Goal: Task Accomplishment & Management: Complete application form

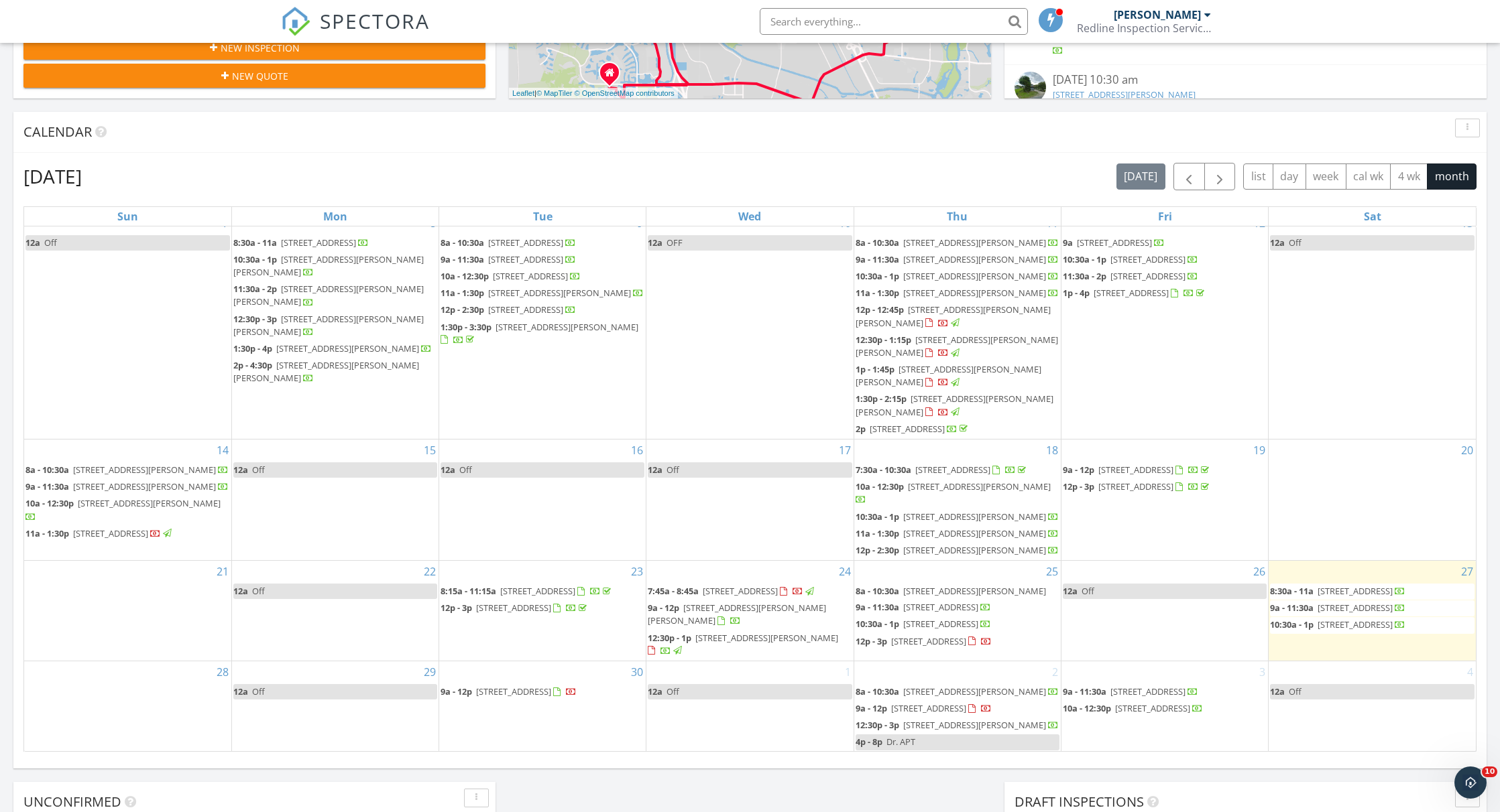
scroll to position [307, 0]
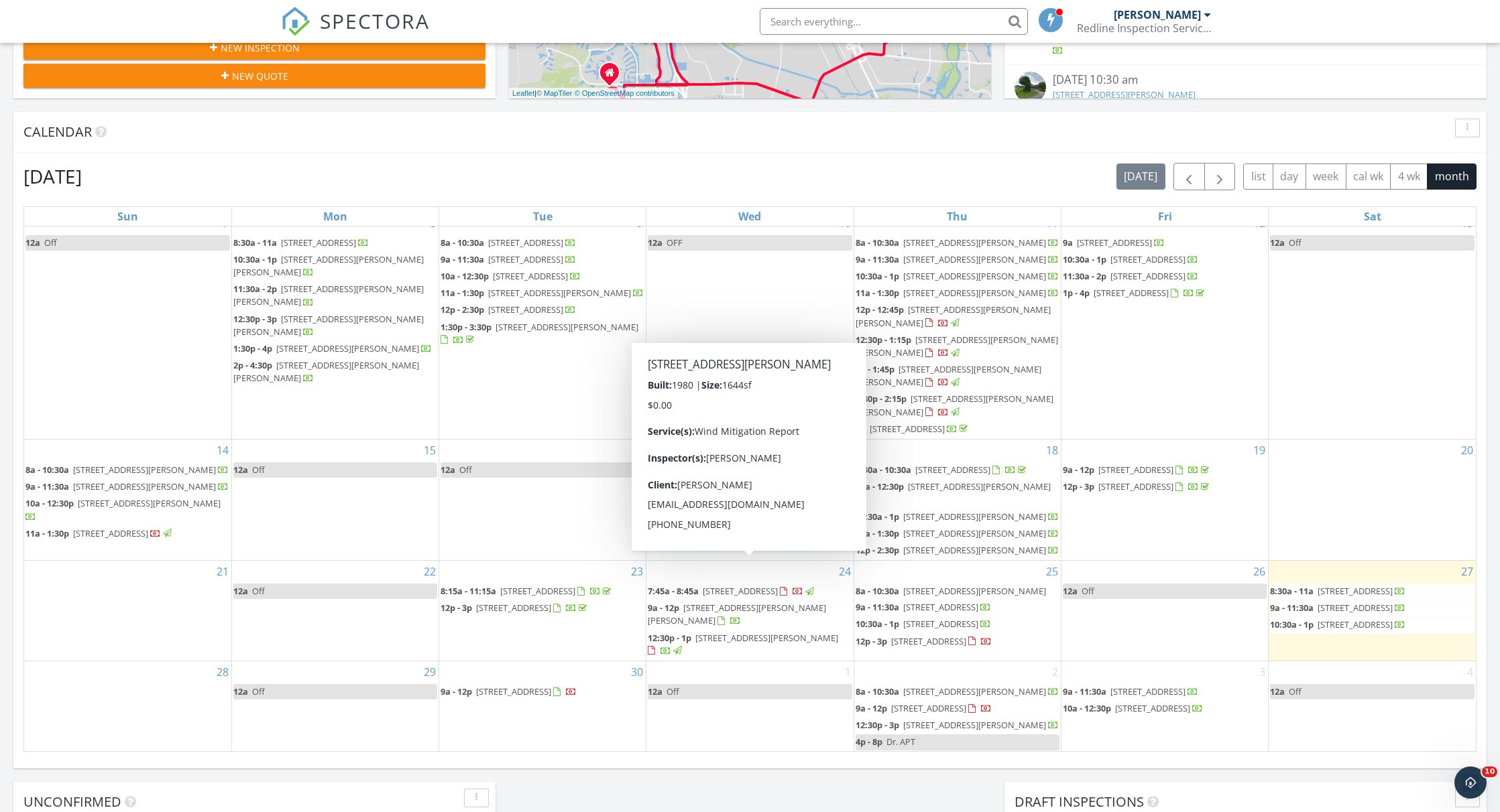
click at [574, 725] on div "30 9a - 12p 12014 SW Old Strm Ln, Port St. Lucie 34987" at bounding box center [542, 707] width 207 height 90
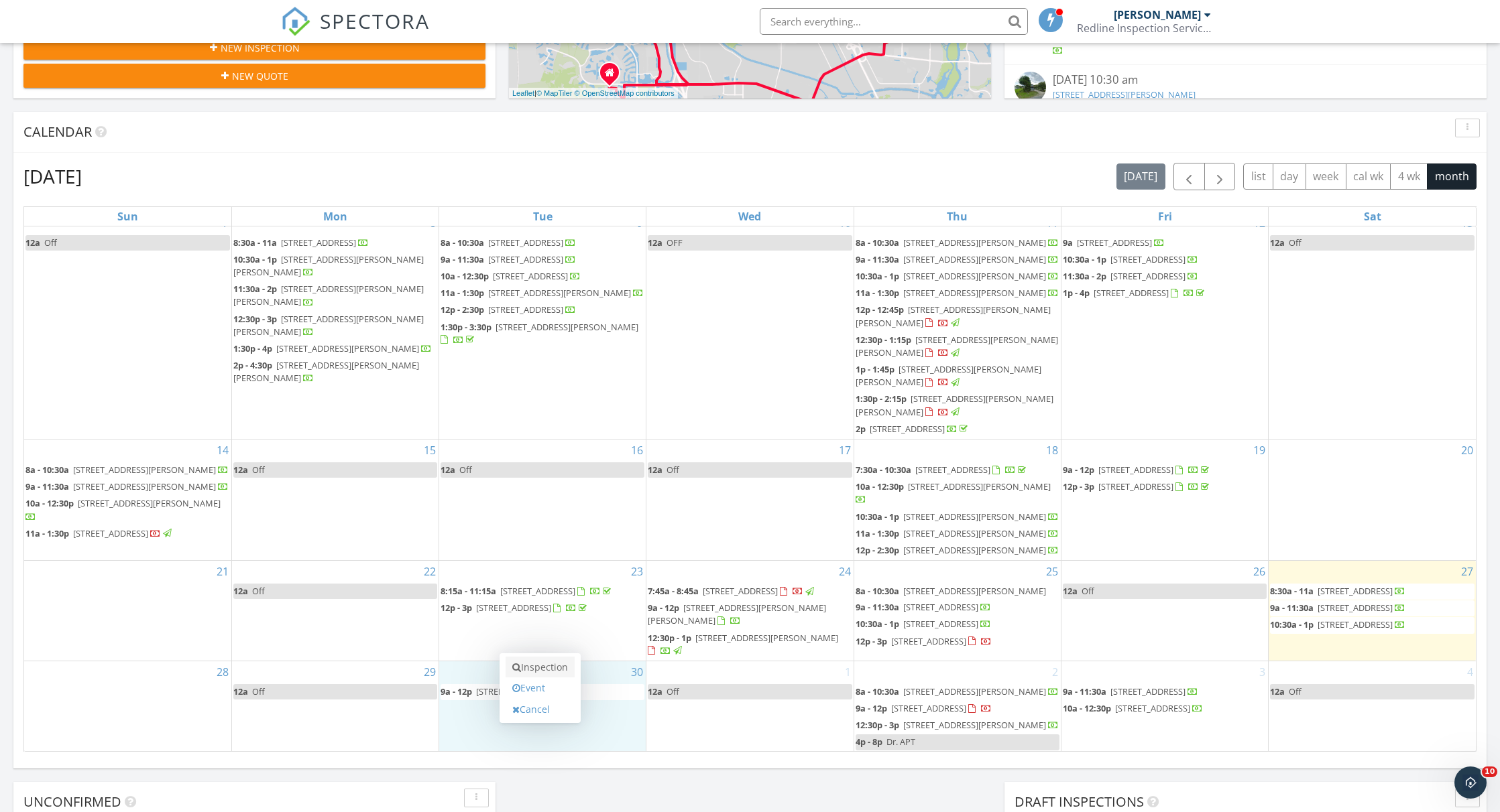
click at [544, 668] on link "Inspection" at bounding box center [540, 667] width 69 height 21
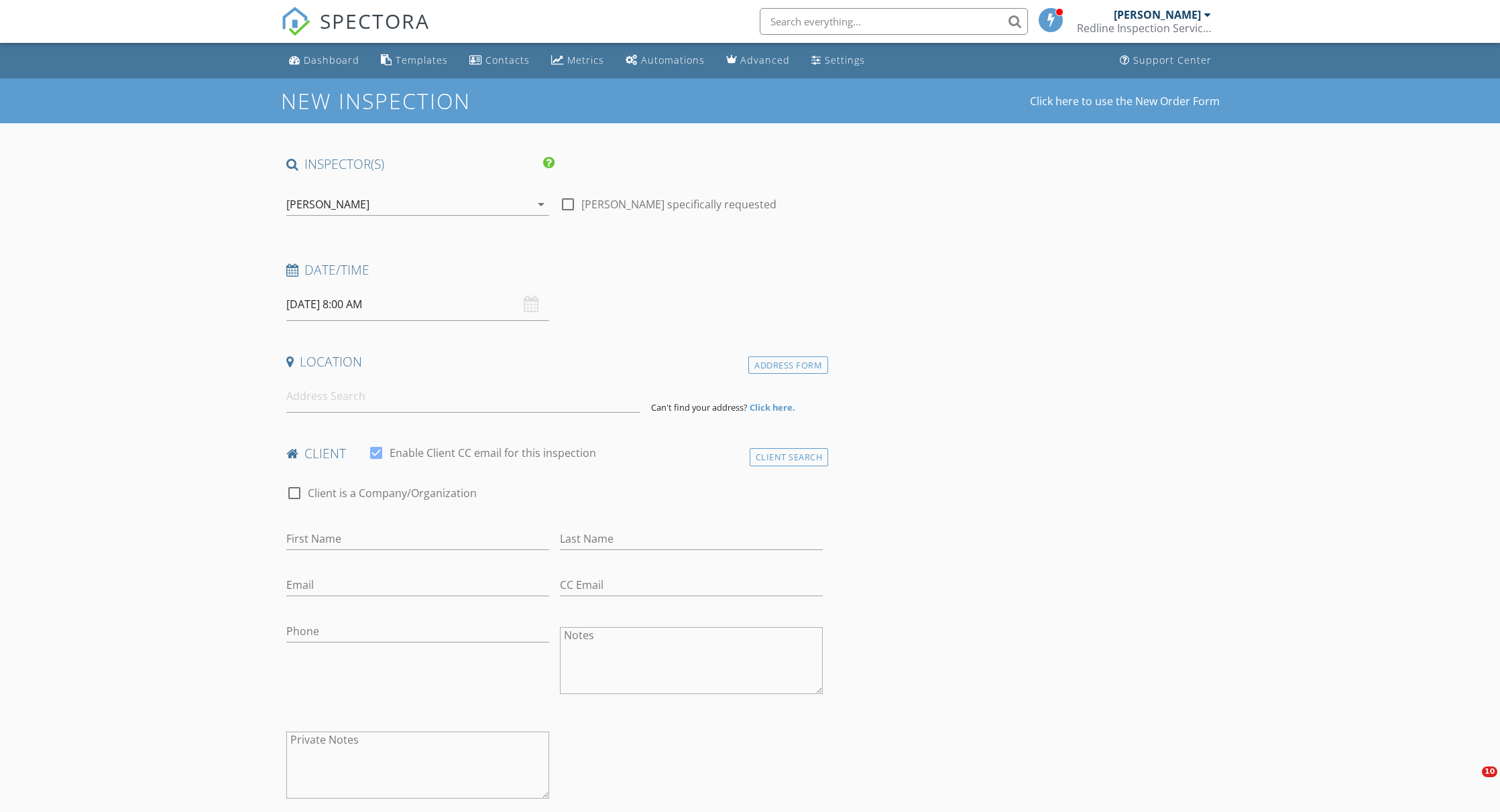
click at [386, 307] on input "09/30/2025 8:00 AM" at bounding box center [418, 304] width 263 height 33
type input "09"
type input "09/30/2025 9:00 AM"
click at [363, 523] on span at bounding box center [364, 527] width 9 height 13
type input "10"
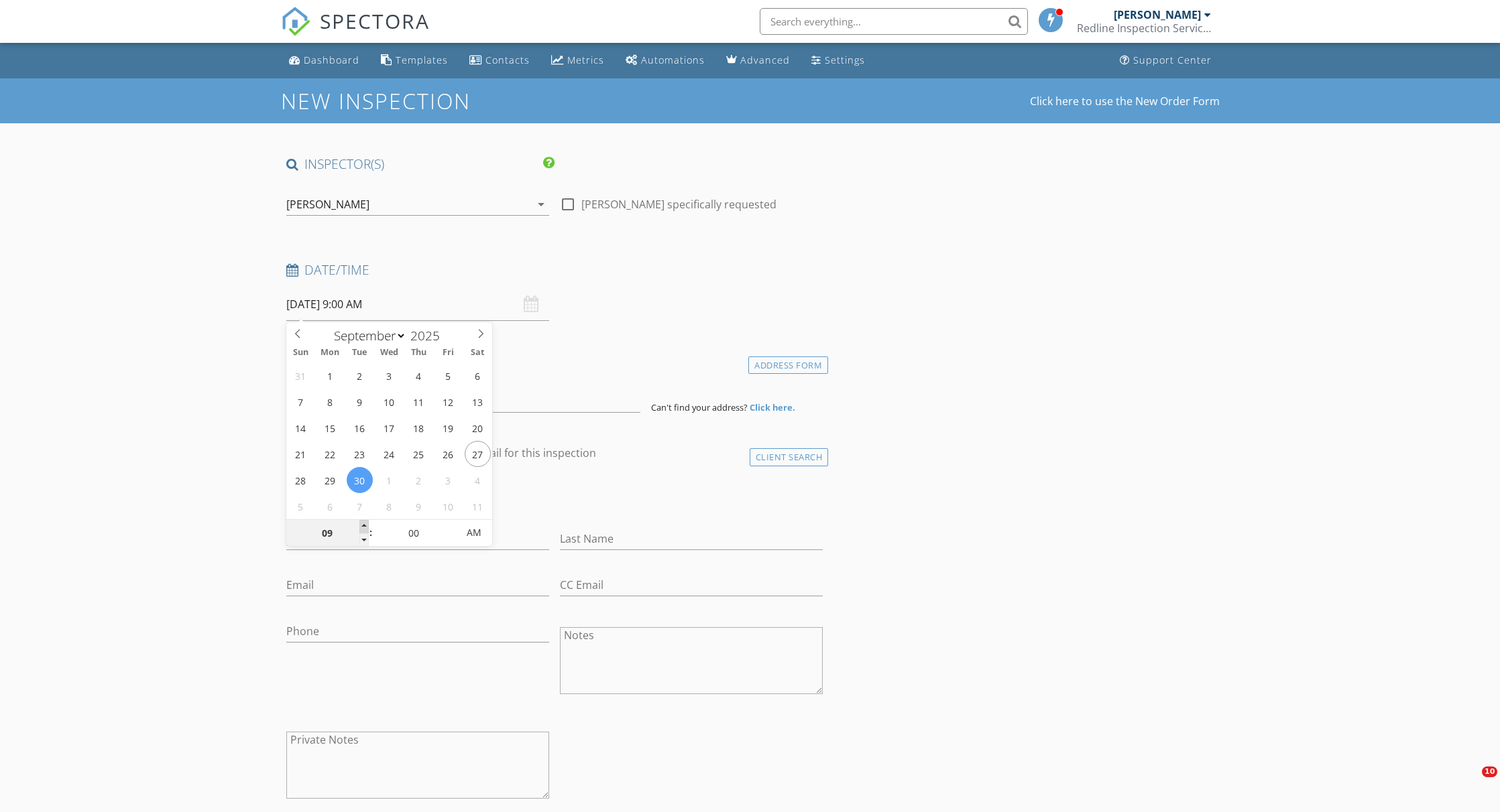
type input "09/30/2025 10:00 AM"
click at [363, 523] on span at bounding box center [364, 527] width 9 height 13
type input "11"
type input "09/30/2025 11:00 AM"
click at [363, 523] on span at bounding box center [364, 527] width 9 height 13
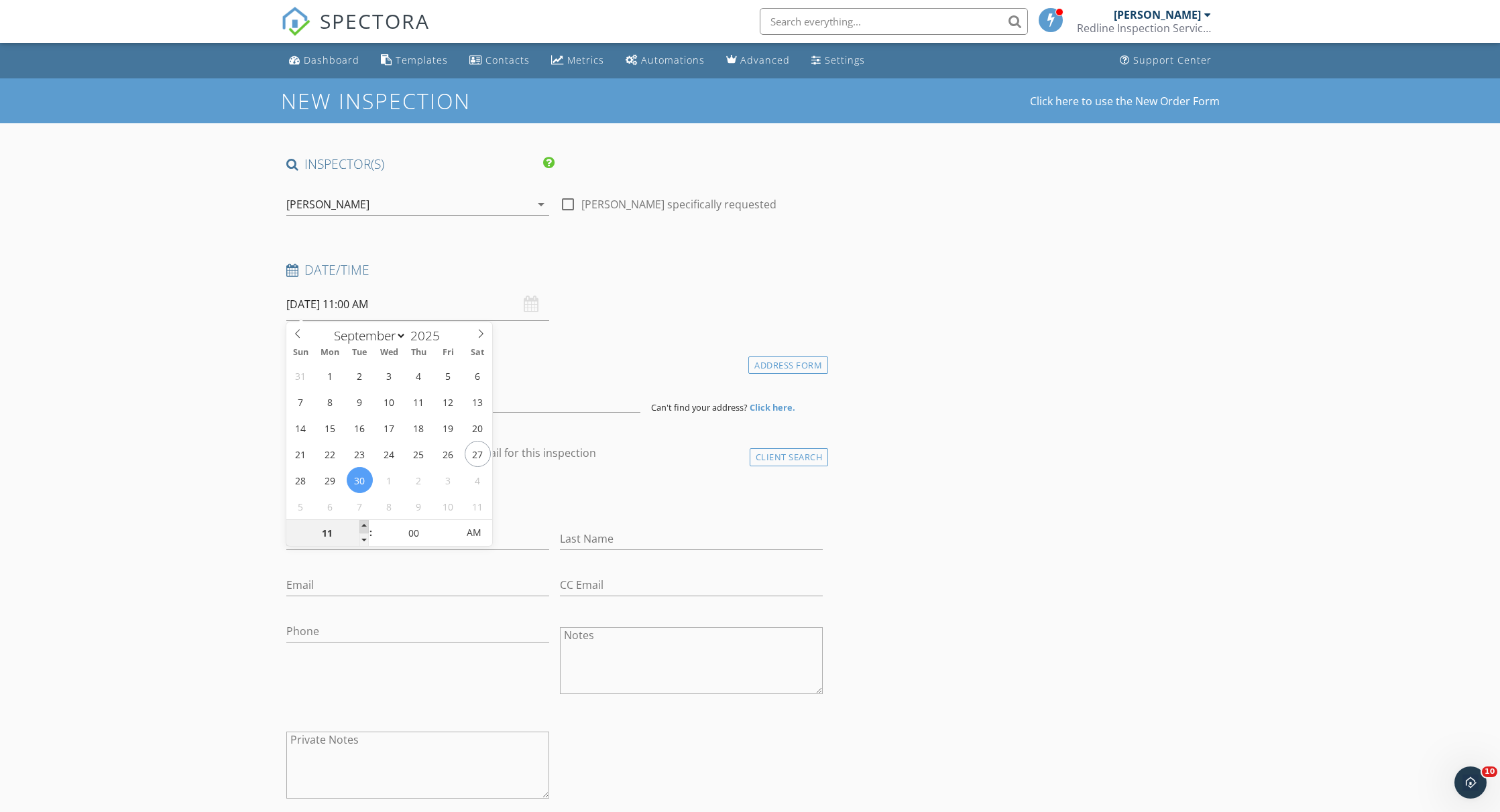
type input "12"
type input "09/30/2025 12:00 PM"
click at [363, 523] on span at bounding box center [364, 527] width 9 height 13
type input "01"
type input "[DATE] 1:00 PM"
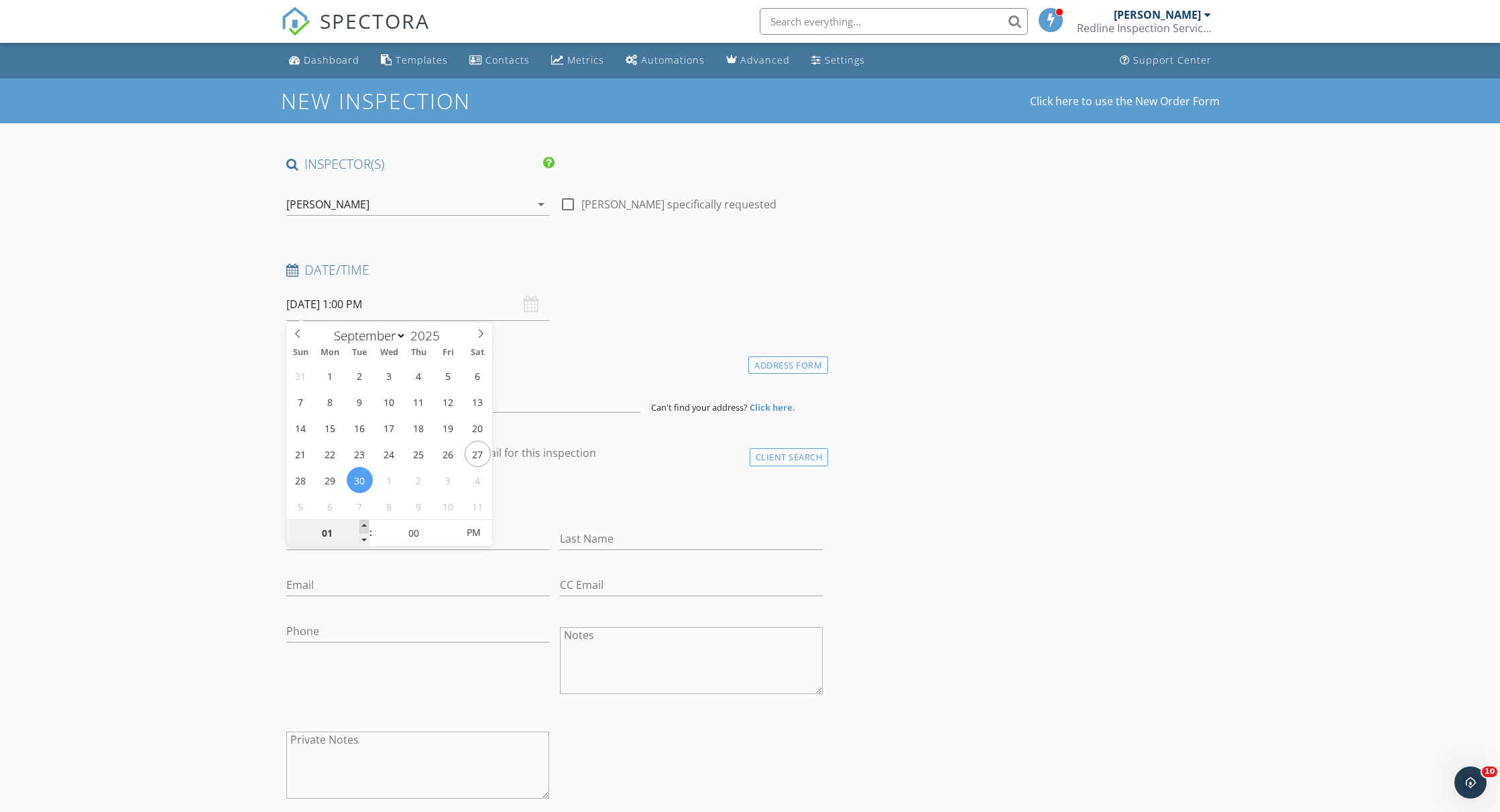
click at [363, 523] on span at bounding box center [364, 527] width 9 height 13
click at [374, 392] on input at bounding box center [464, 396] width 354 height 33
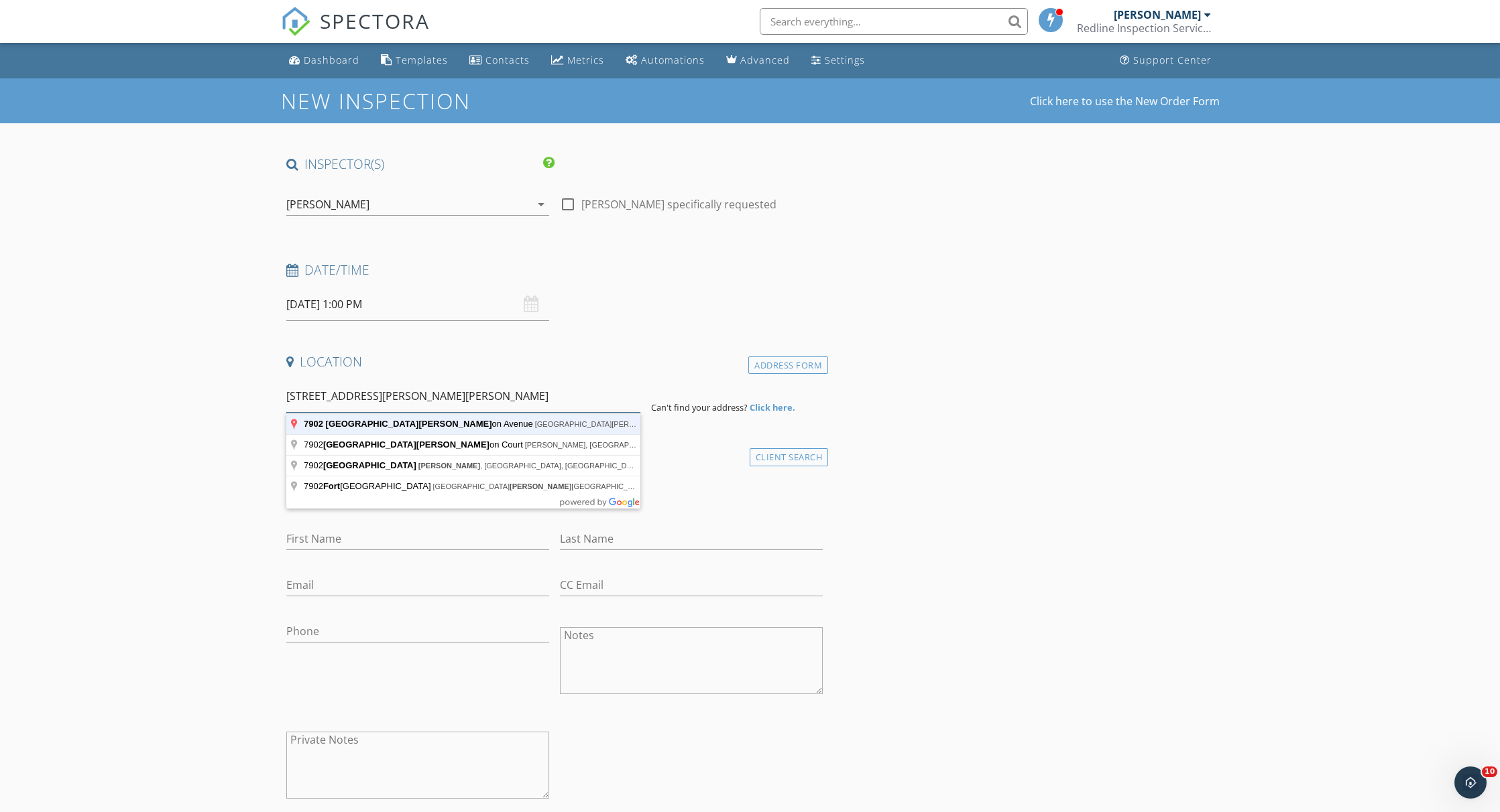
type input "7902 Fort Walton Avenue, Fort Pierce, FL, USA"
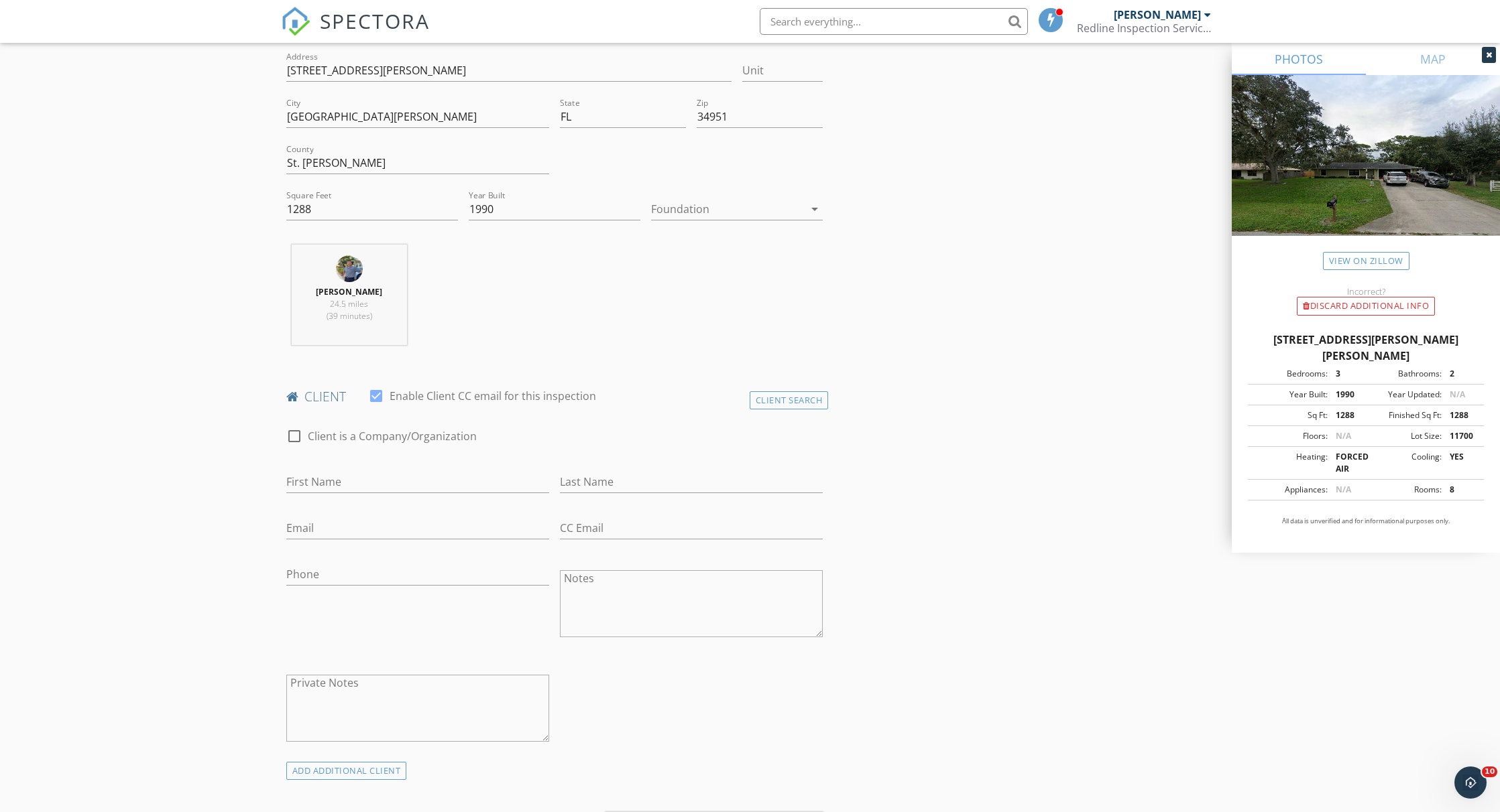
scroll to position [371, 0]
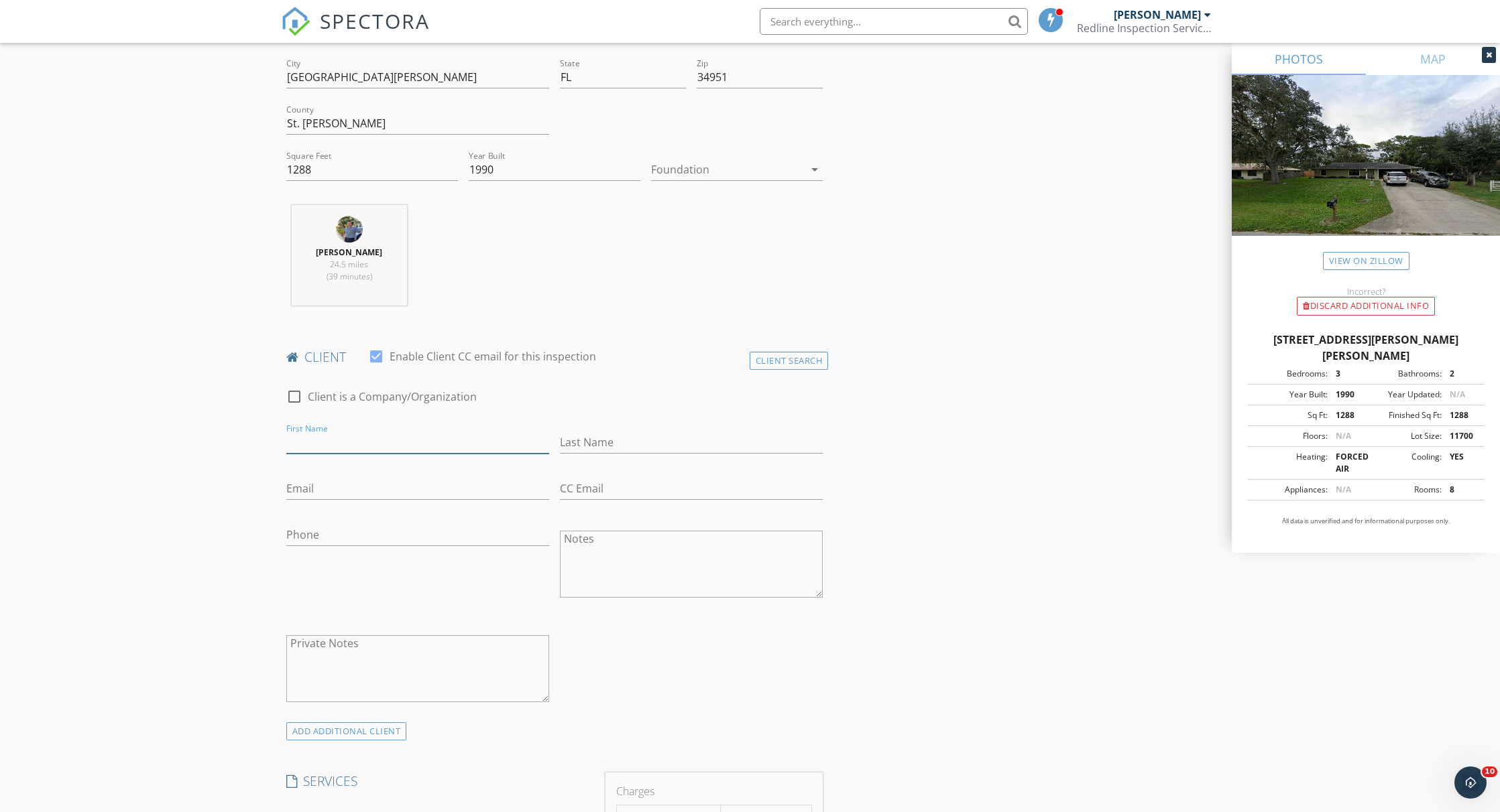
click at [453, 445] on input "First Name" at bounding box center [418, 442] width 263 height 22
type input "Drew"
type input "Edwards"
type input "[PHONE_NUMBER]"
click at [411, 482] on input "Email" at bounding box center [418, 489] width 263 height 22
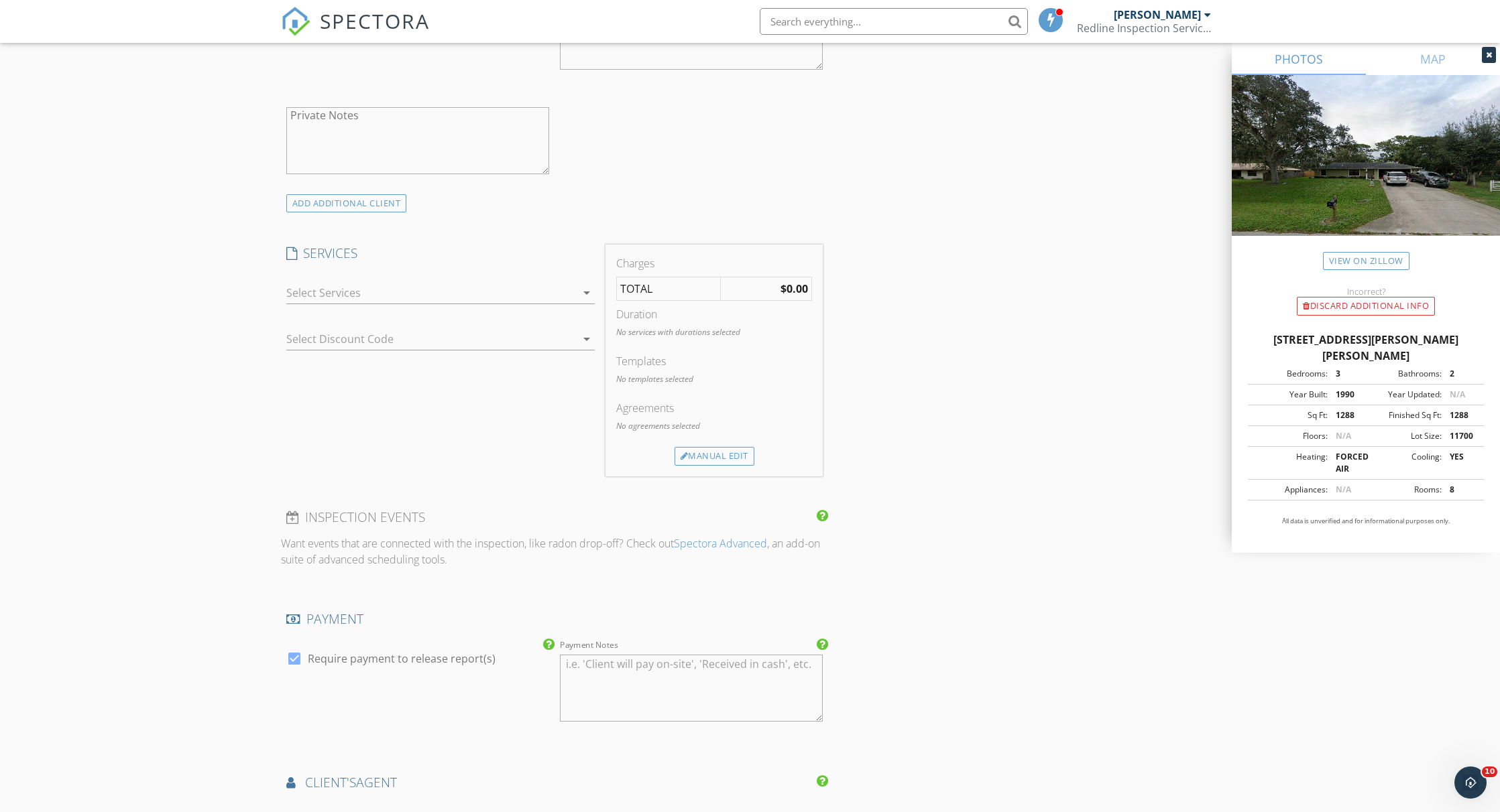
scroll to position [900, 0]
type input "[EMAIL_ADDRESS][DOMAIN_NAME]"
click at [472, 295] on div at bounding box center [431, 291] width 290 height 21
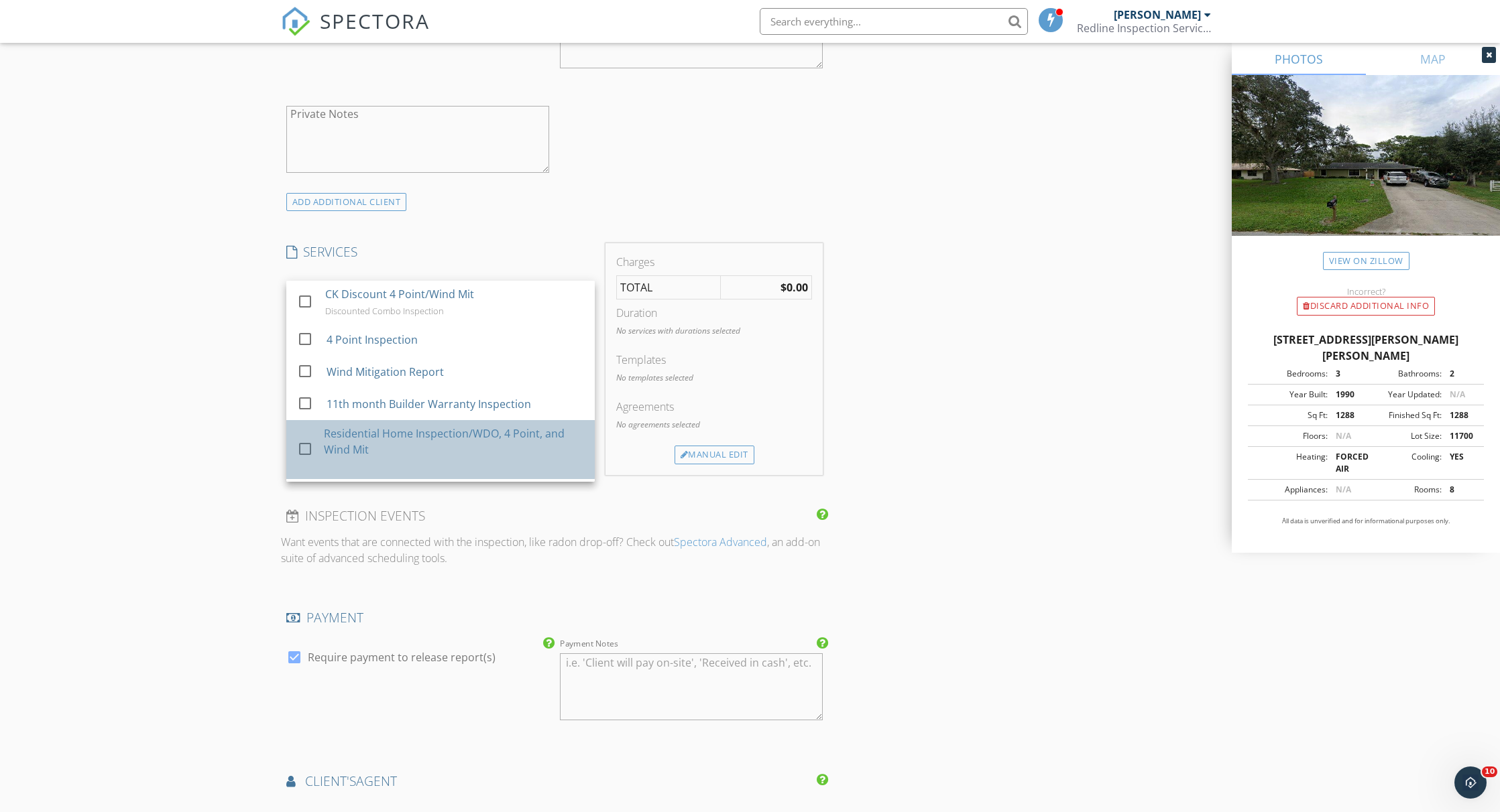
click at [316, 444] on div "check_box_outline_blank" at bounding box center [307, 449] width 21 height 16
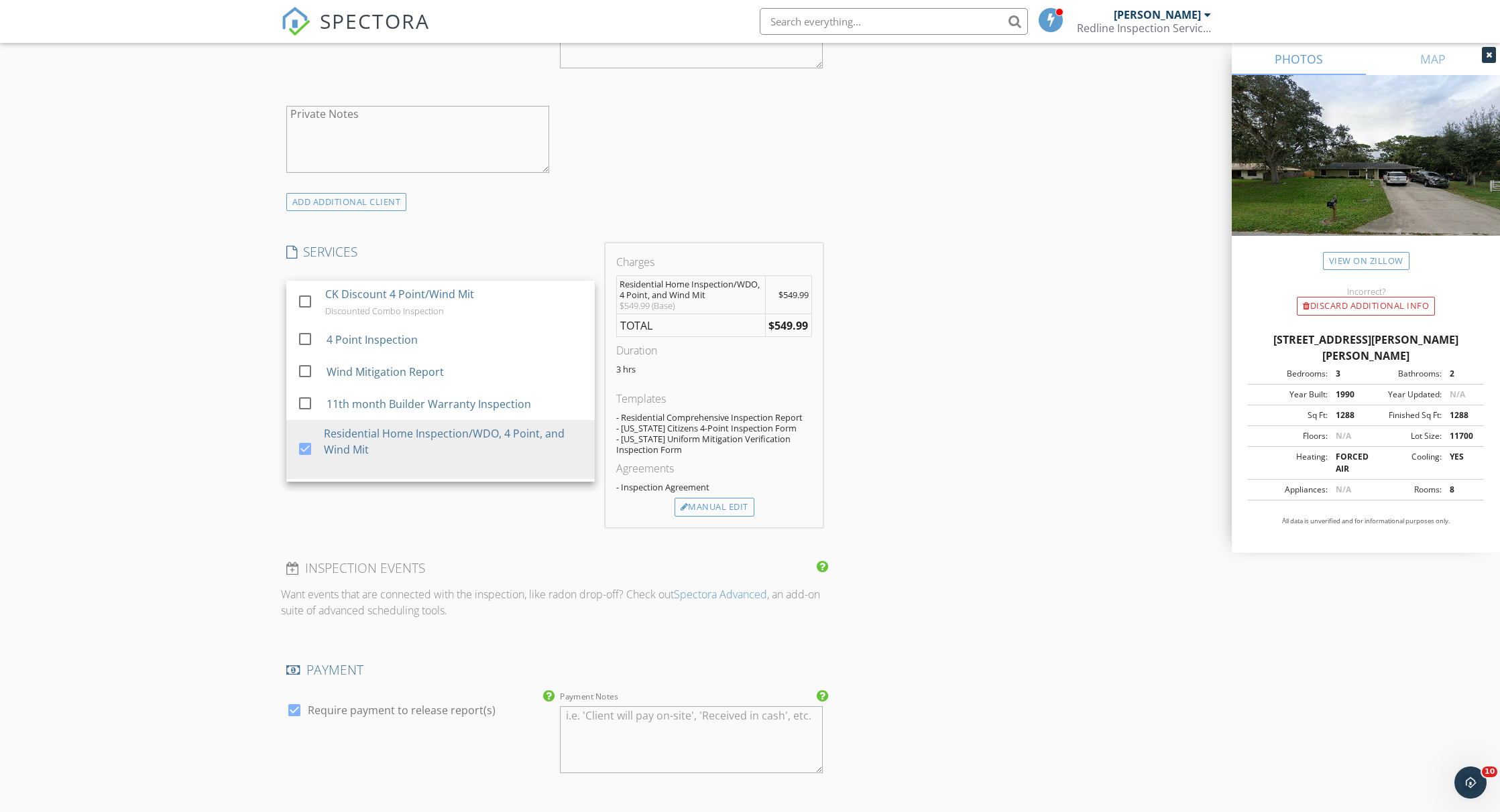
click at [1026, 461] on div "INSPECTOR(S) check_box Stephen Cullen PRIMARY Stephen Cullen arrow_drop_down ch…" at bounding box center [750, 433] width 939 height 2354
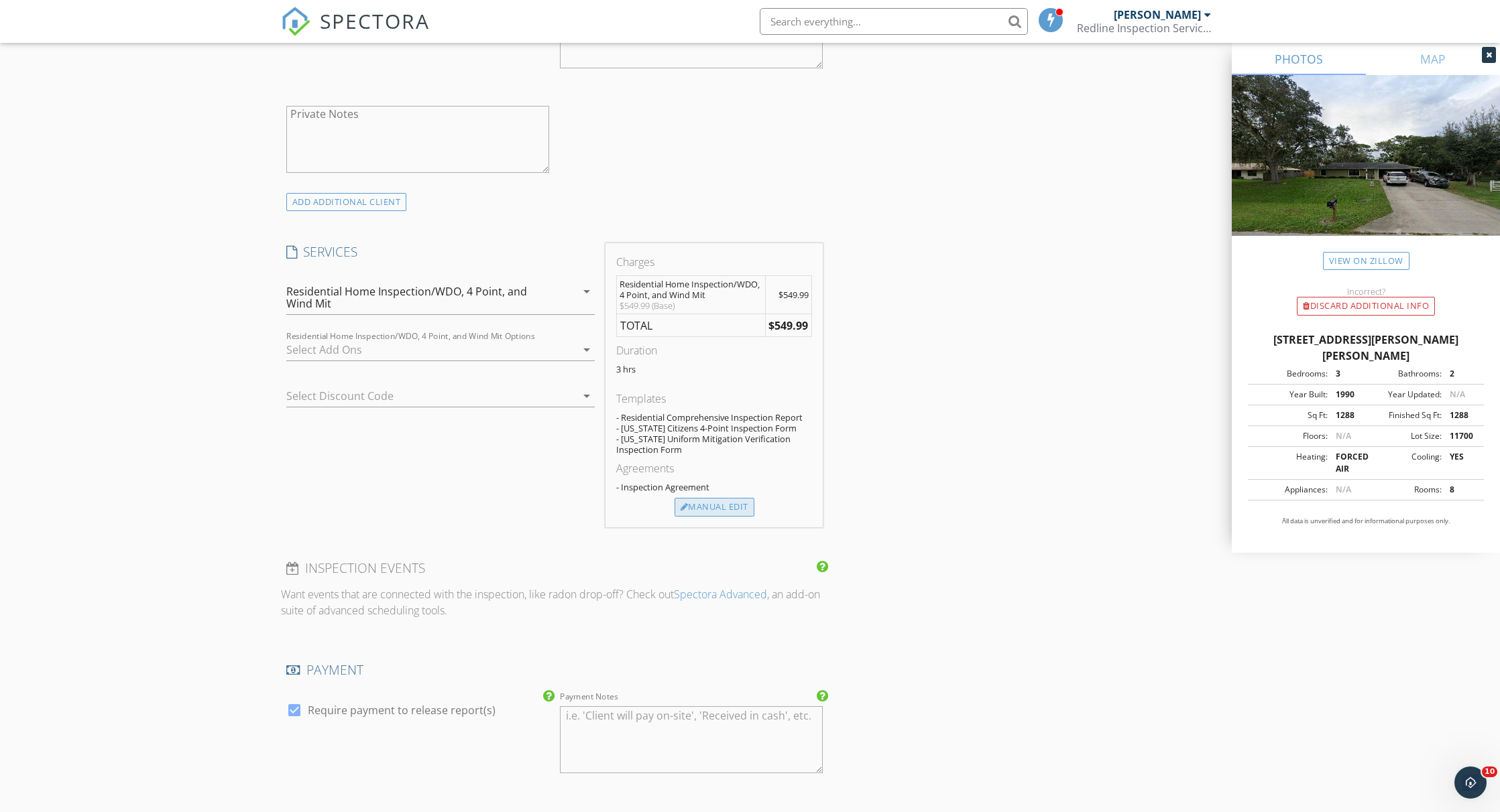
click at [733, 506] on div "Manual Edit" at bounding box center [714, 507] width 80 height 19
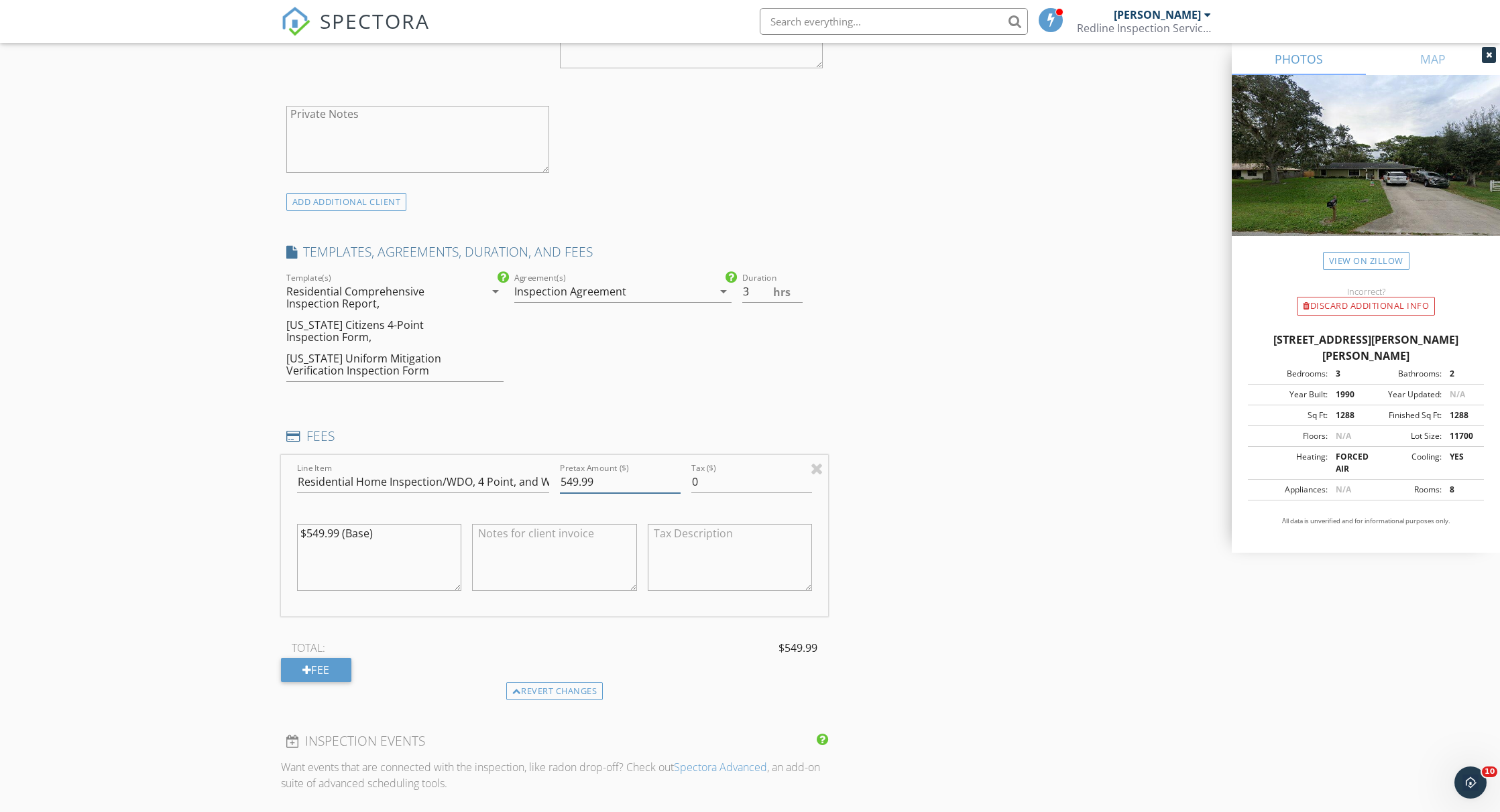
click at [578, 483] on input "549.99" at bounding box center [620, 482] width 121 height 22
type input "300.00"
click at [565, 534] on textarea at bounding box center [554, 558] width 165 height 67
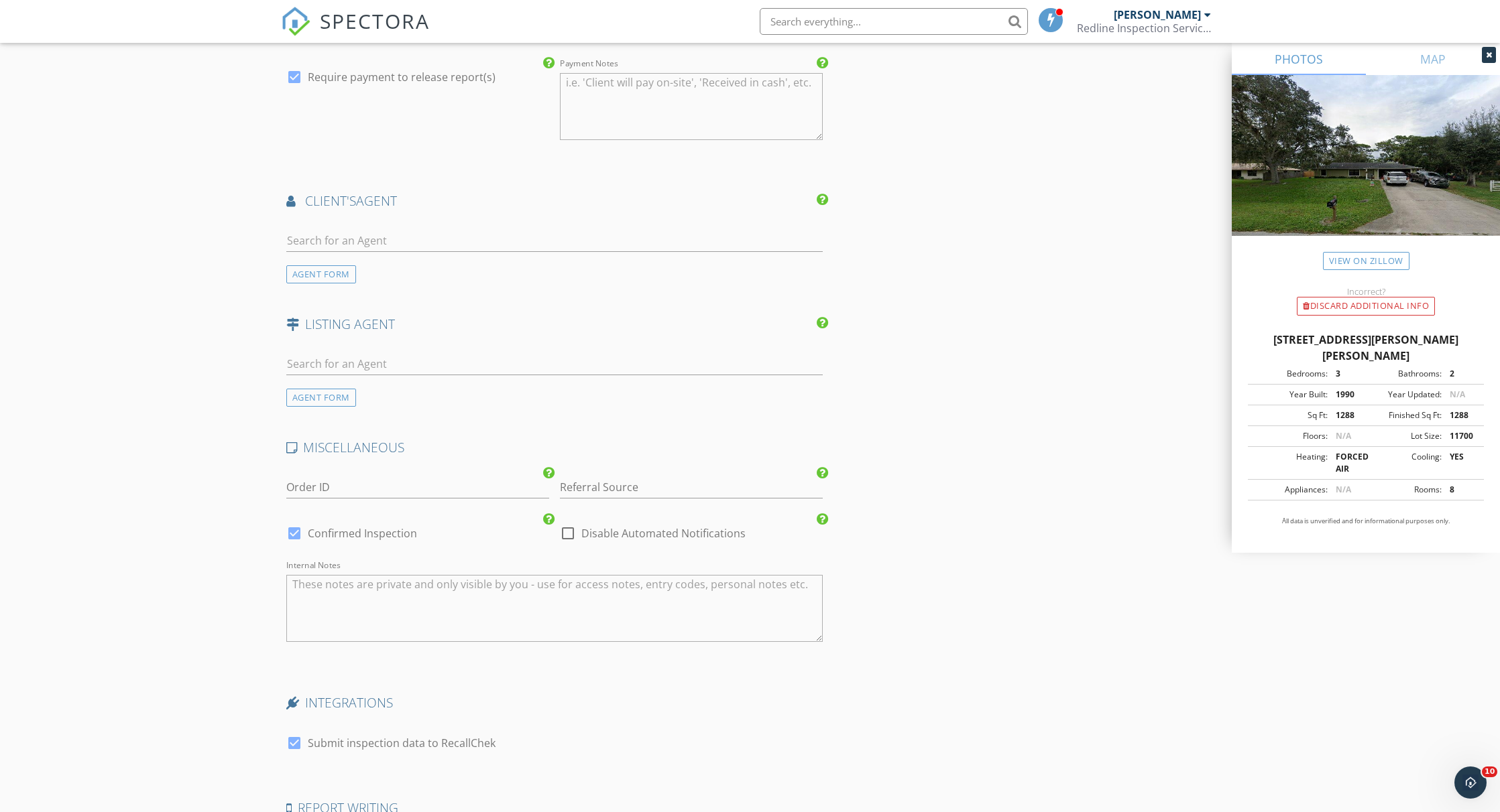
scroll to position [1708, 0]
type textarea "Friends and Family $200 OFF"
click at [468, 222] on div at bounding box center [555, 242] width 537 height 44
click at [468, 231] on input "text" at bounding box center [555, 239] width 537 height 22
type input "taylo"
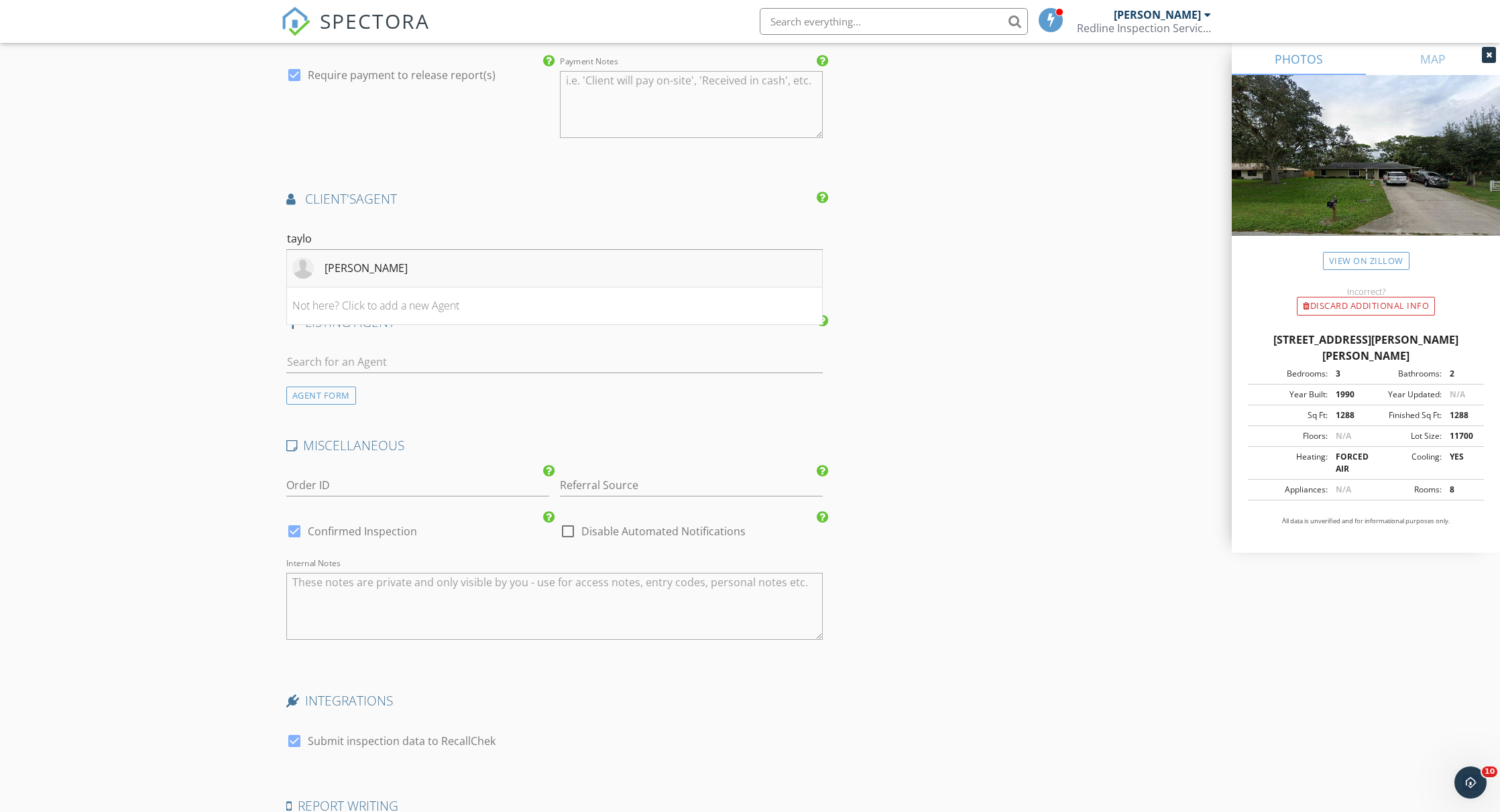
click at [421, 264] on li "[PERSON_NAME]" at bounding box center [555, 268] width 535 height 37
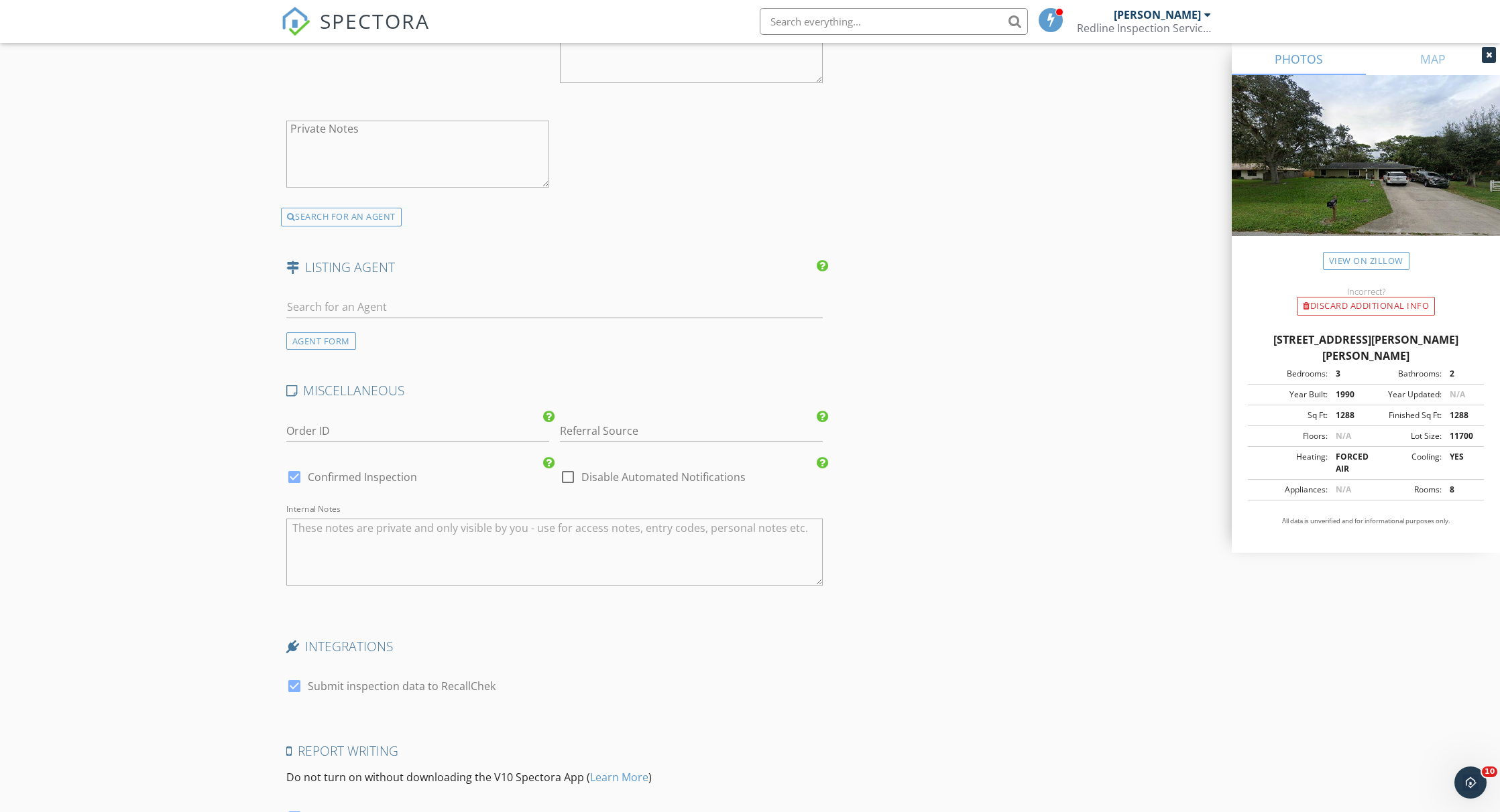
scroll to position [2207, 0]
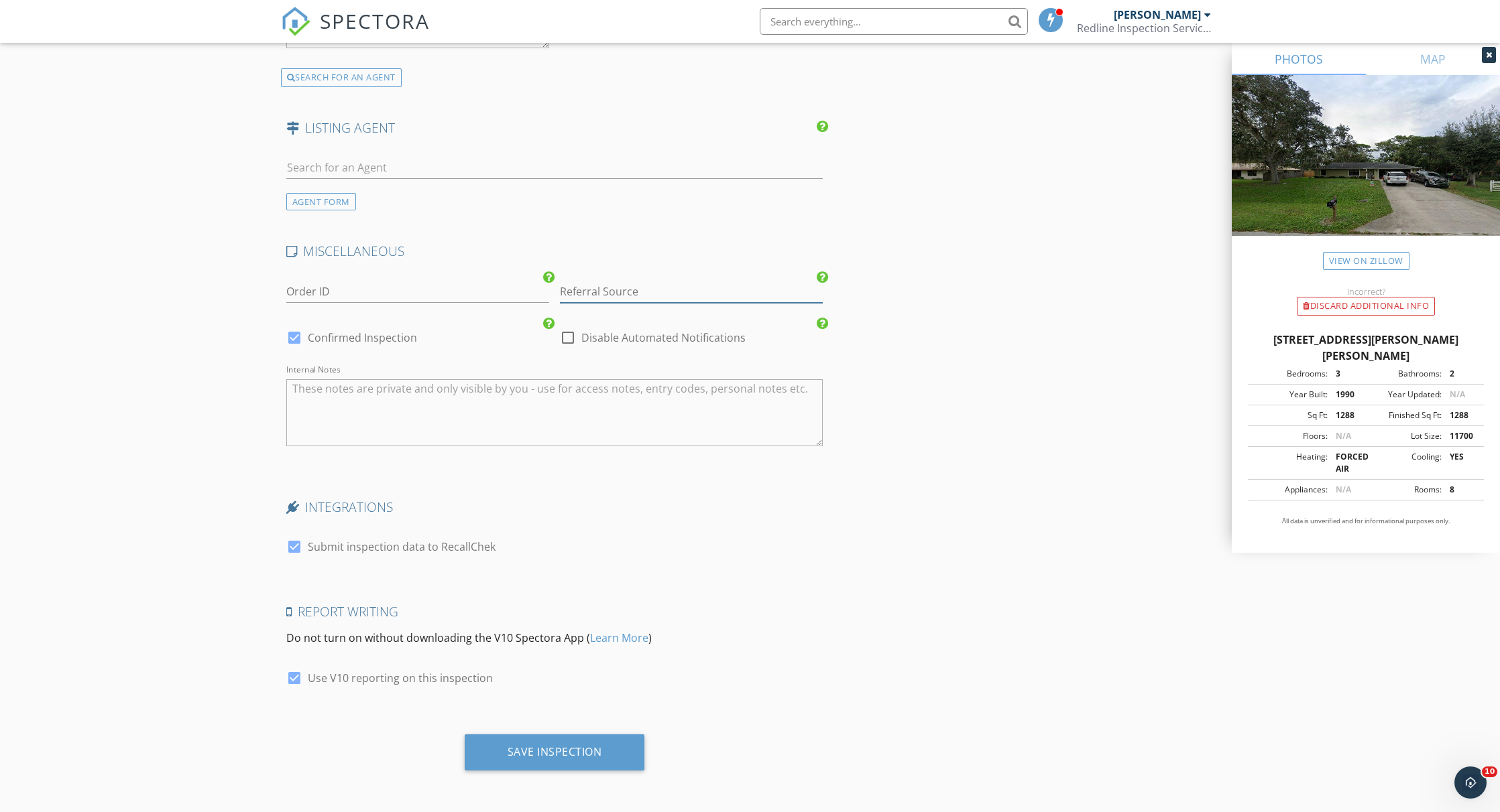
click at [666, 293] on input "Referral Source" at bounding box center [691, 292] width 263 height 22
click at [679, 312] on div "[PERSON_NAME]" at bounding box center [691, 318] width 261 height 27
type input "[PERSON_NAME]"
click at [574, 744] on div "Save Inspection" at bounding box center [554, 754] width 180 height 36
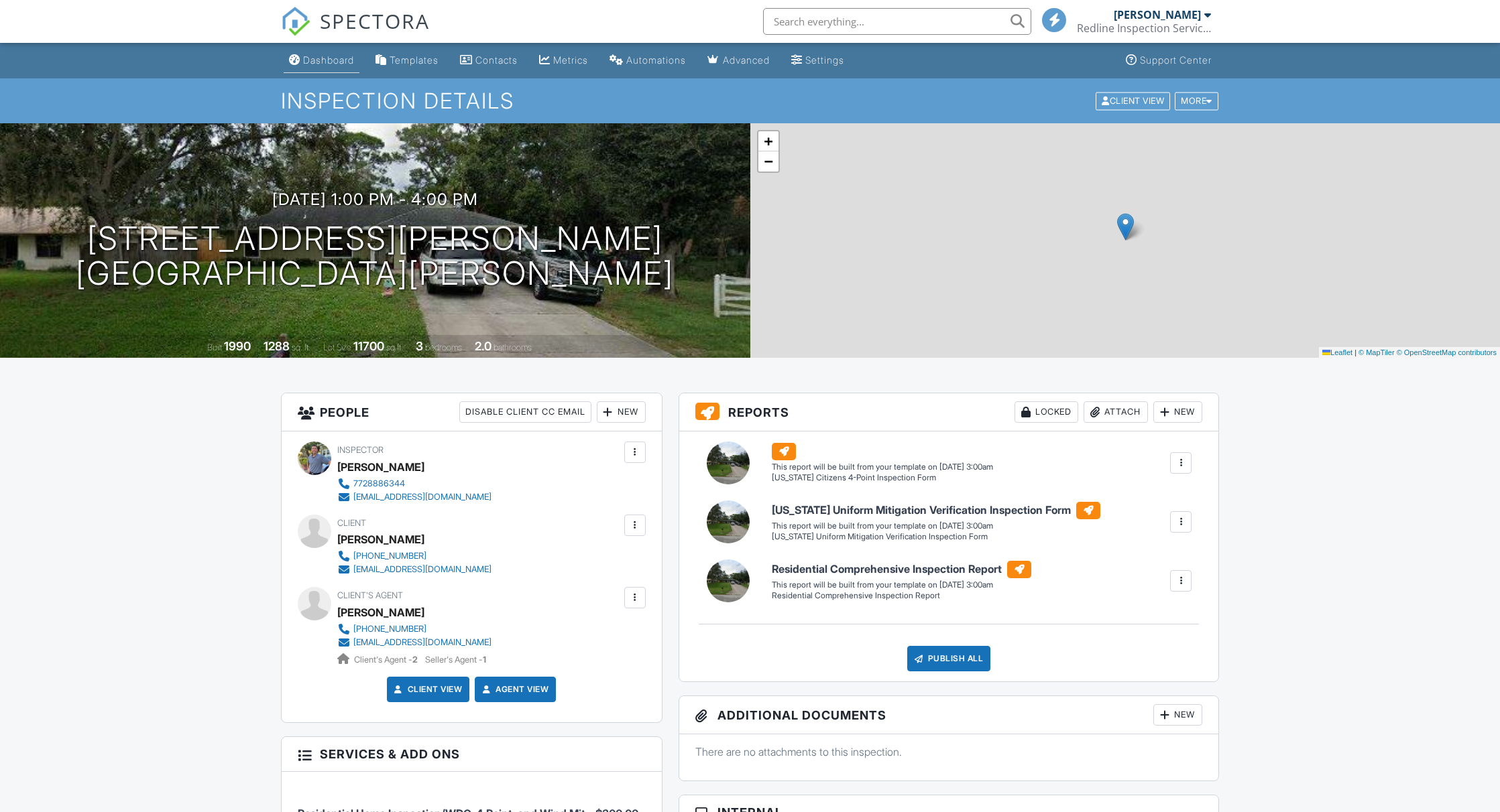
click at [322, 59] on div "Dashboard" at bounding box center [328, 60] width 51 height 12
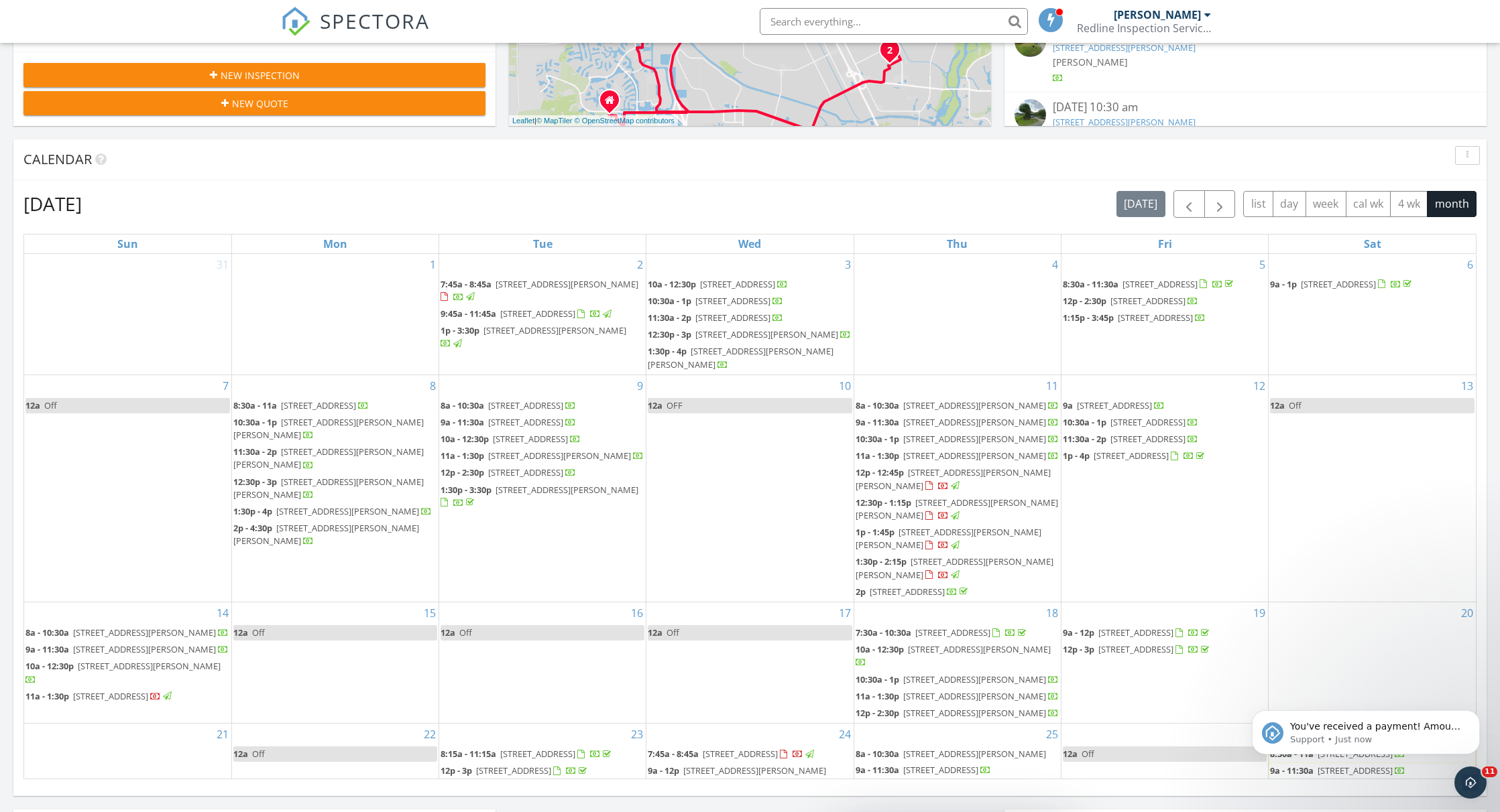
scroll to position [529, 0]
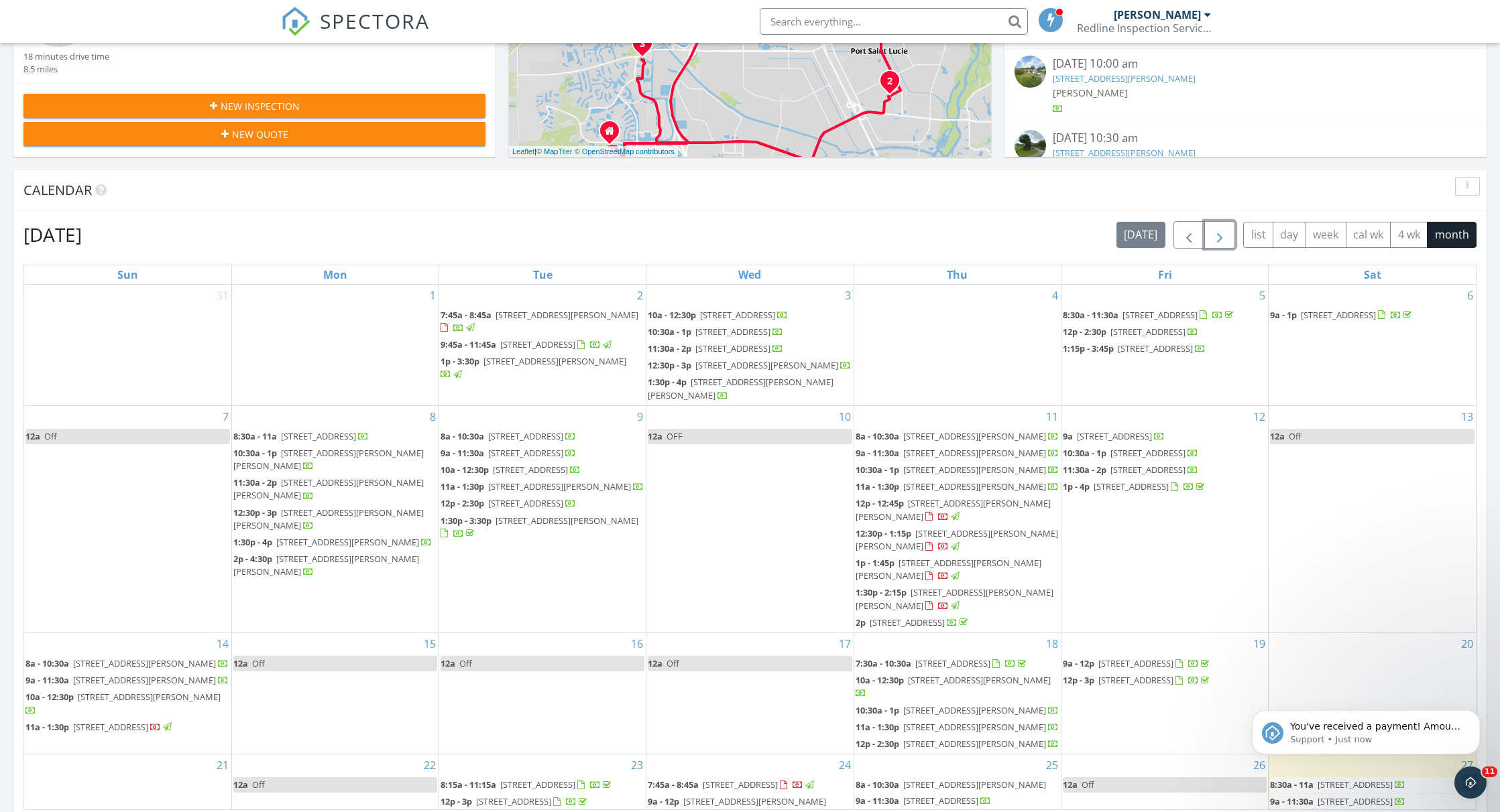
click at [1213, 228] on span "button" at bounding box center [1219, 235] width 16 height 16
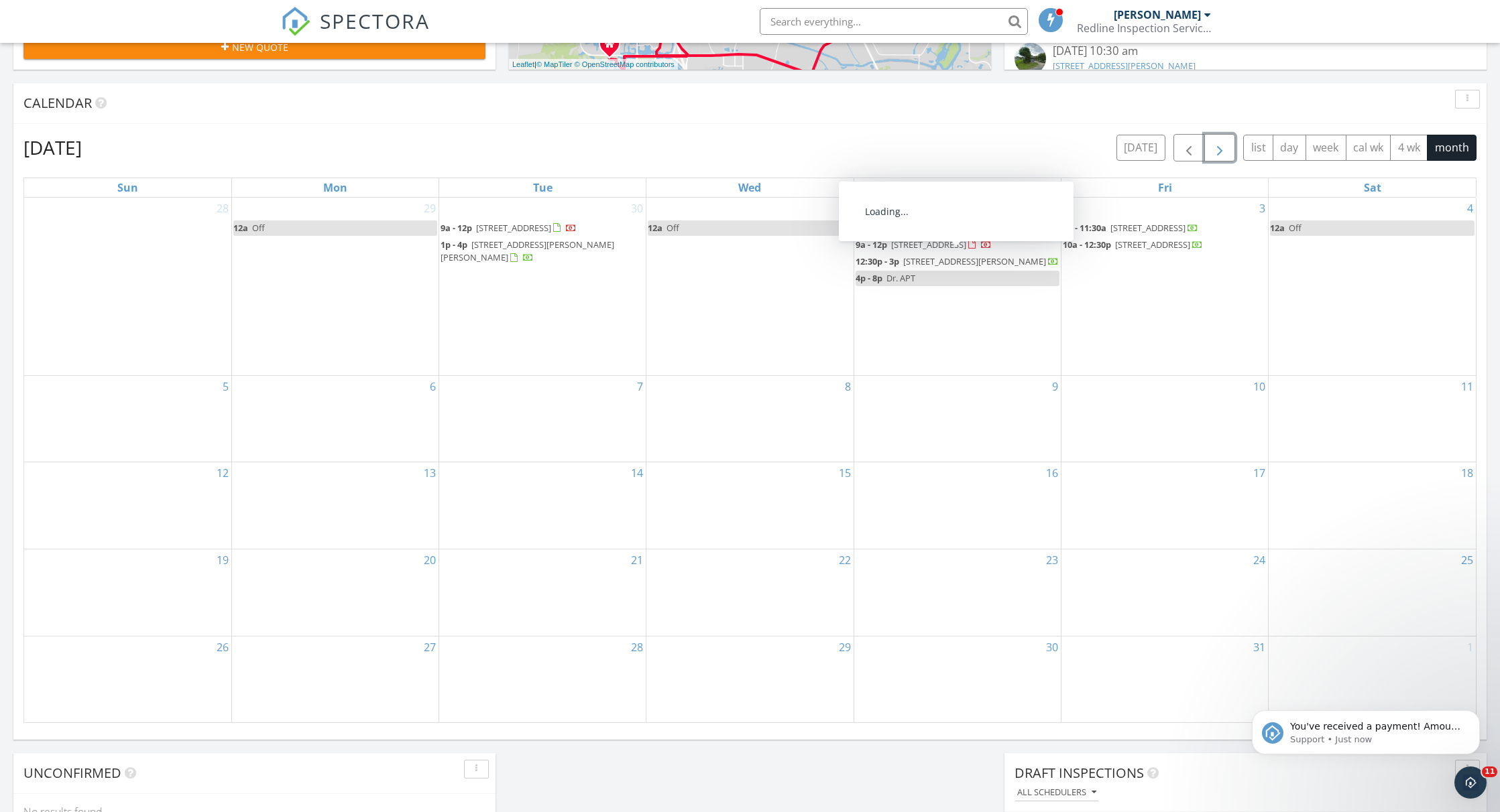
scroll to position [617, 0]
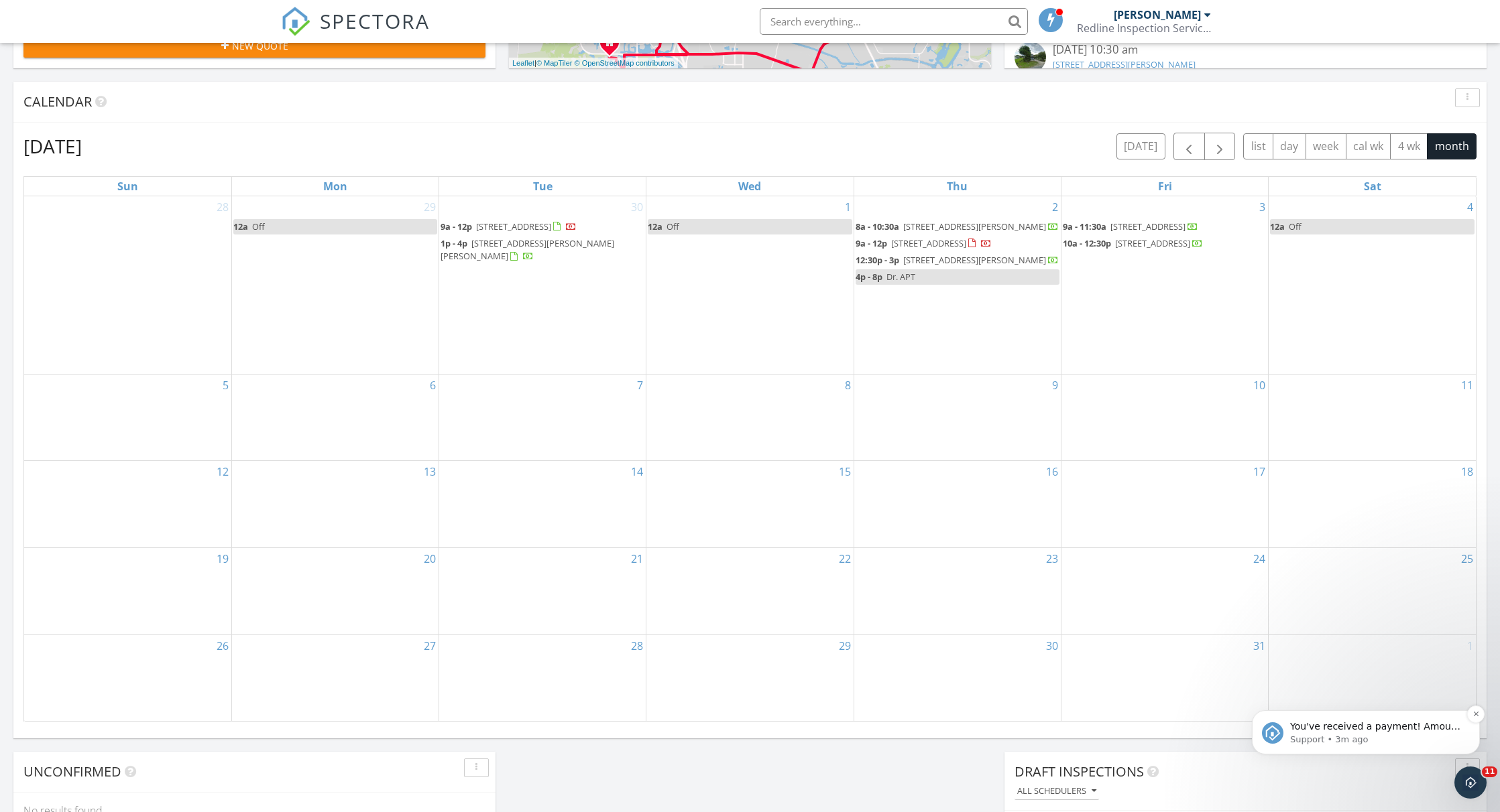
click at [1414, 725] on span "You've received a payment! Amount $300.00 Fee $0.00 Net $300.00 Transaction # p…" at bounding box center [1376, 806] width 172 height 171
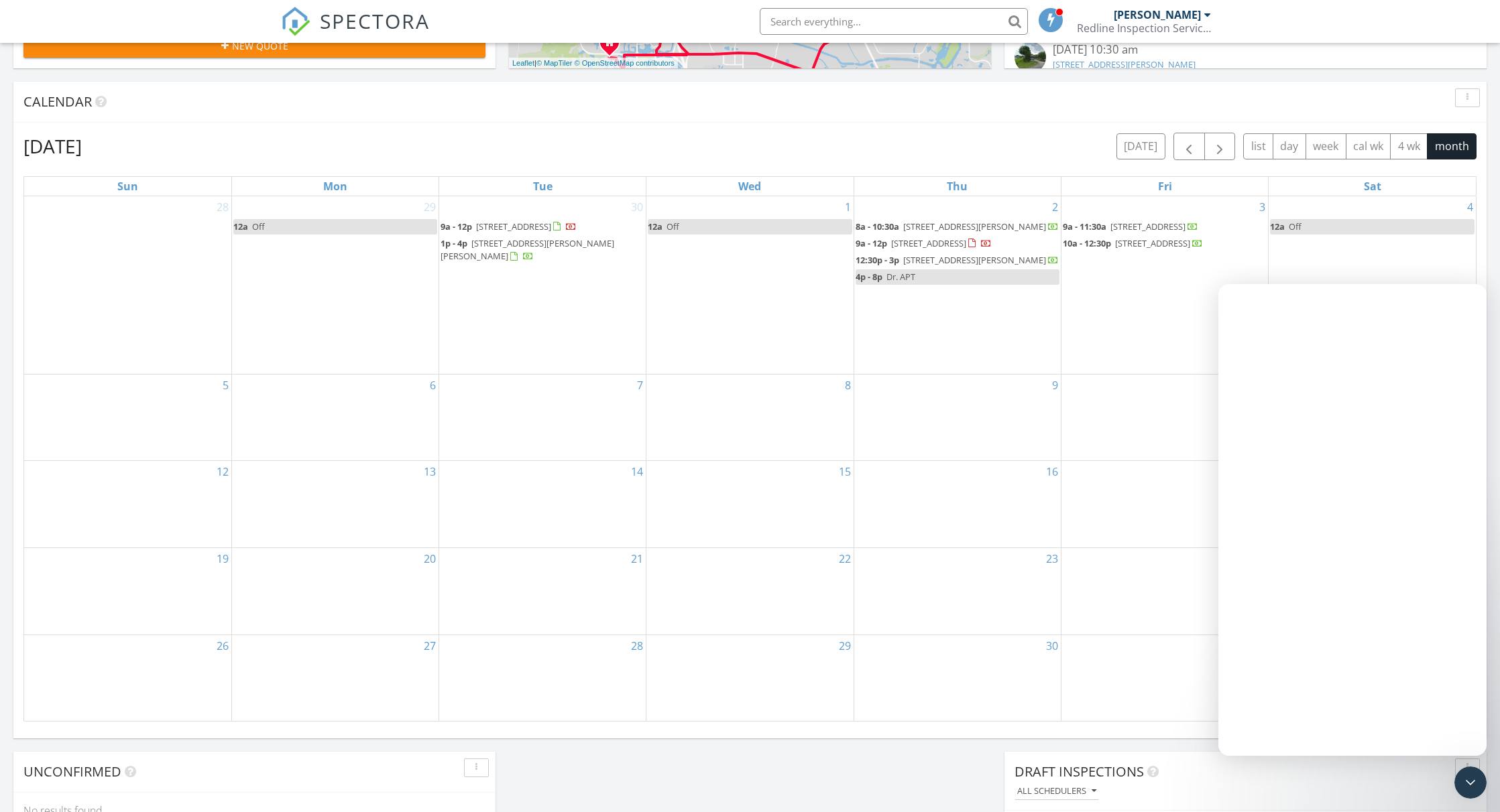
scroll to position [0, 0]
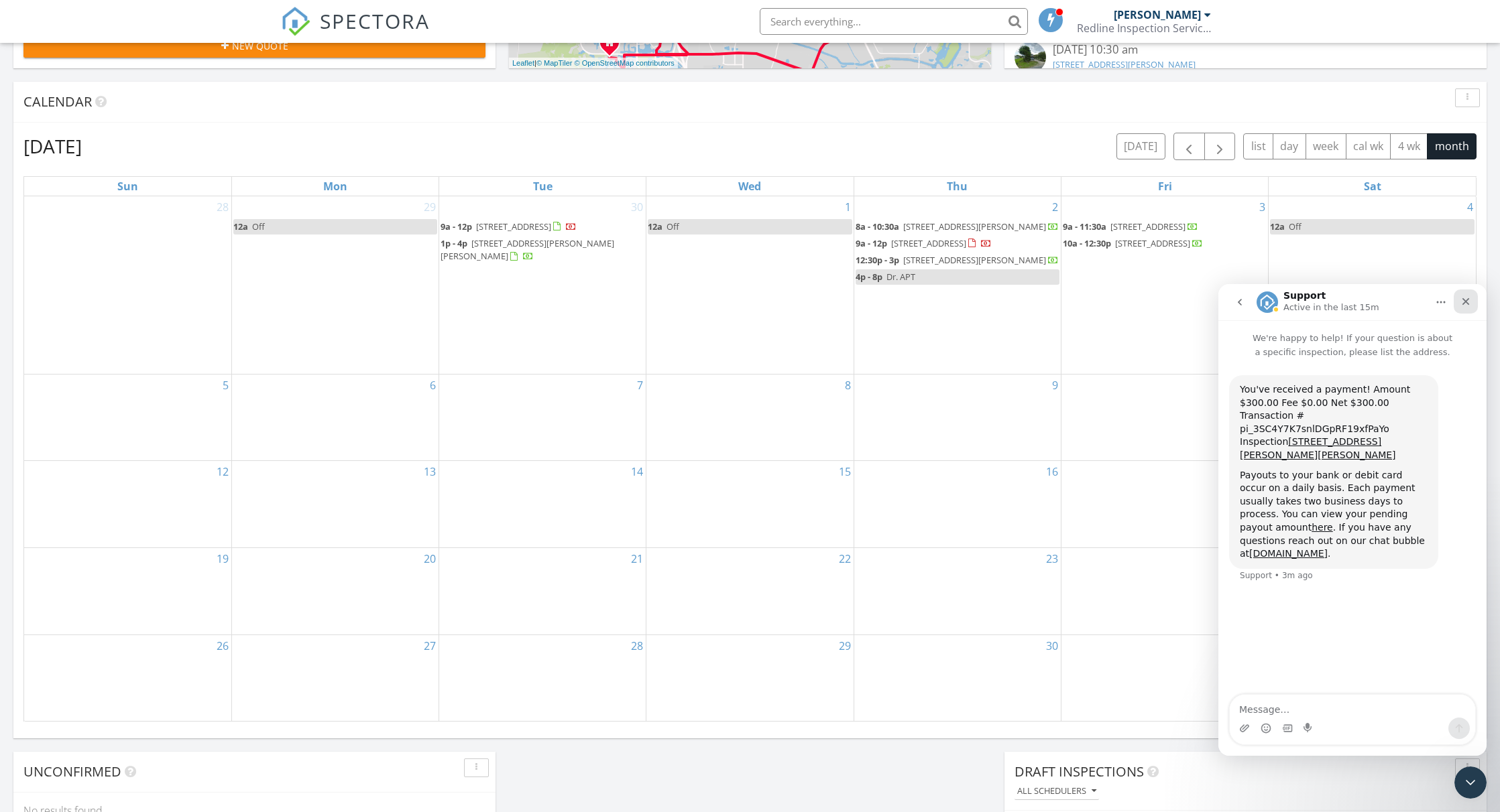
click at [1470, 303] on icon "Close" at bounding box center [1466, 302] width 11 height 11
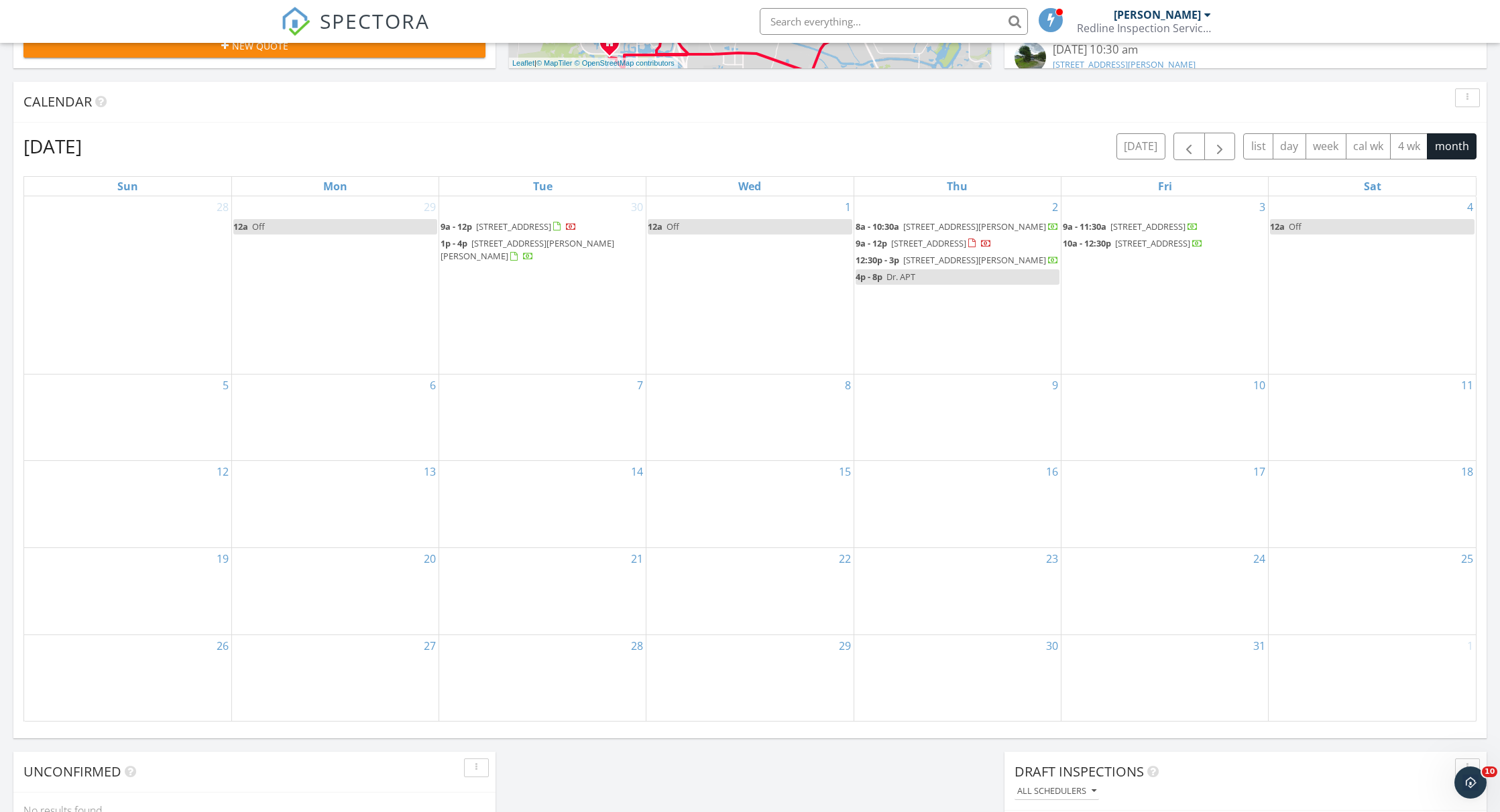
click at [556, 254] on span "7902 Fort Walton Ave, Fort Pierce 34951" at bounding box center [527, 250] width 173 height 25
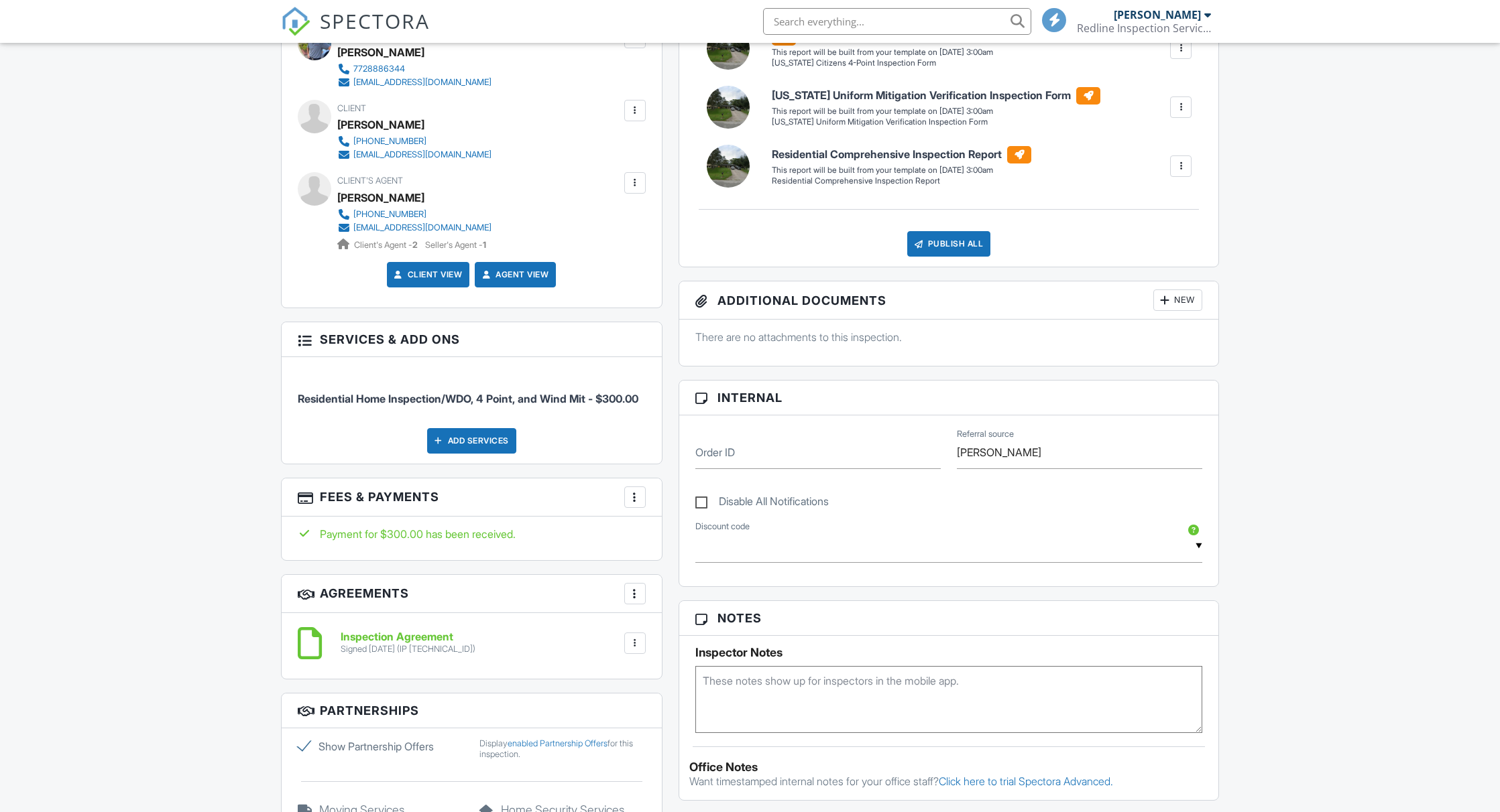
click at [636, 504] on div at bounding box center [634, 497] width 13 height 13
click at [207, 527] on div "Dashboard Templates Contacts Metrics Automations Advanced Settings Support Cent…" at bounding box center [750, 665] width 1500 height 2073
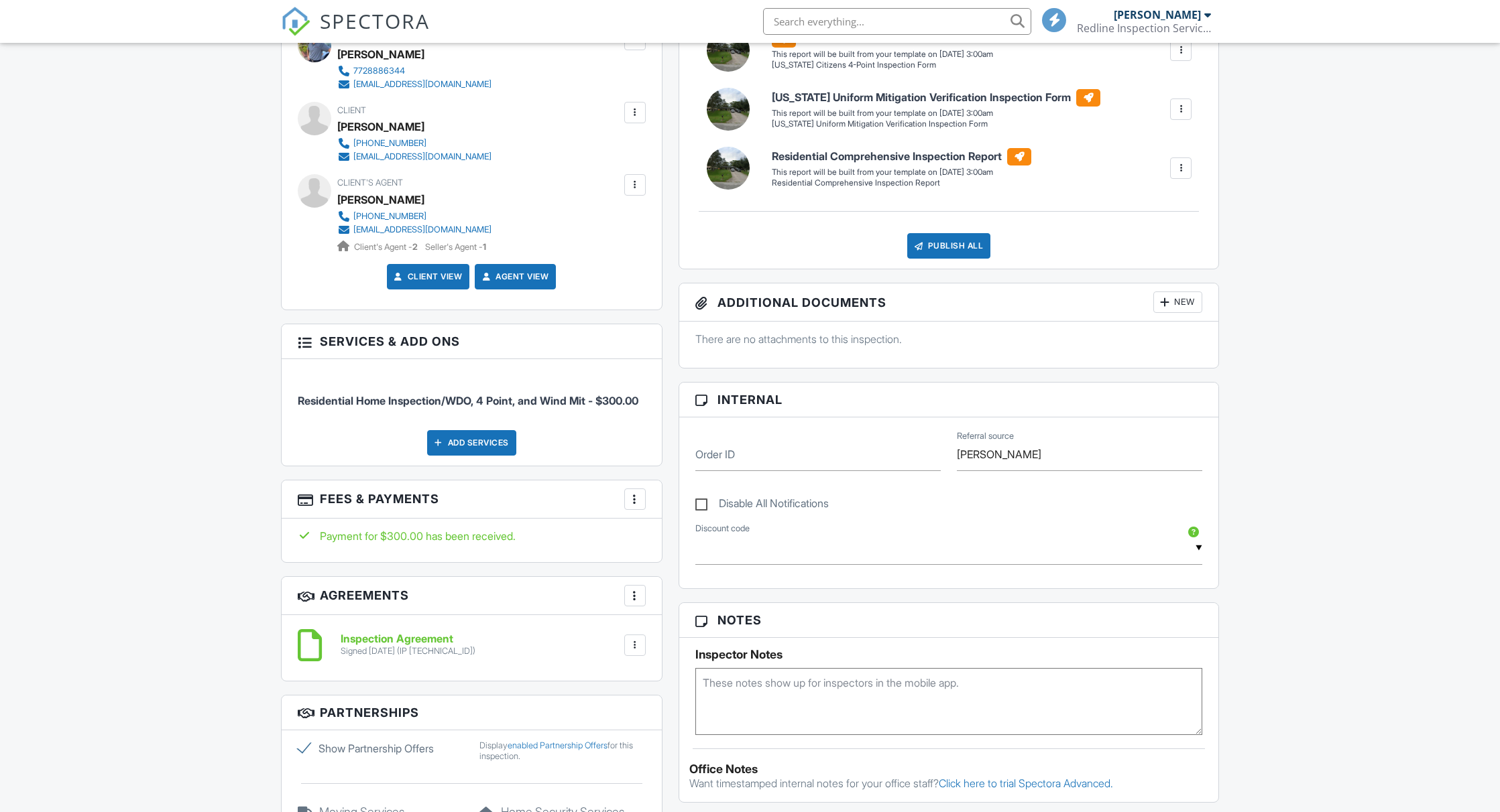
scroll to position [477, 0]
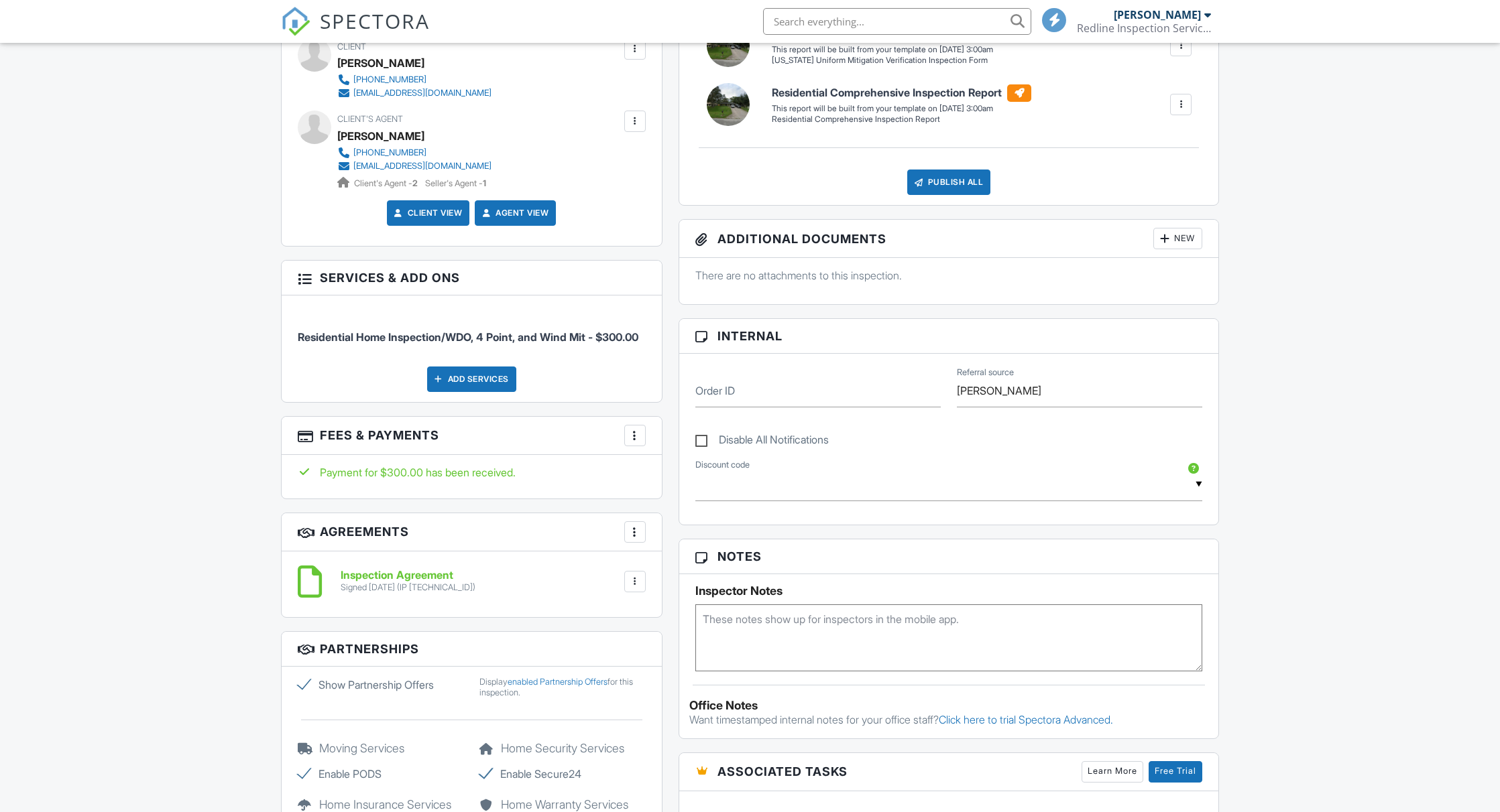
click at [640, 442] on div at bounding box center [634, 435] width 13 height 13
click at [0, 0] on li "Edit Fees & Payments" at bounding box center [0, 0] width 0 height 0
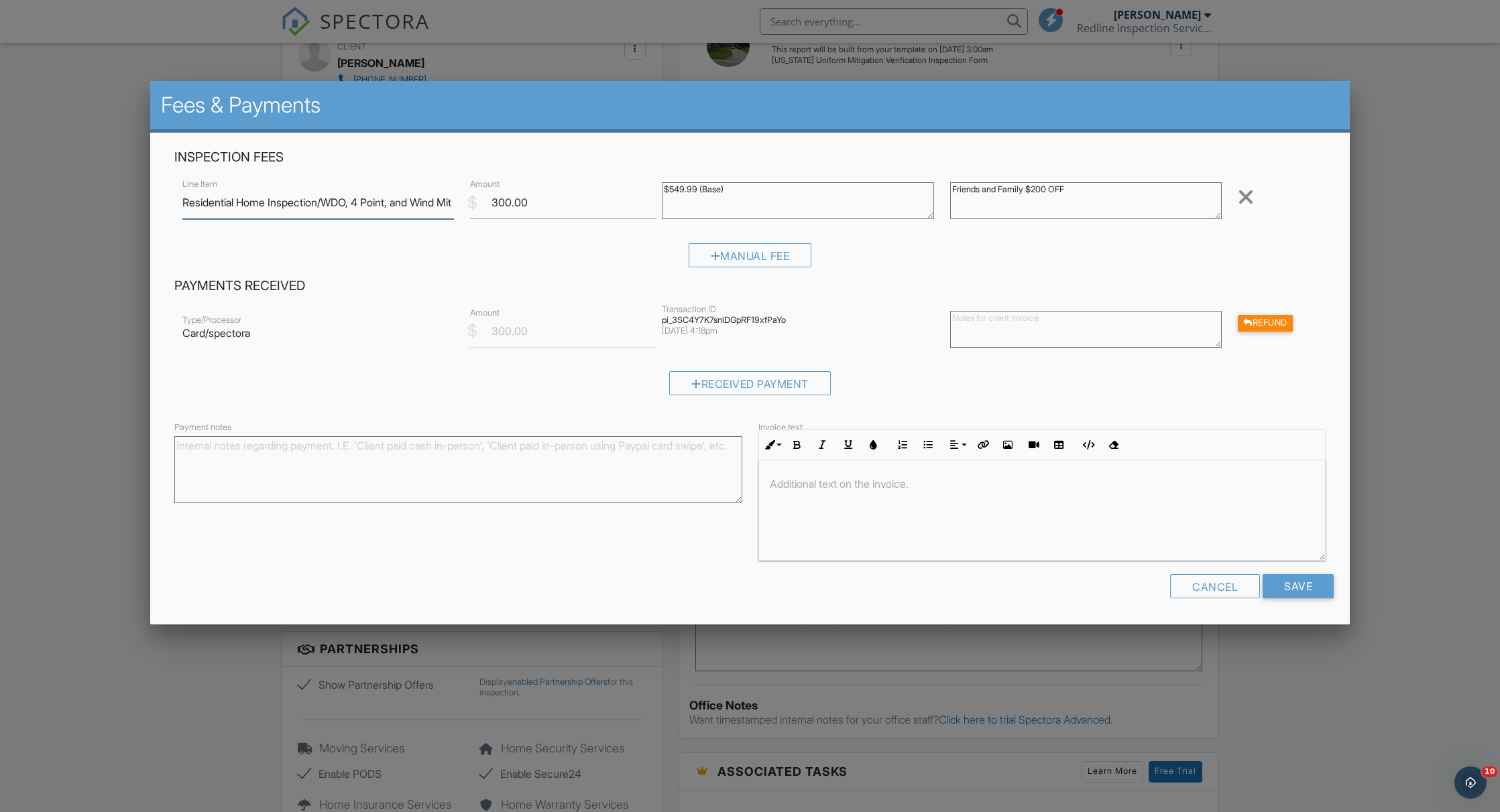
scroll to position [0, 0]
click at [1270, 328] on div "Refund" at bounding box center [1265, 323] width 55 height 16
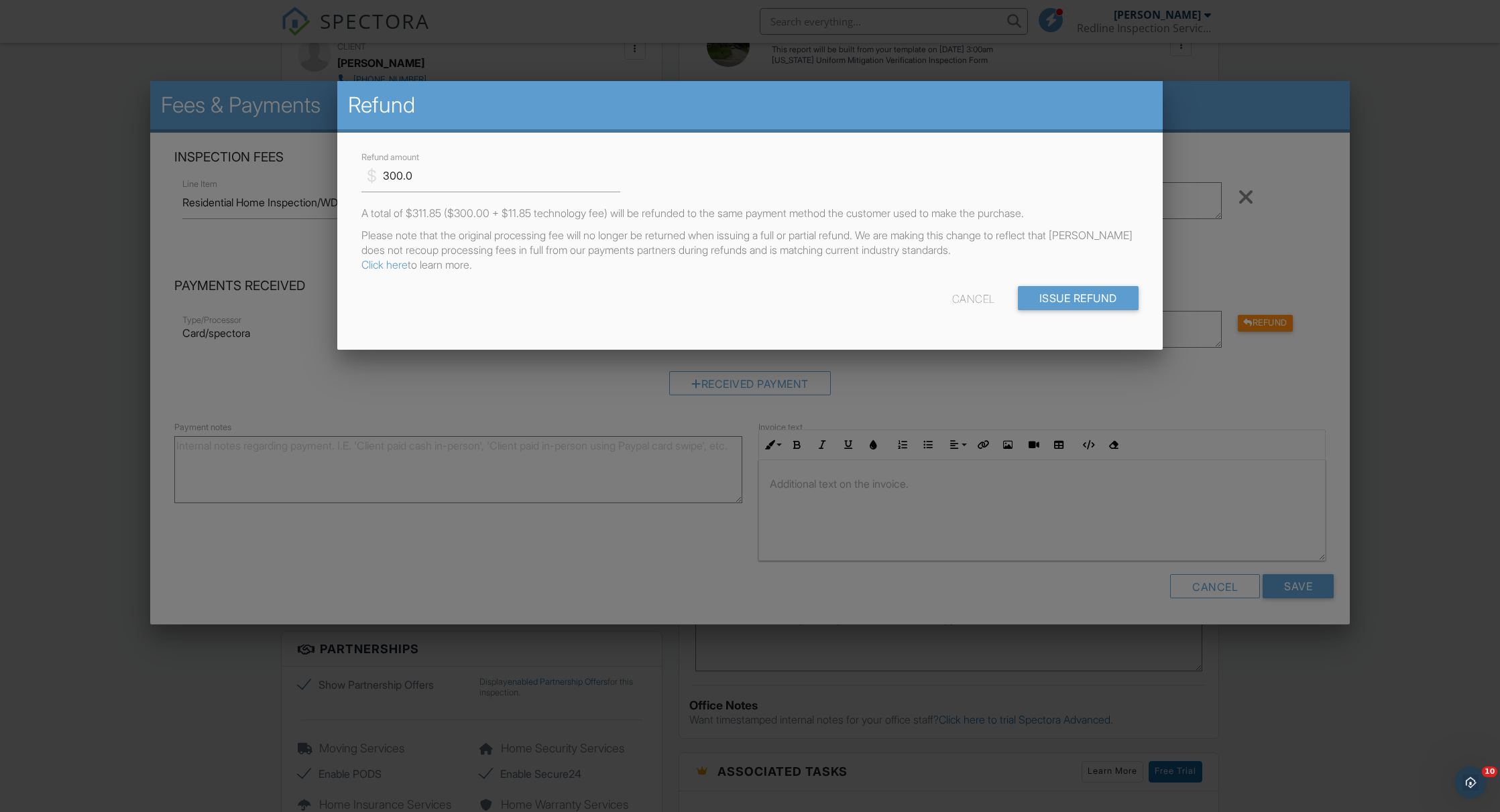
click at [393, 267] on link "Click here" at bounding box center [384, 264] width 46 height 13
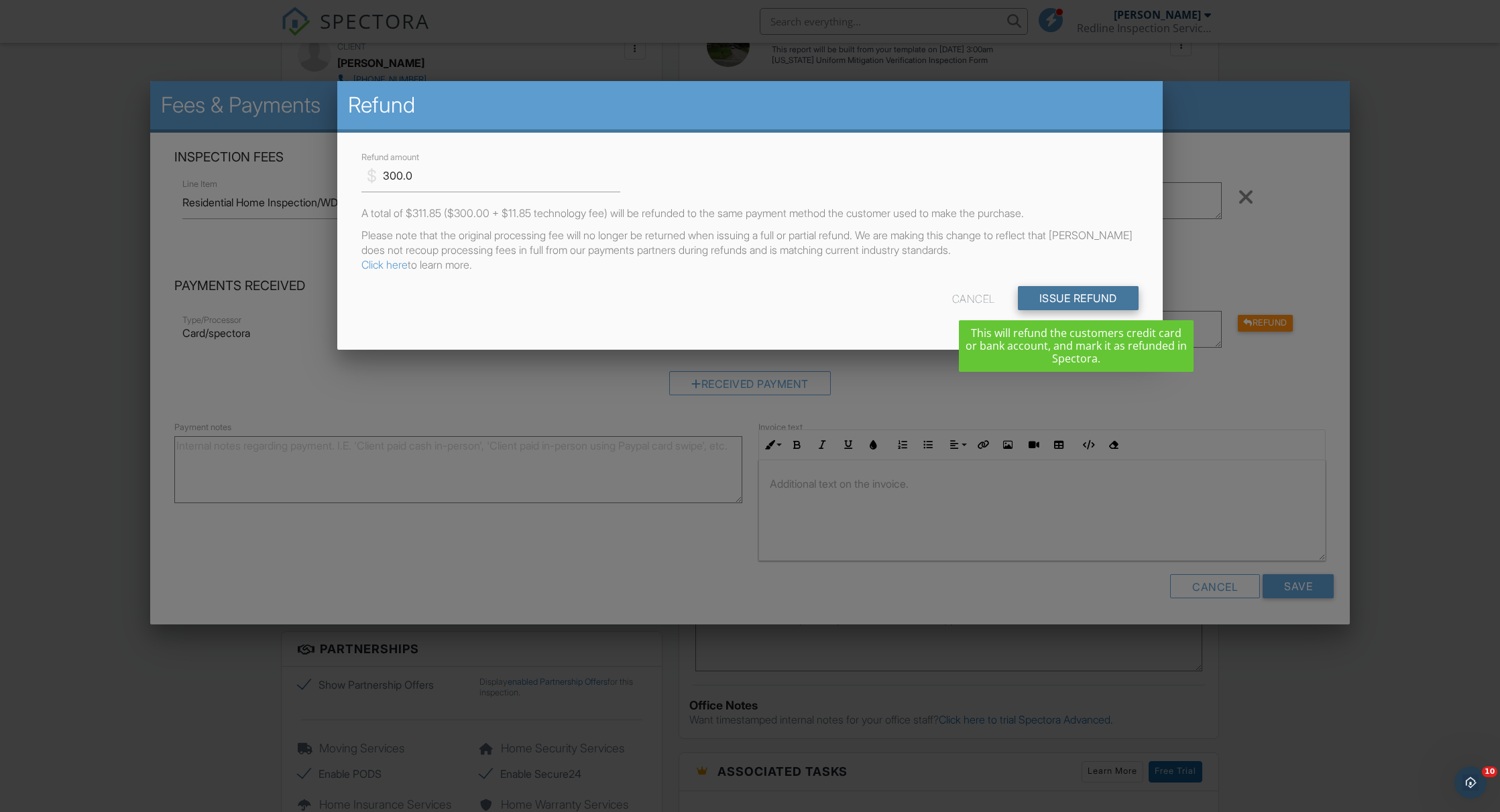
click at [1058, 295] on input "Issue Refund" at bounding box center [1078, 298] width 121 height 24
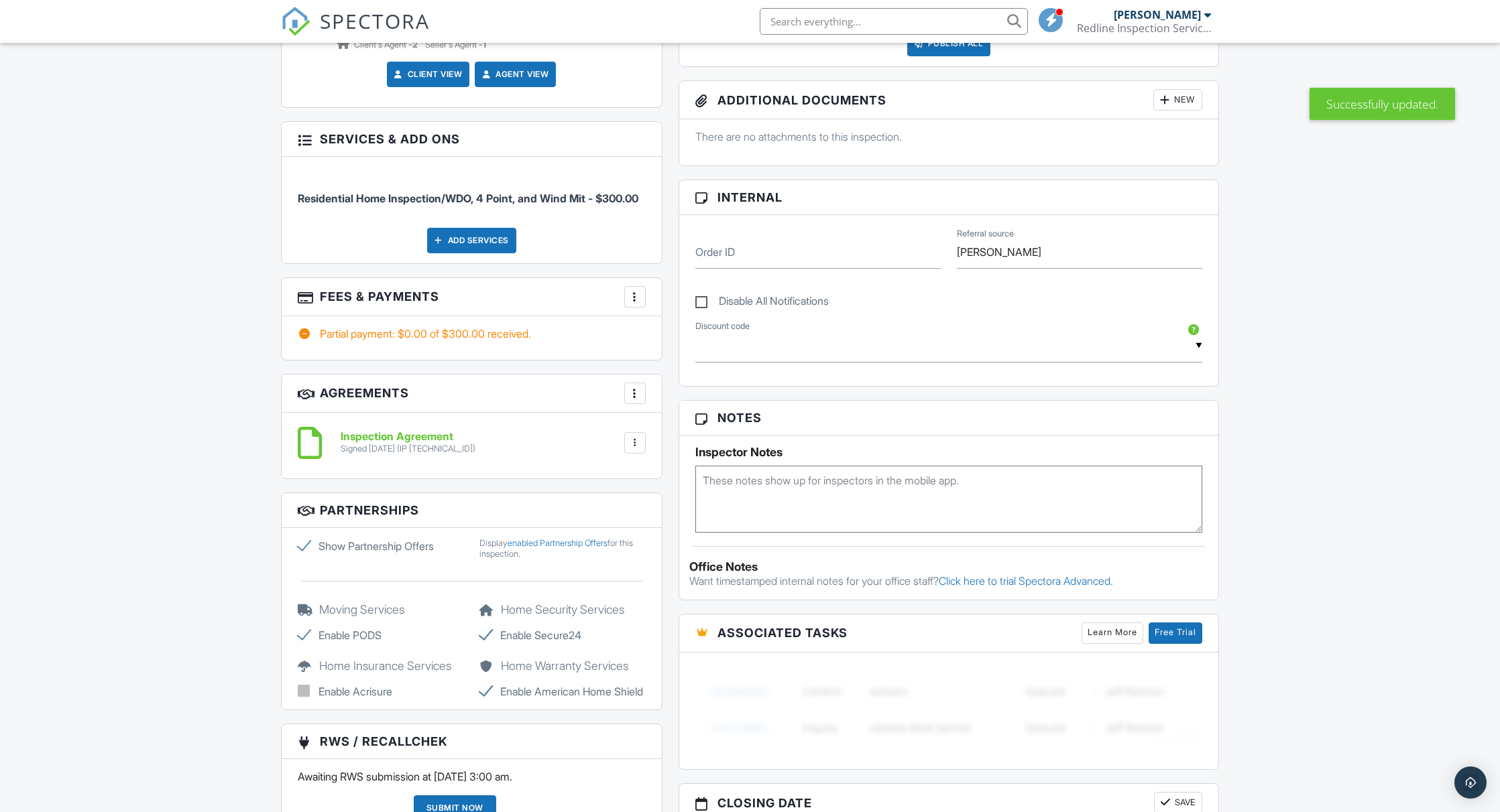
click at [639, 307] on div "More" at bounding box center [634, 296] width 21 height 21
click at [659, 385] on li "Add Services" at bounding box center [702, 371] width 140 height 34
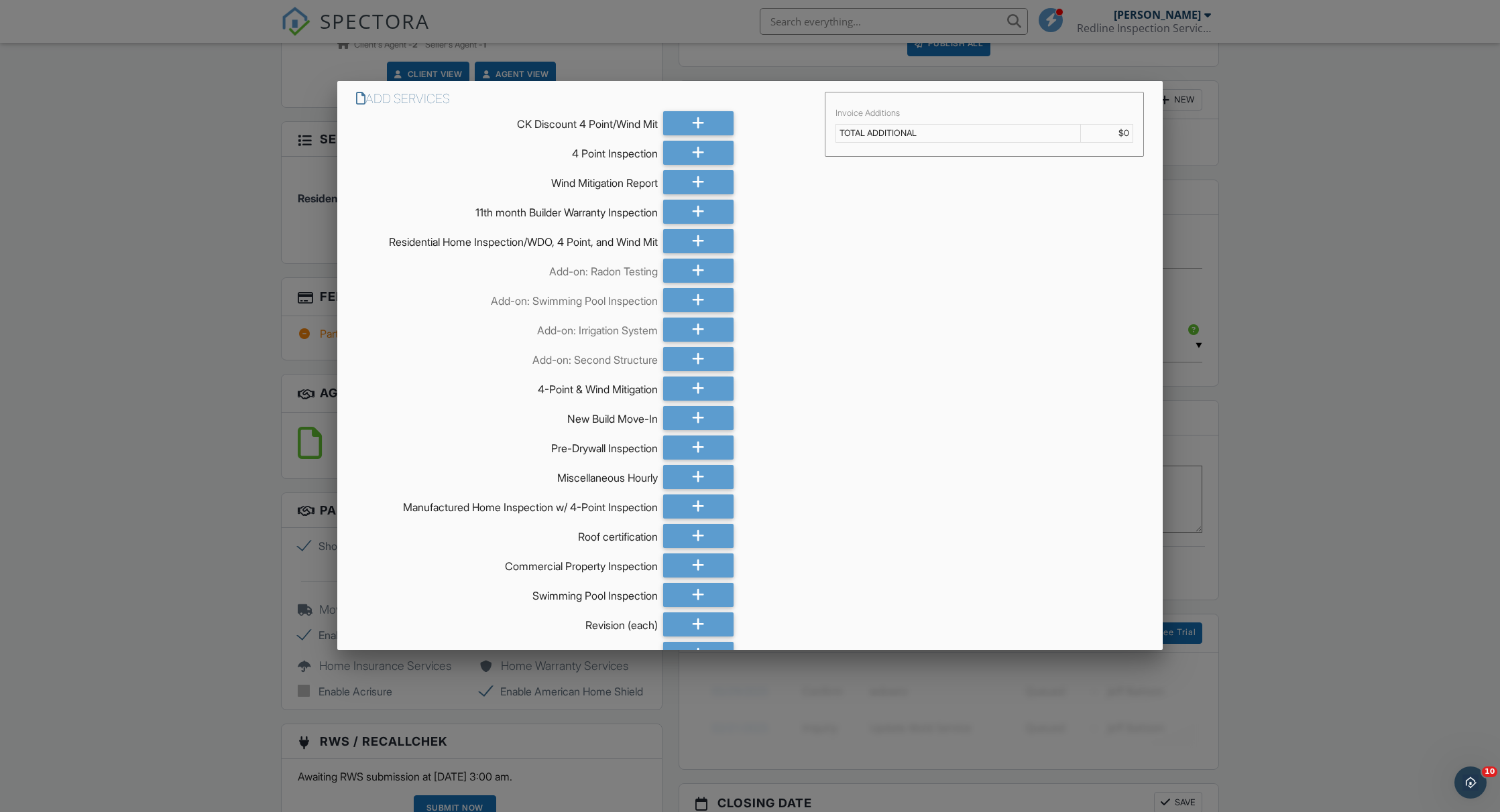
scroll to position [230, 0]
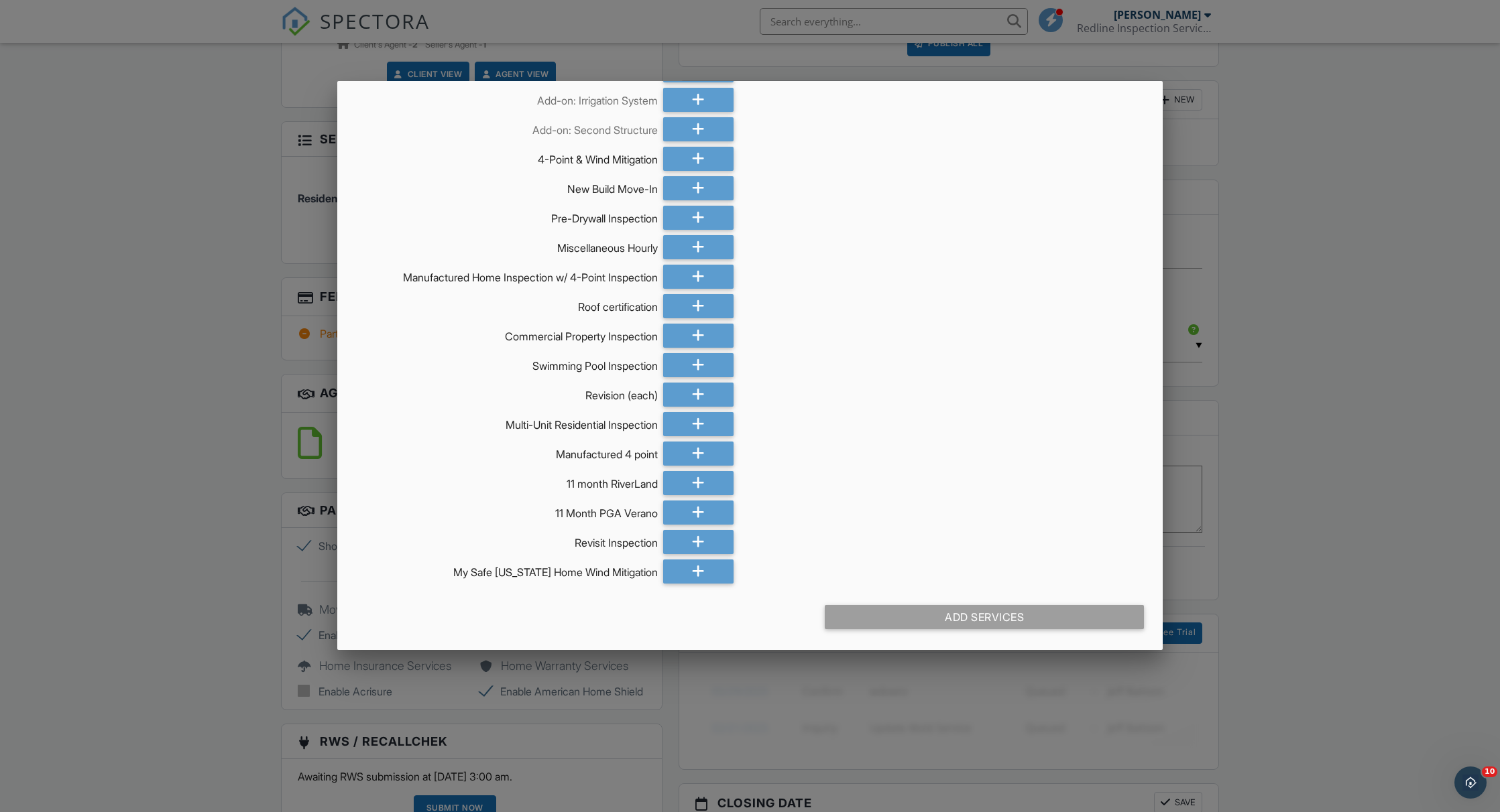
click at [247, 293] on div at bounding box center [750, 440] width 1500 height 1015
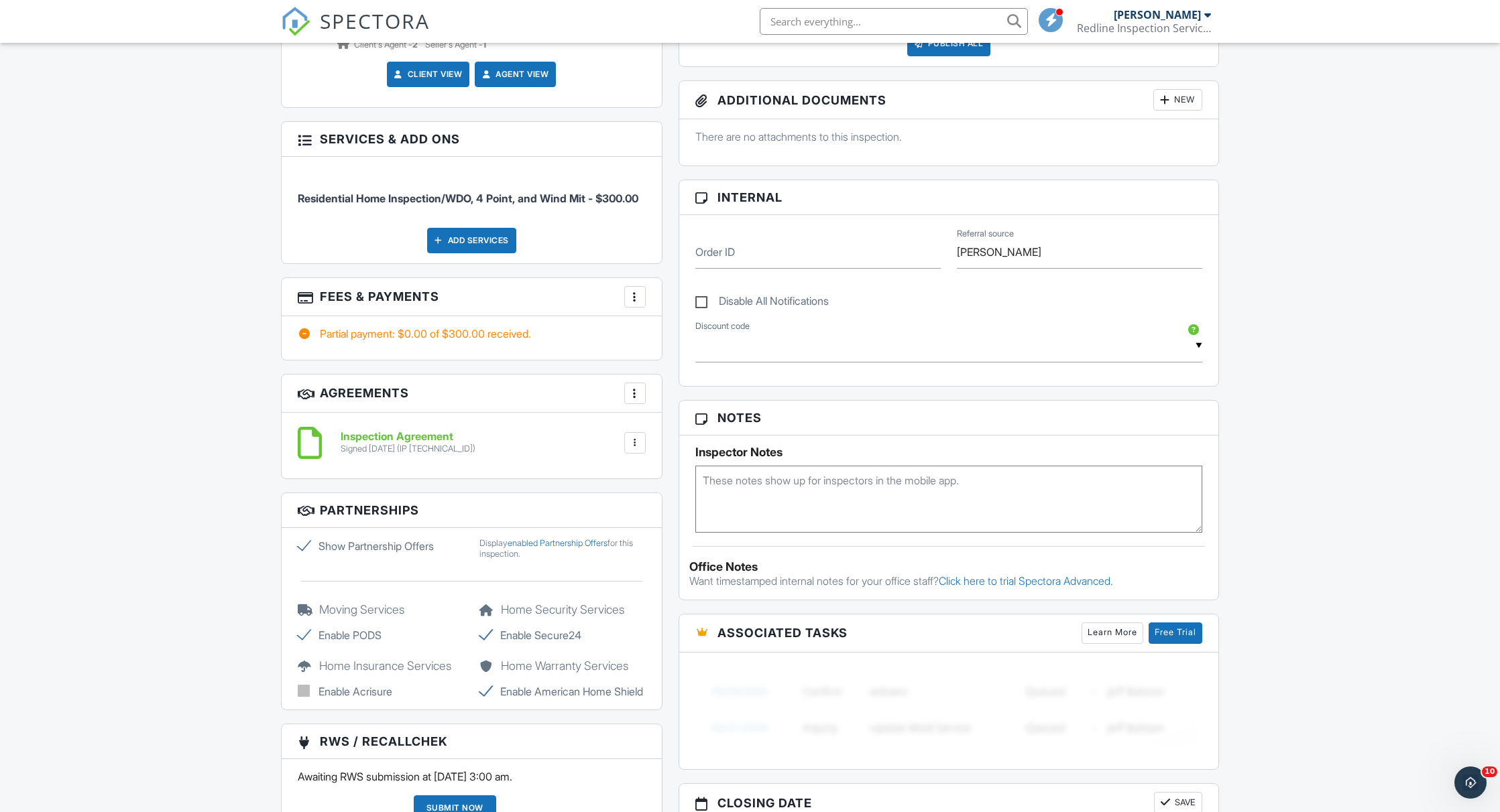
click at [633, 307] on div "More" at bounding box center [634, 296] width 21 height 21
click at [661, 346] on li "Edit Fees & Payments" at bounding box center [702, 337] width 140 height 34
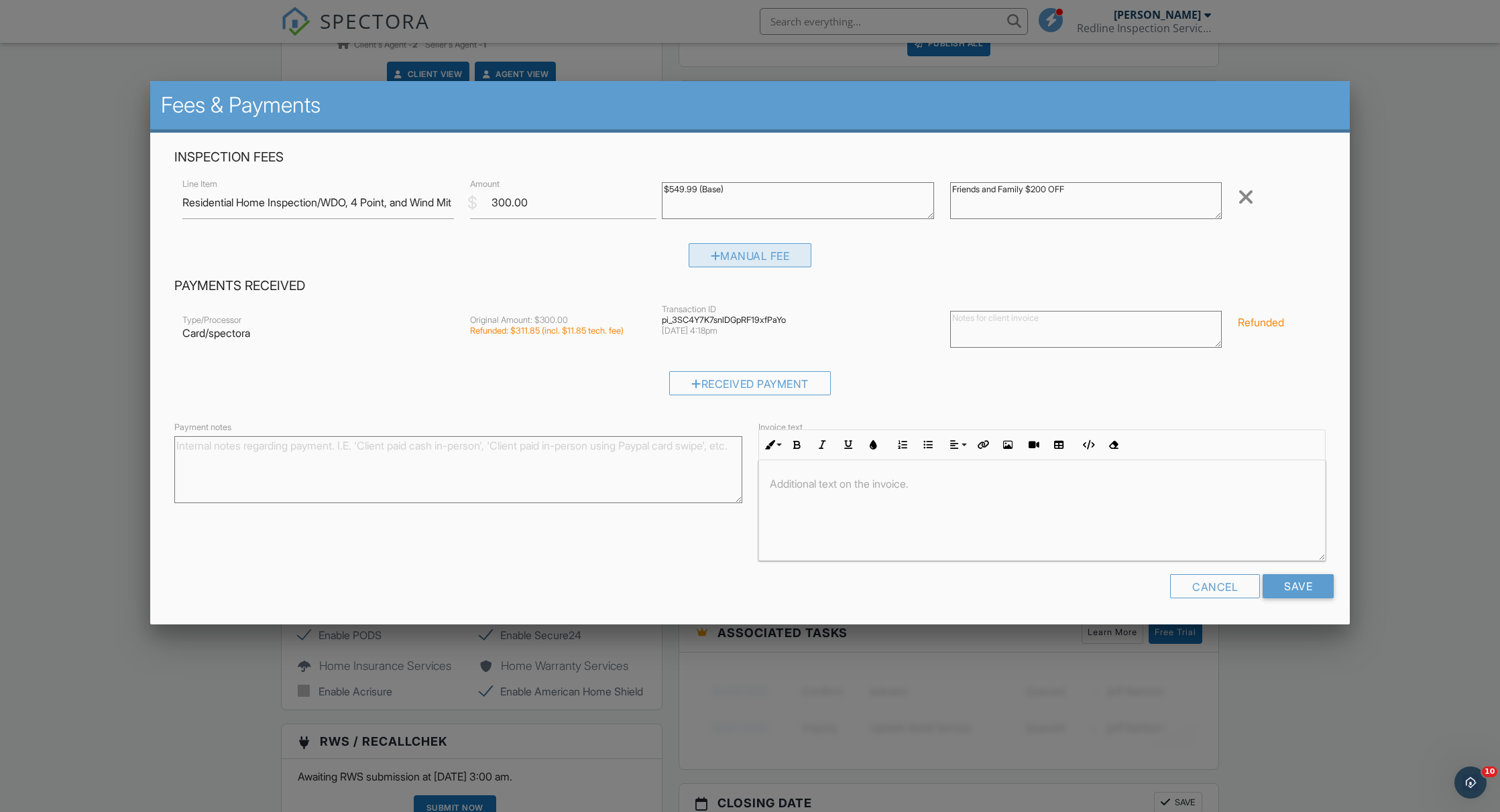
click at [754, 259] on div "Manual Fee" at bounding box center [750, 255] width 123 height 24
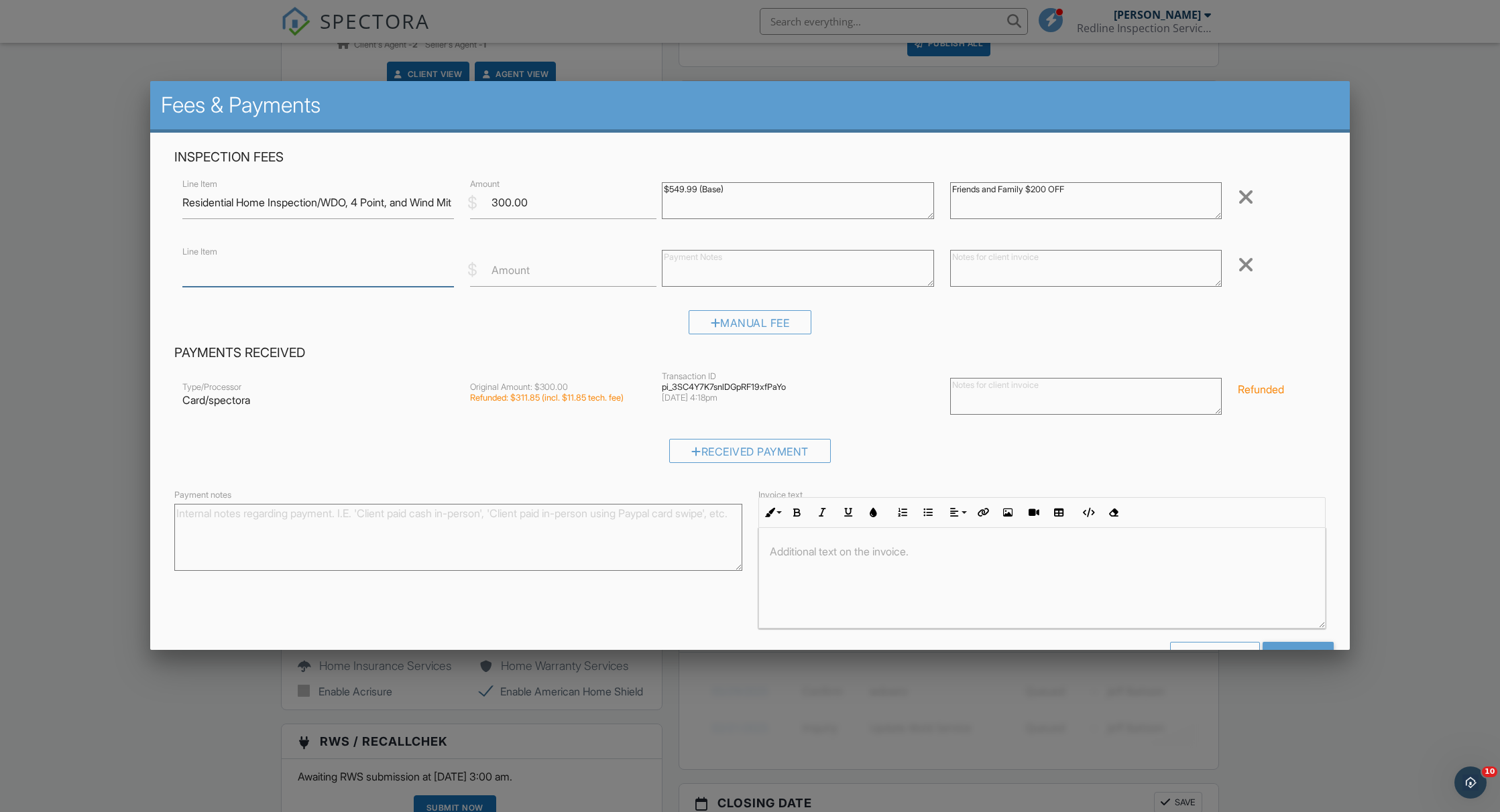
click at [318, 285] on input "Line Item" at bounding box center [318, 271] width 272 height 33
type input "Septic Inspection"
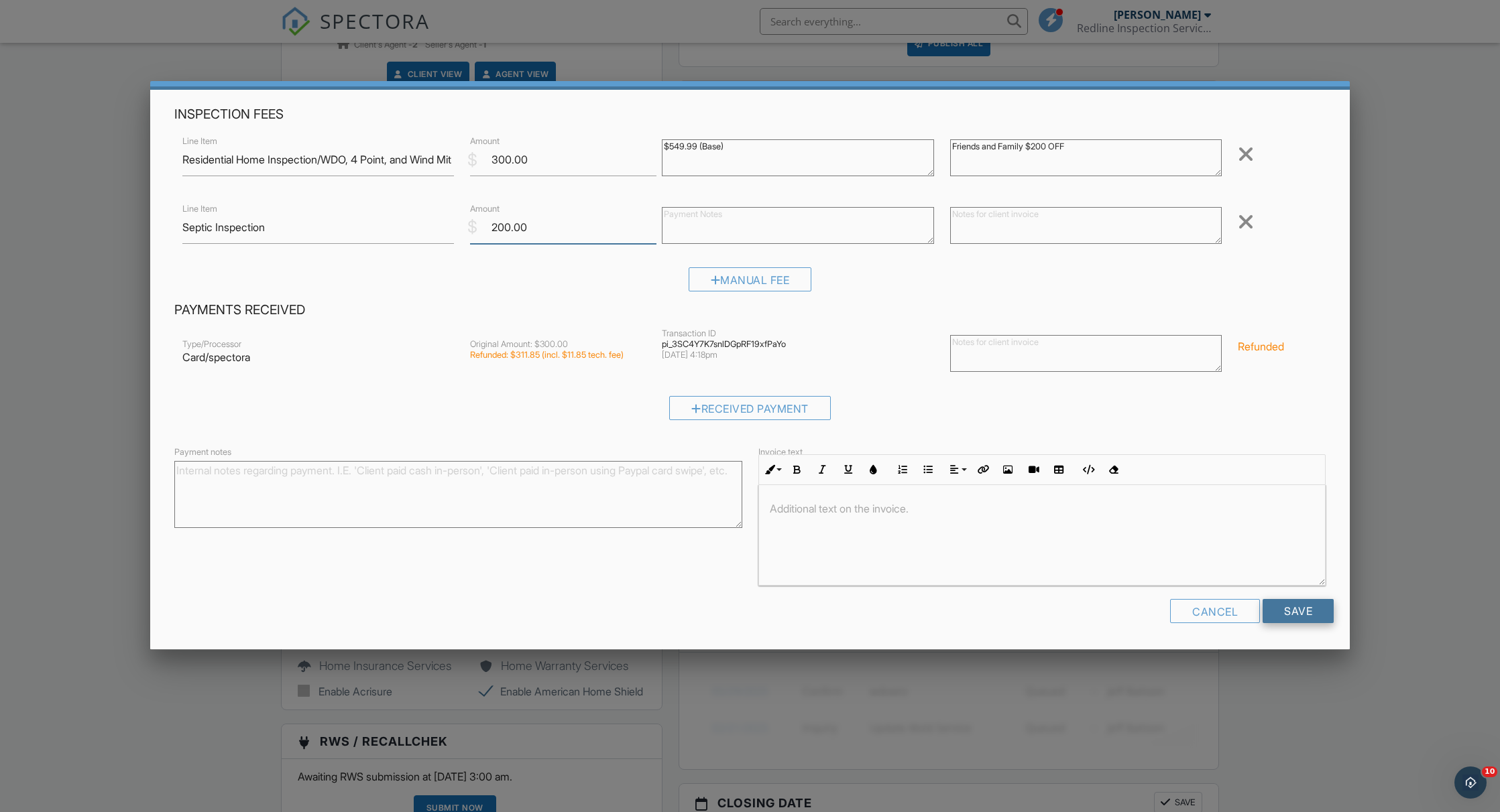
type input "200.00"
click at [1305, 615] on input "Save" at bounding box center [1298, 611] width 71 height 24
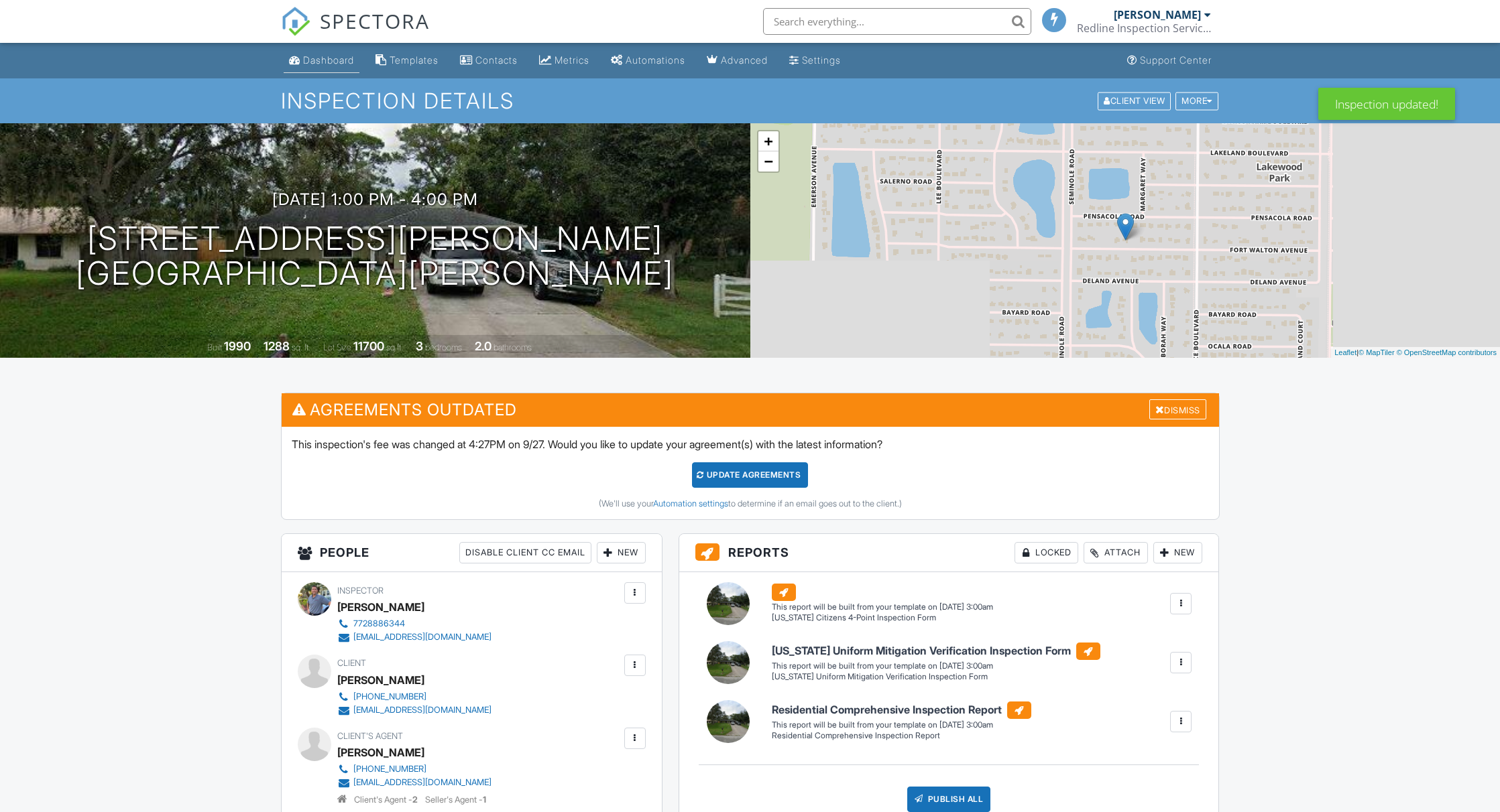
click at [334, 64] on div "Dashboard" at bounding box center [328, 60] width 51 height 12
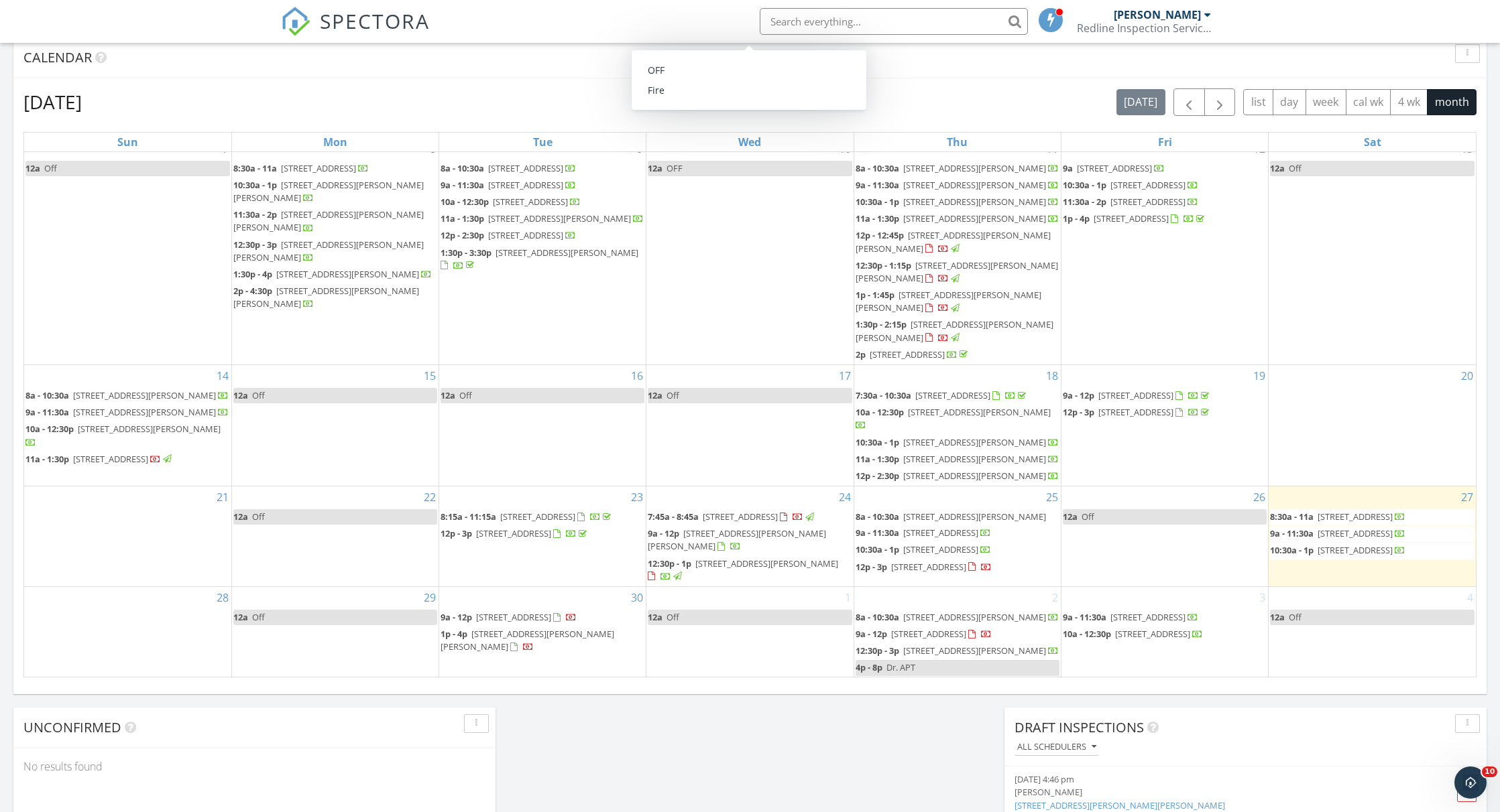
scroll to position [307, 0]
click at [1226, 99] on span "button" at bounding box center [1219, 102] width 16 height 16
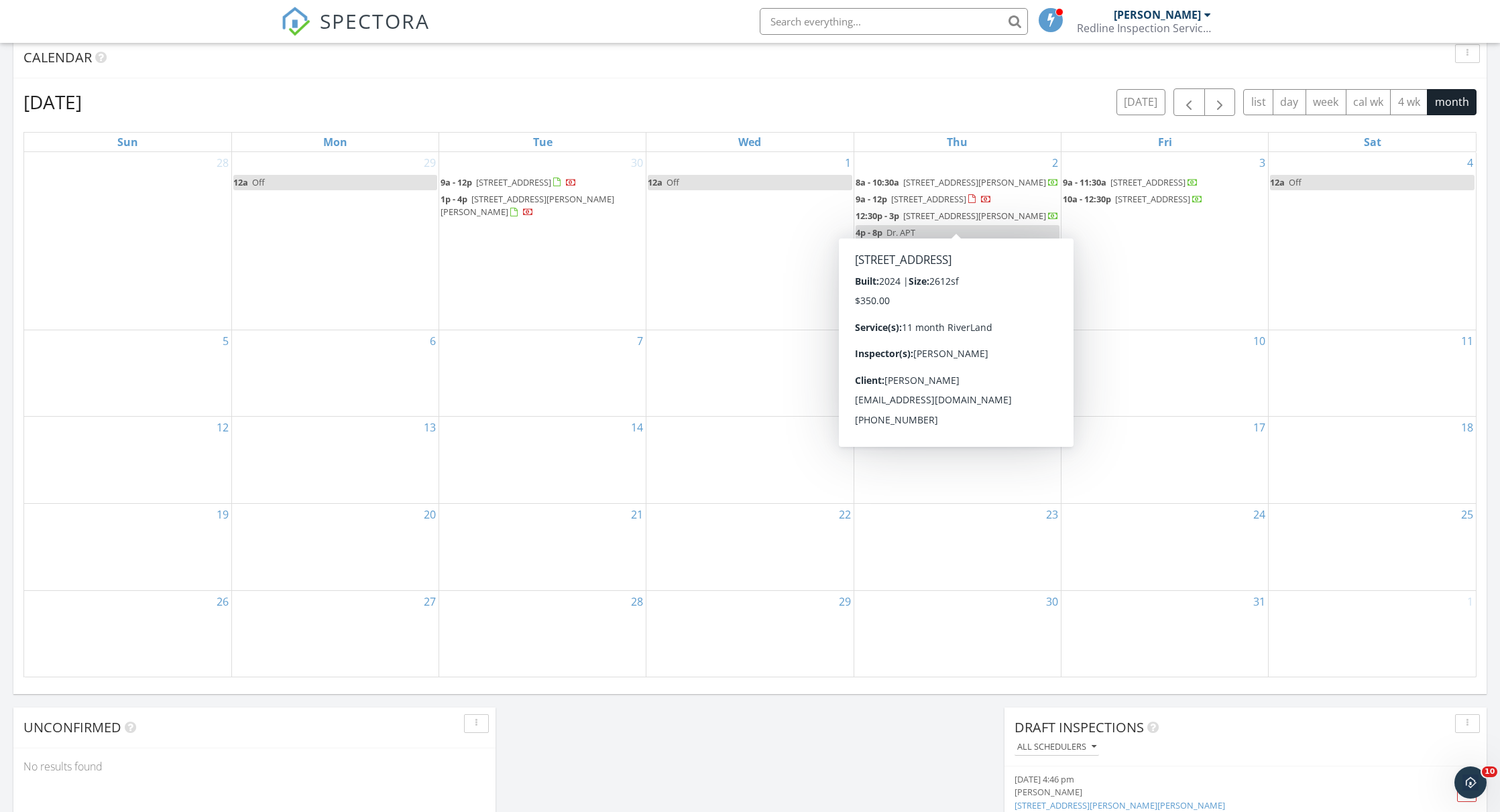
click at [727, 98] on div "October 2025 today list day week cal wk 4 wk month" at bounding box center [750, 101] width 1453 height 27
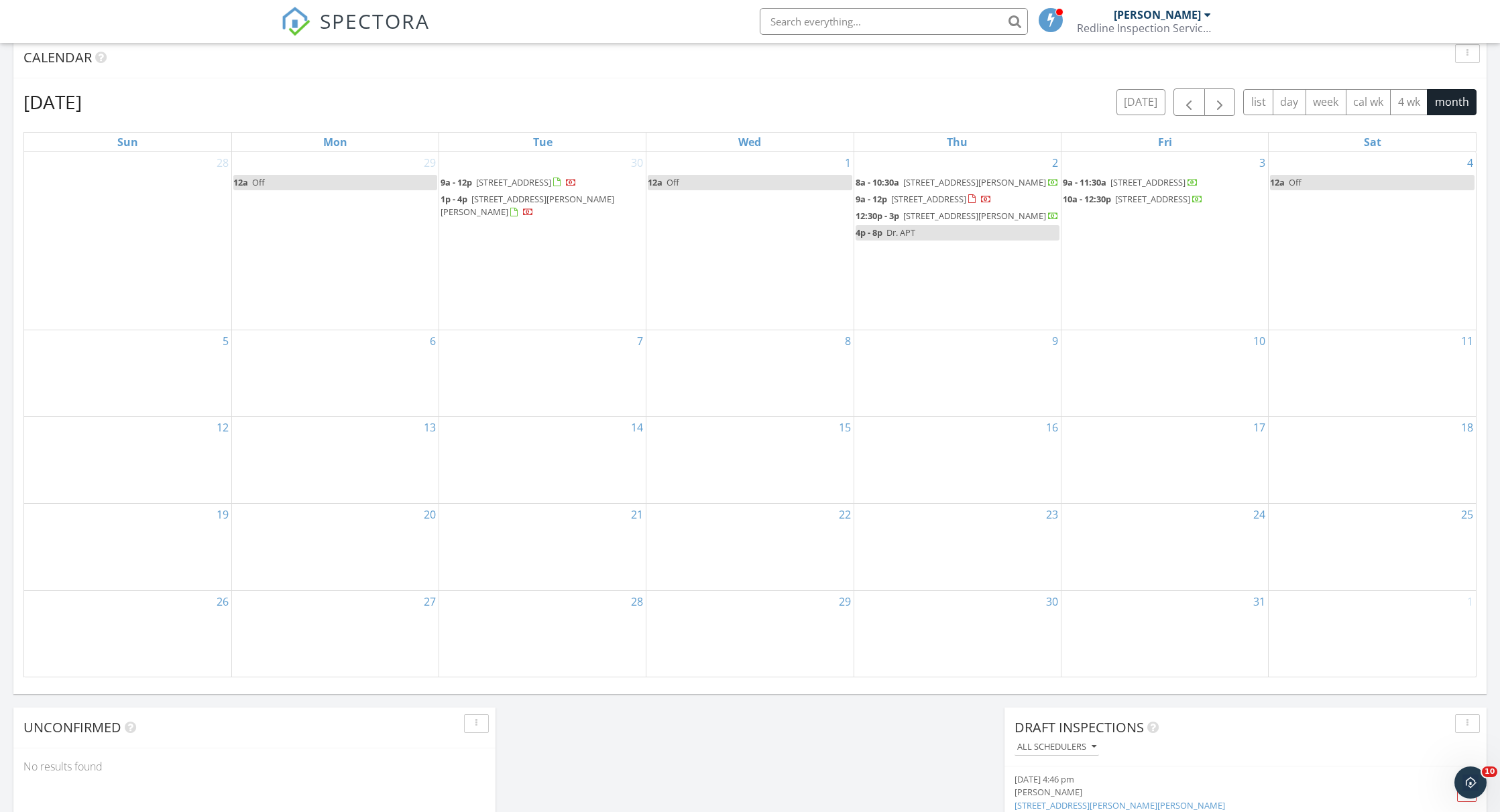
click at [513, 183] on span "12014 SW Old Strm Ln, Port St. Lucie 34987" at bounding box center [514, 182] width 75 height 12
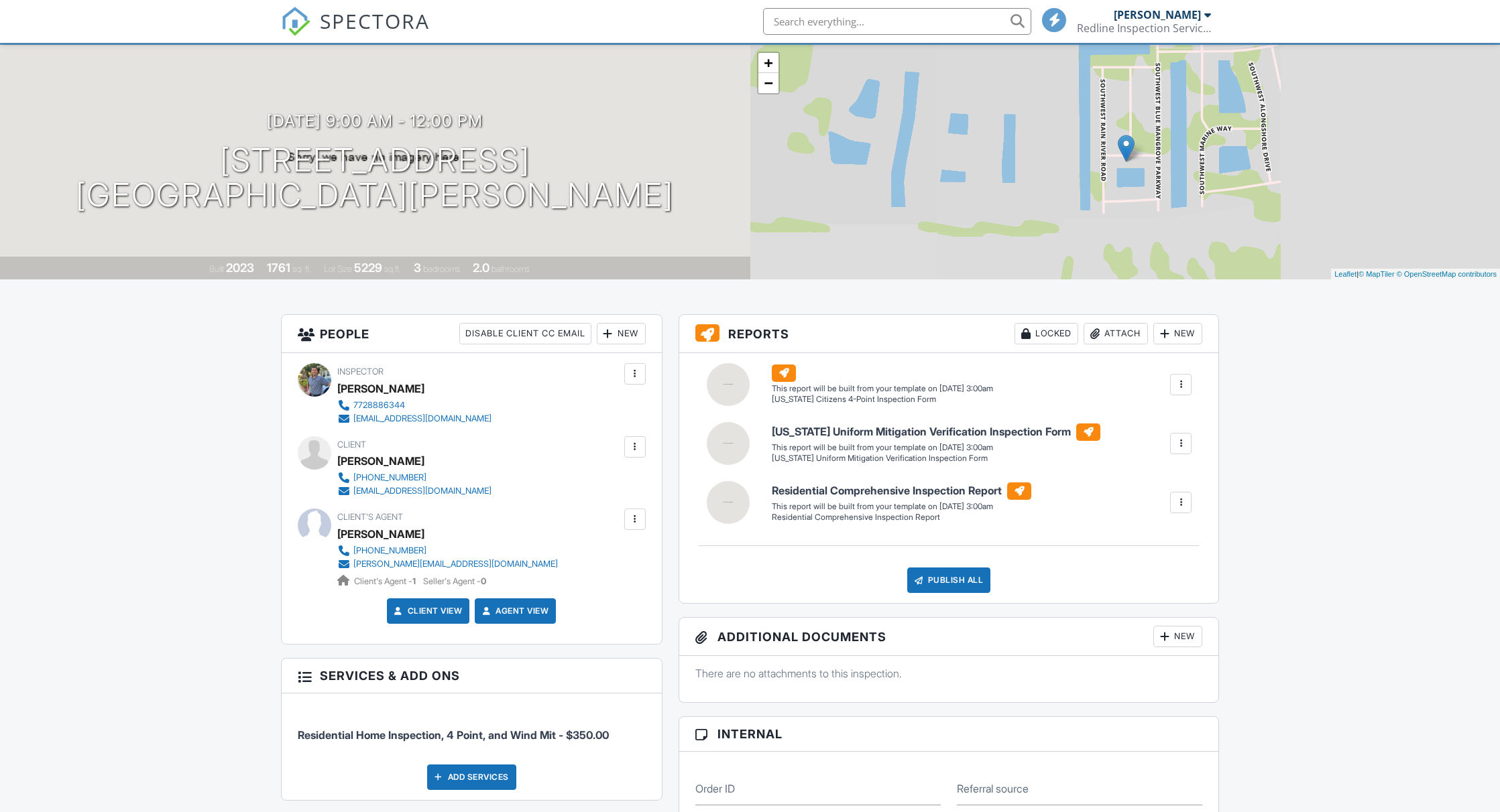
scroll to position [1057, 0]
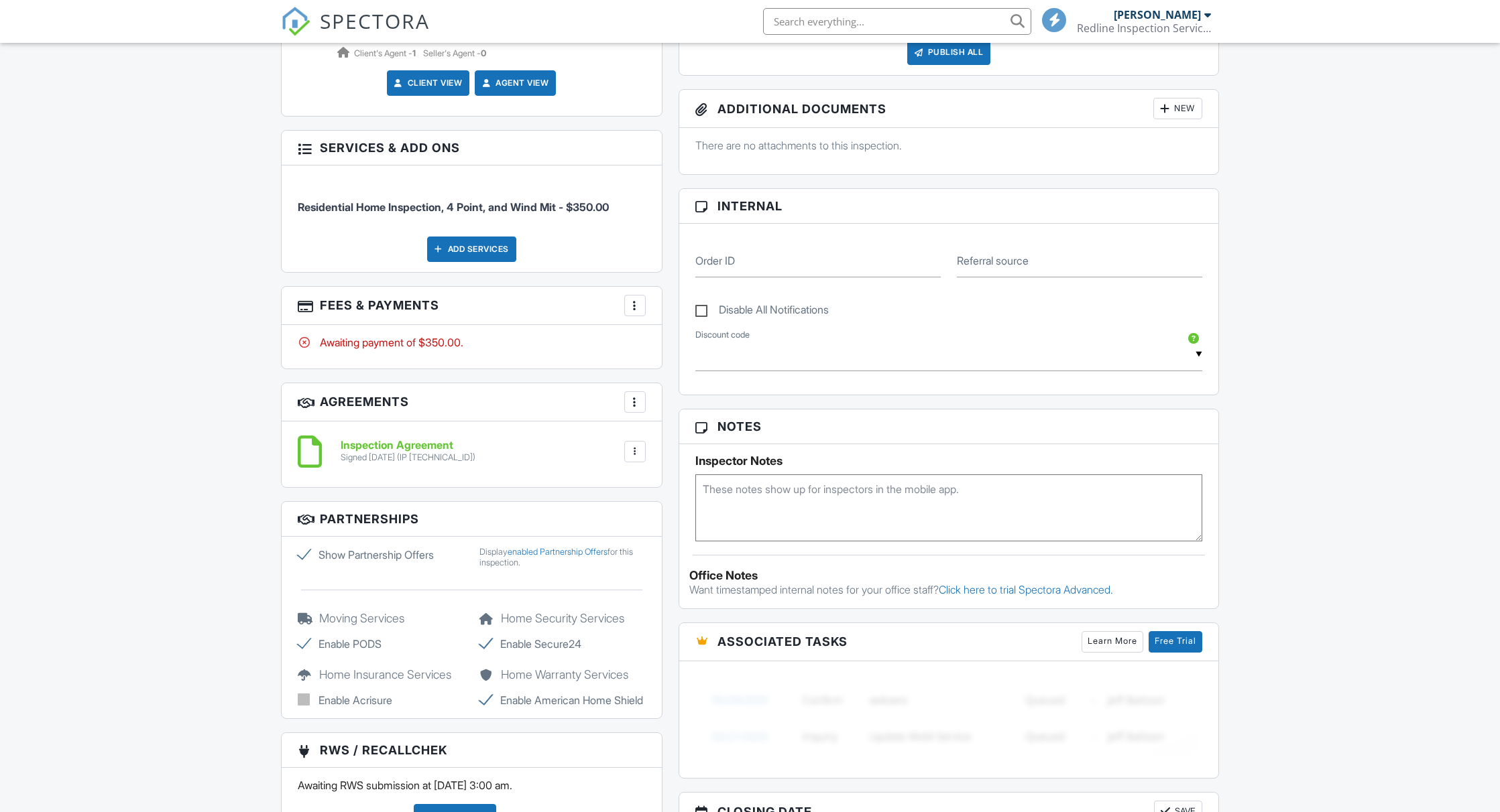
scroll to position [0, 0]
click at [636, 307] on div at bounding box center [634, 305] width 13 height 13
click at [688, 348] on li "Edit Fees & Payments" at bounding box center [702, 346] width 140 height 34
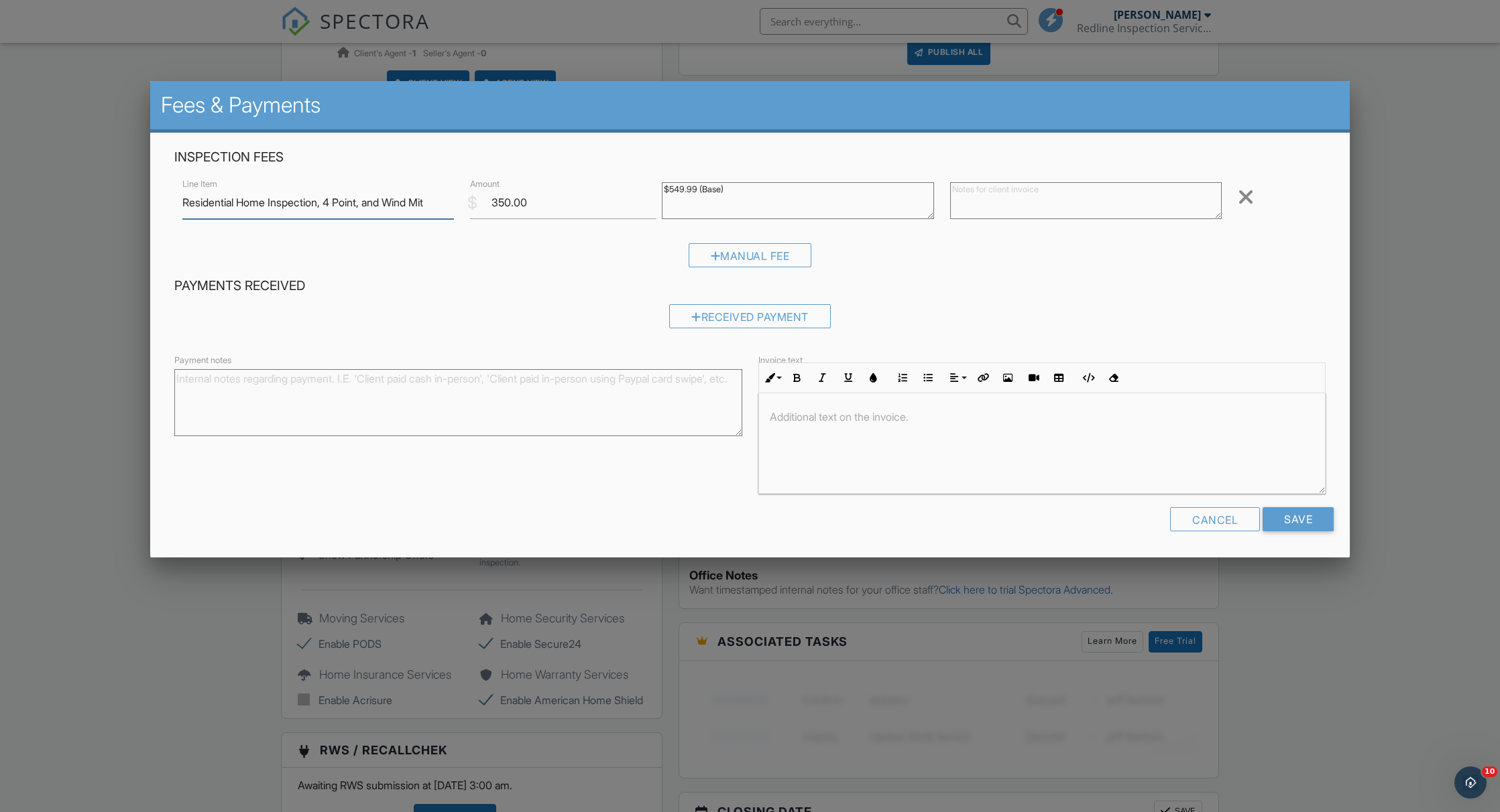
click at [364, 202] on input "Residential Home Inspection, 4 Point, and Wind Mit" at bounding box center [318, 203] width 272 height 33
click at [864, 429] on div at bounding box center [1042, 443] width 567 height 101
click at [802, 417] on p "Termit inspection declined by client" at bounding box center [1042, 417] width 545 height 15
click at [1305, 519] on input "Save" at bounding box center [1298, 519] width 71 height 24
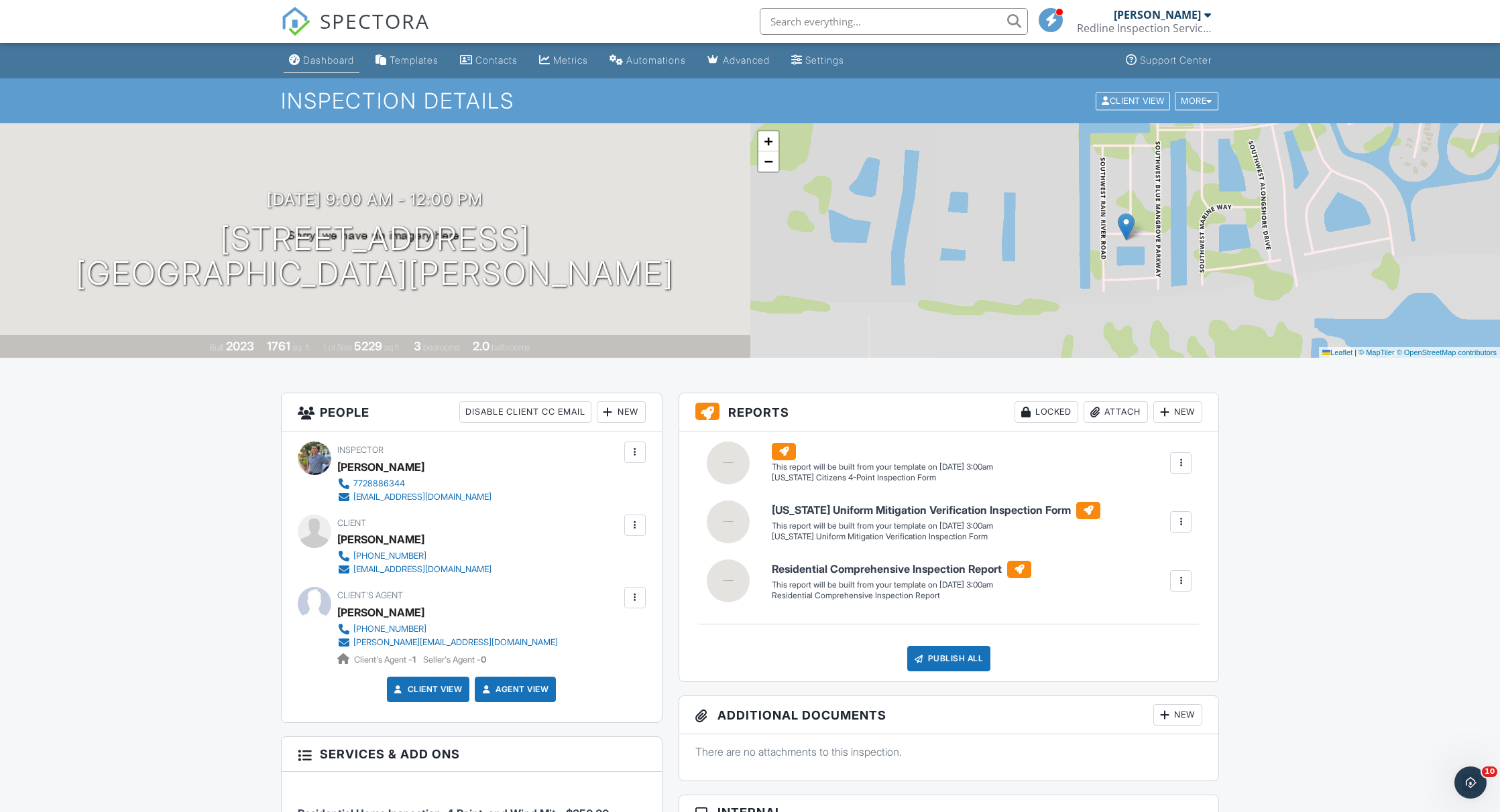
click at [326, 59] on div "Dashboard" at bounding box center [328, 60] width 51 height 12
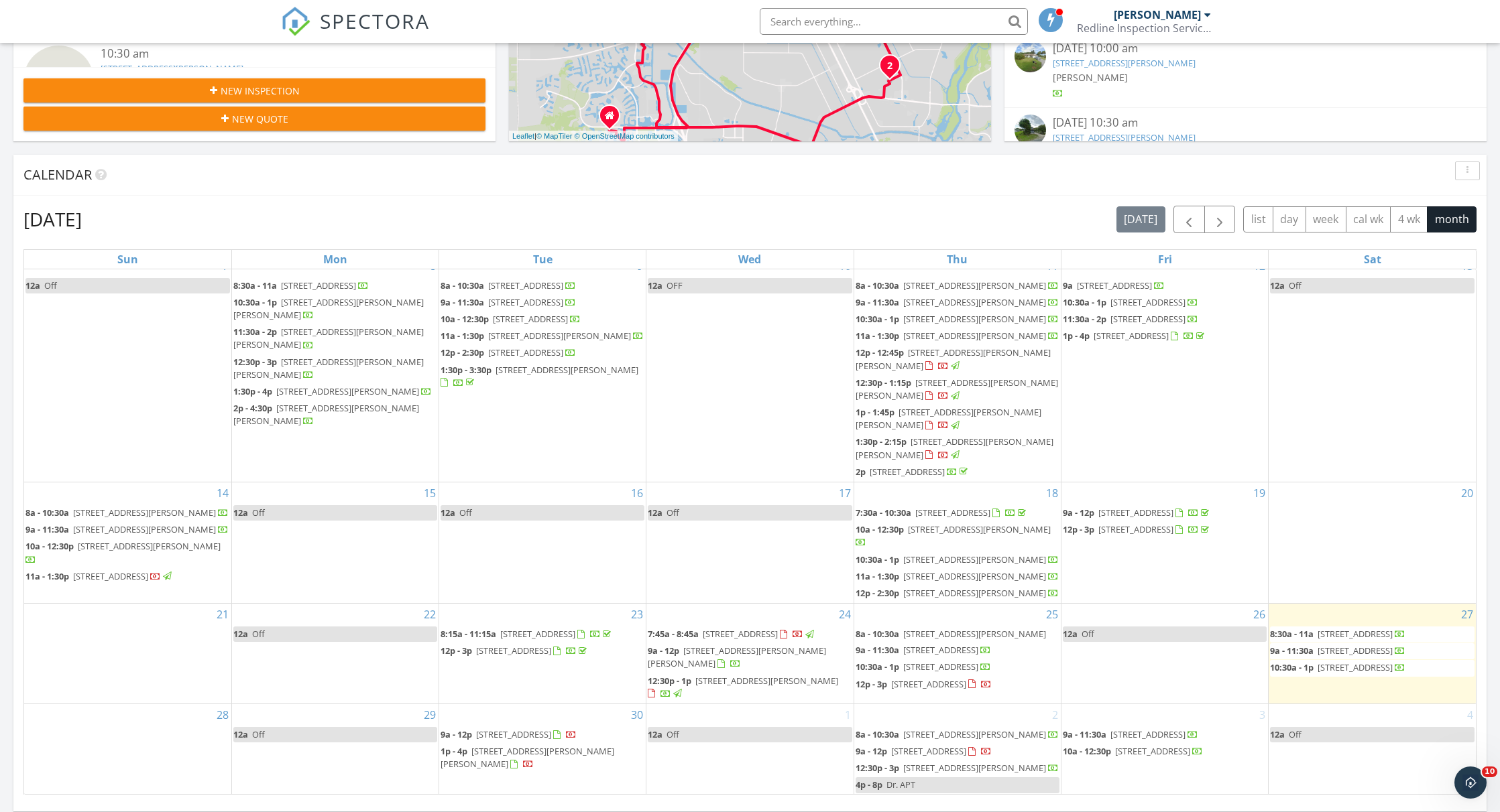
scroll to position [584, 0]
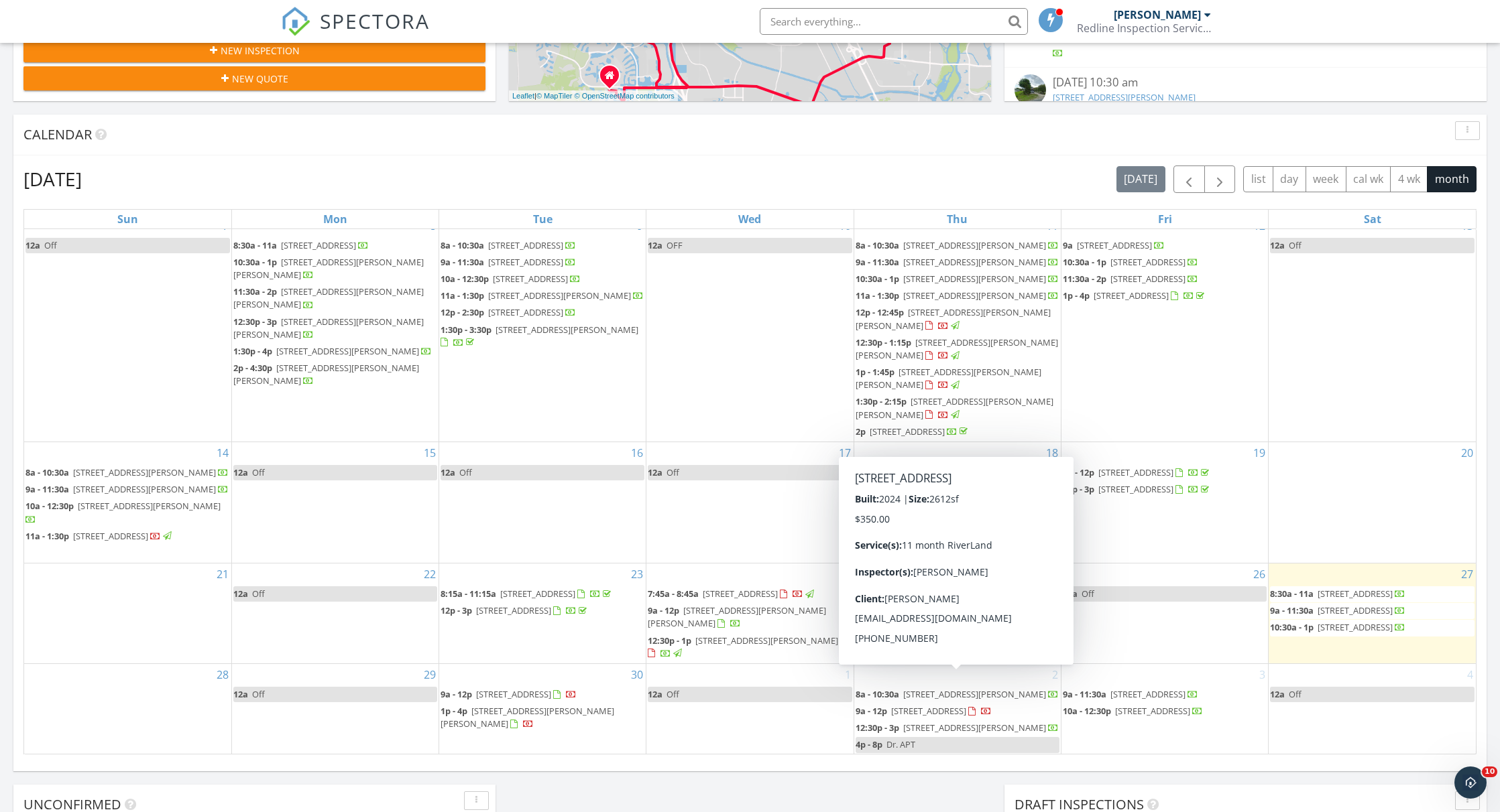
click at [966, 705] on span "[STREET_ADDRESS]" at bounding box center [929, 711] width 75 height 12
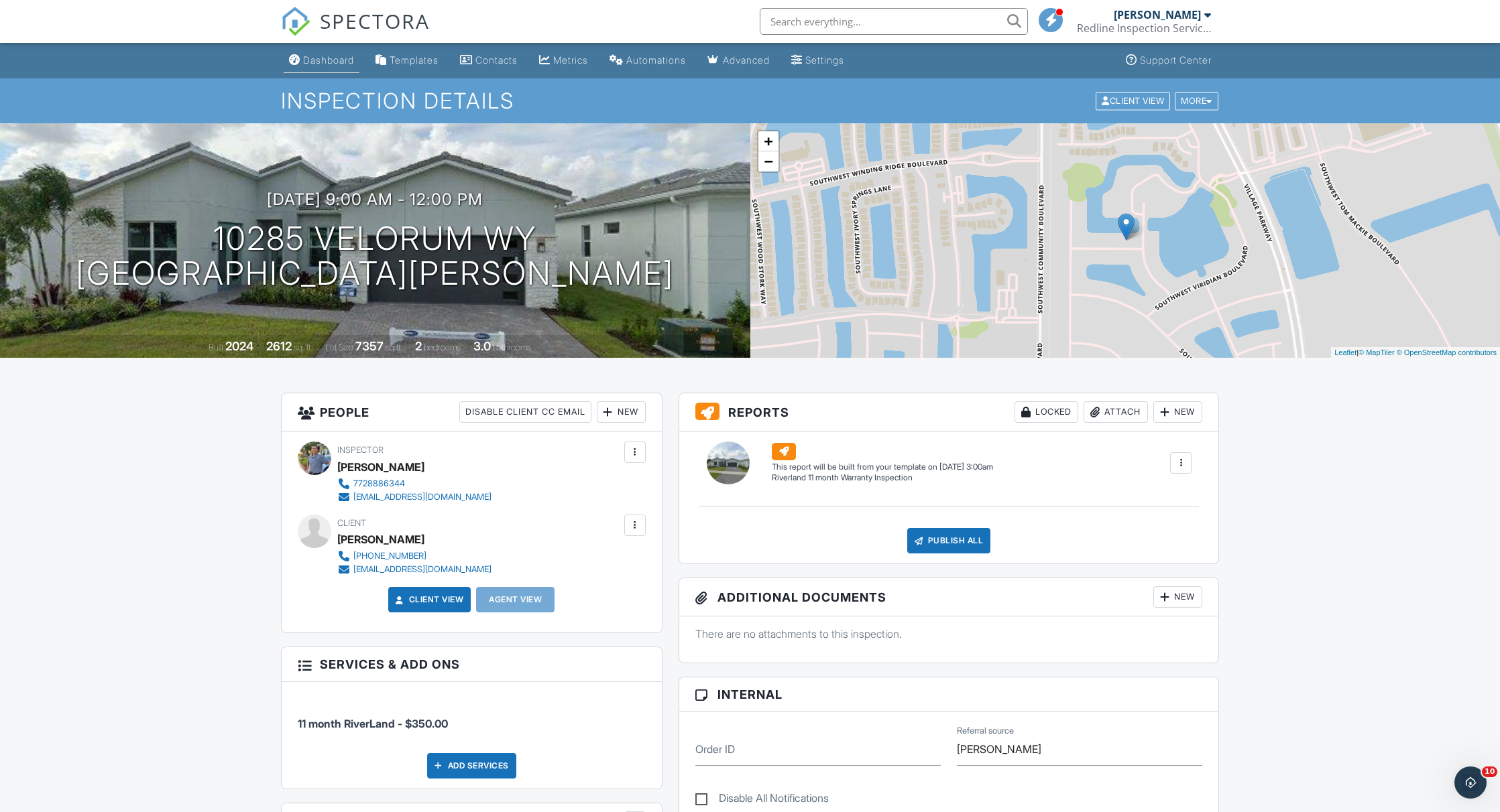
click at [319, 63] on div "Dashboard" at bounding box center [328, 60] width 51 height 12
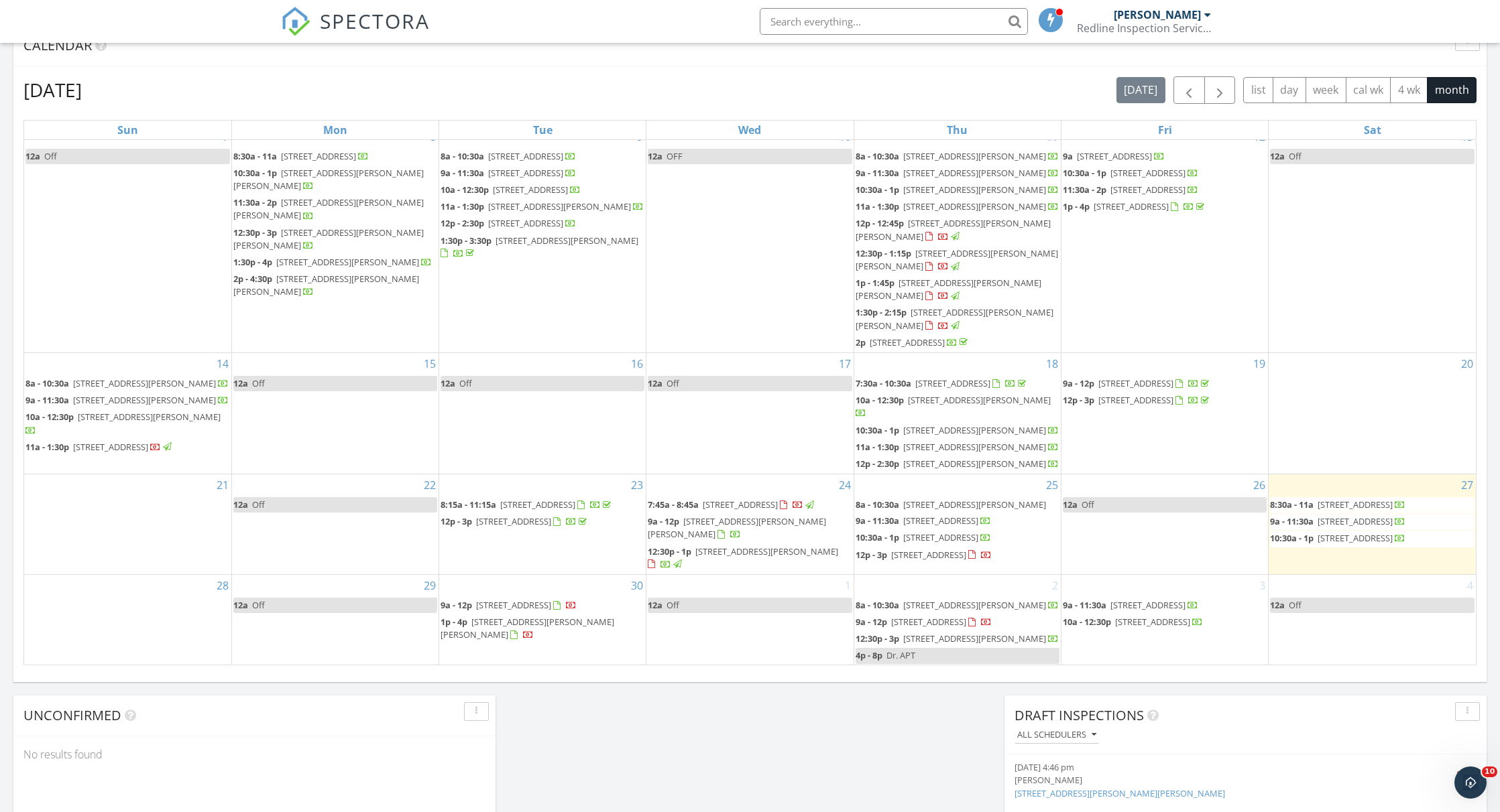
scroll to position [668, 0]
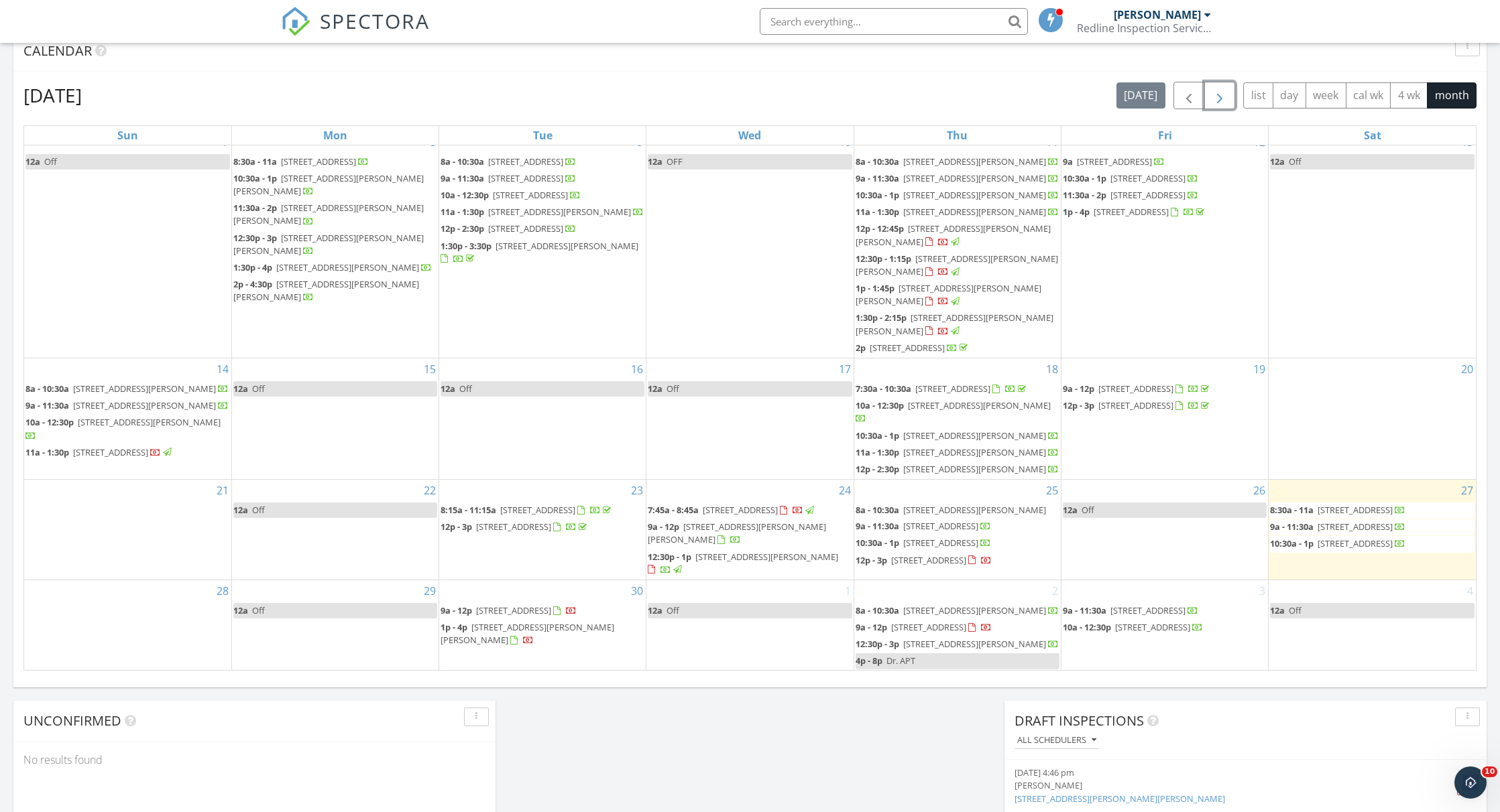
click at [1228, 96] on button "button" at bounding box center [1220, 95] width 31 height 27
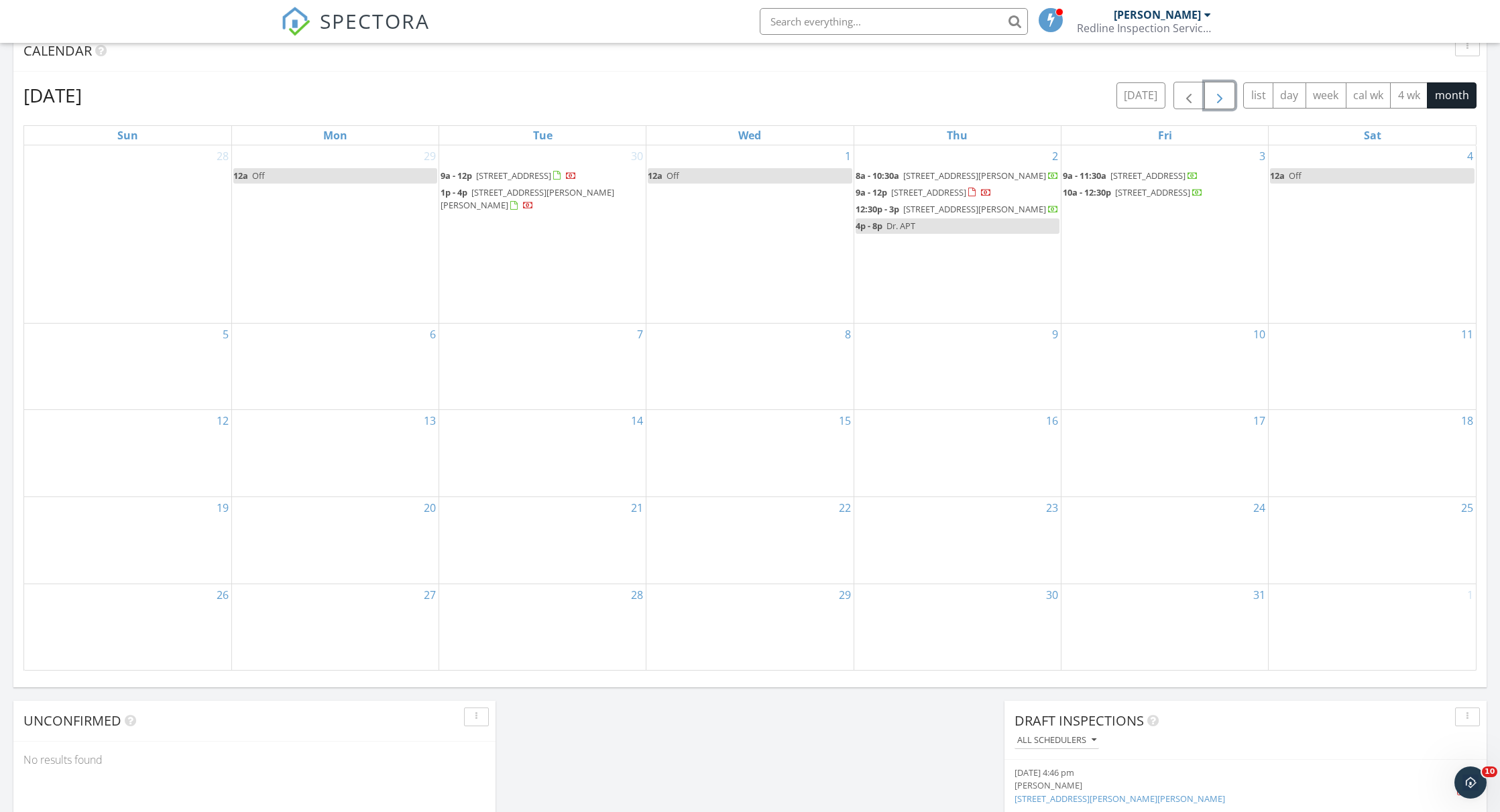
click at [1118, 256] on div "3 9a - 11:30a 2542 SW Choctaw St, Port St. Lucie 34953 10a - 12:30p 538 SW Dair…" at bounding box center [1164, 234] width 207 height 178
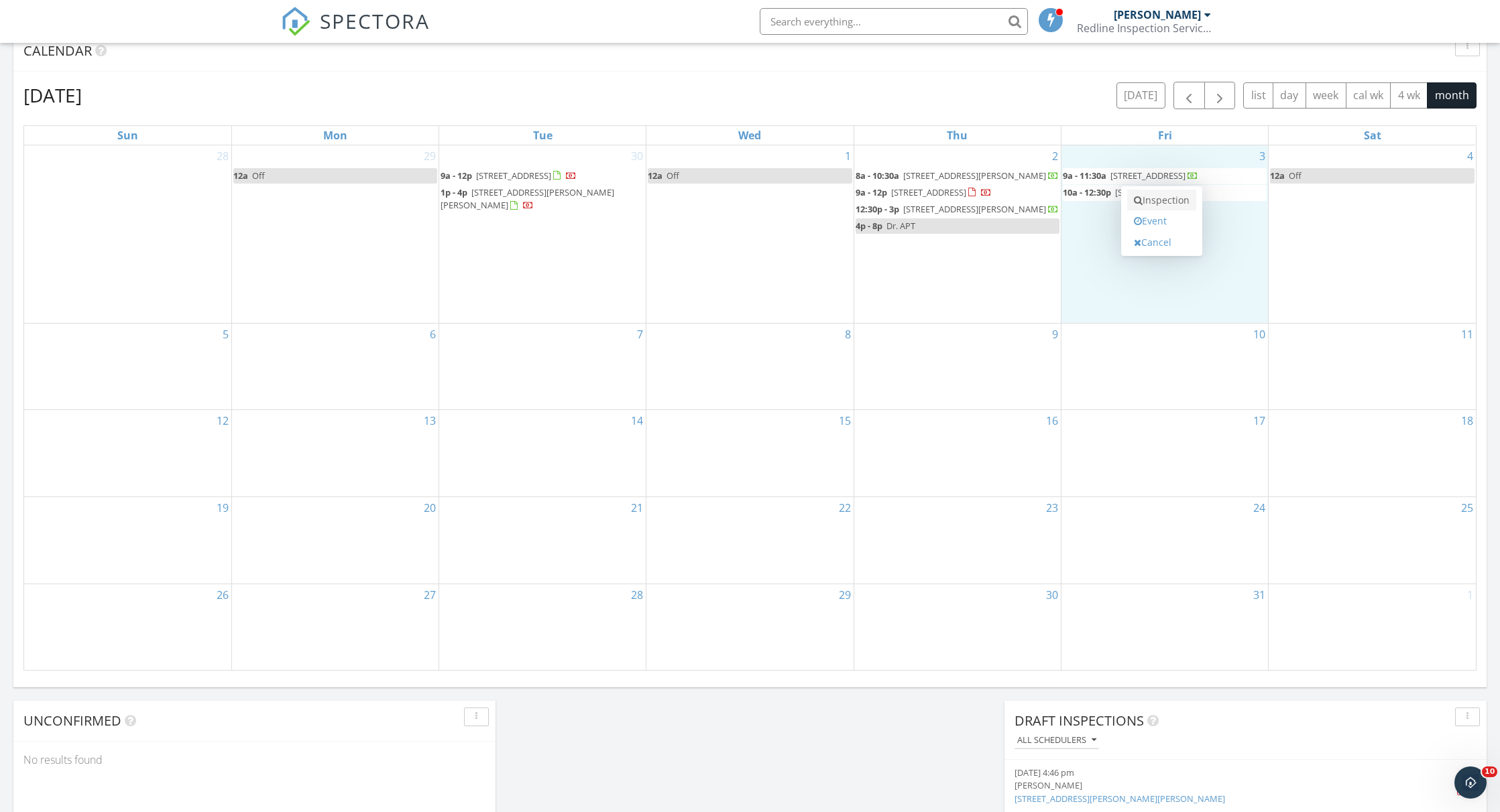
click at [1158, 201] on link "Inspection" at bounding box center [1161, 200] width 69 height 21
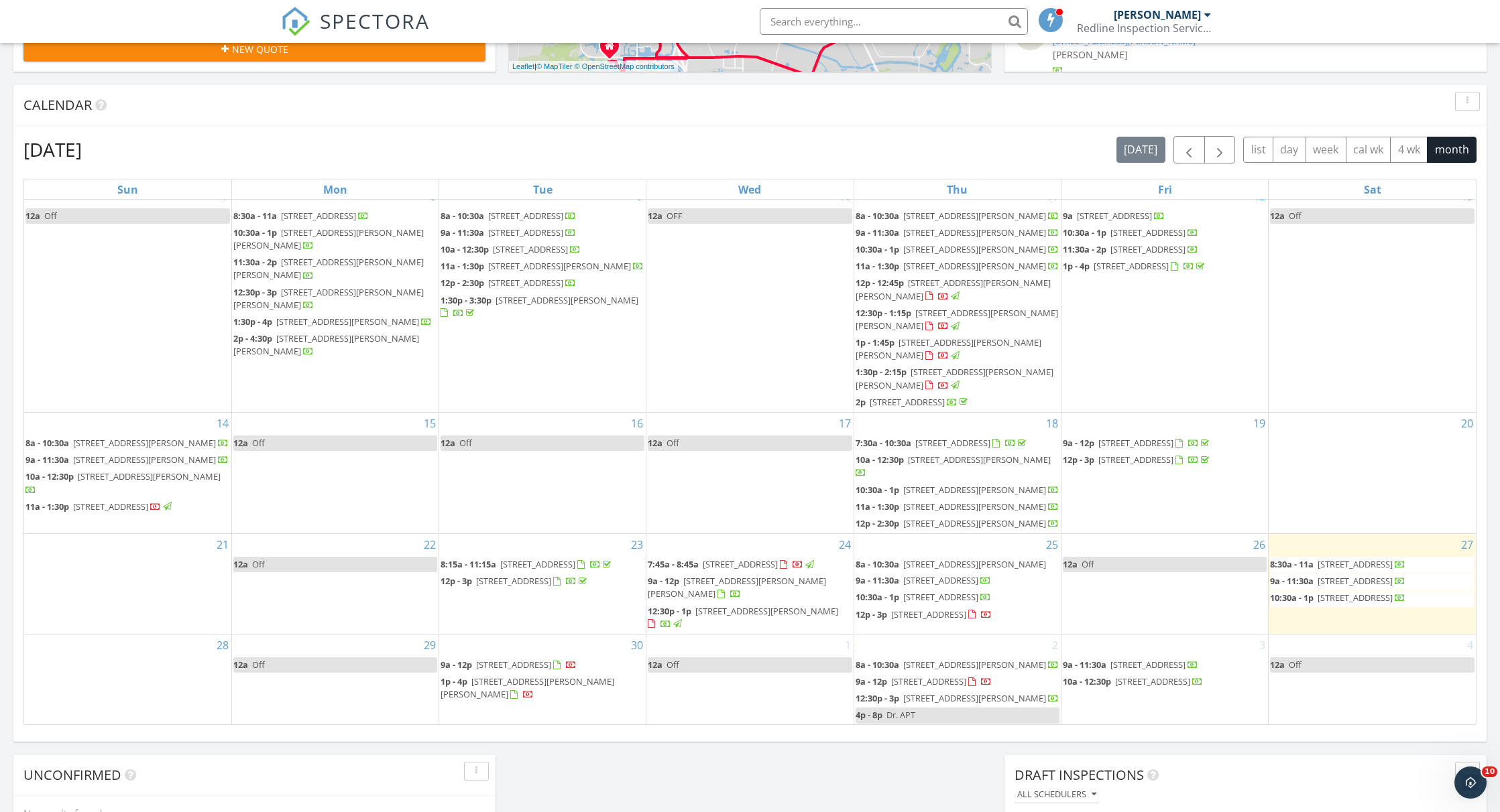
scroll to position [615, 0]
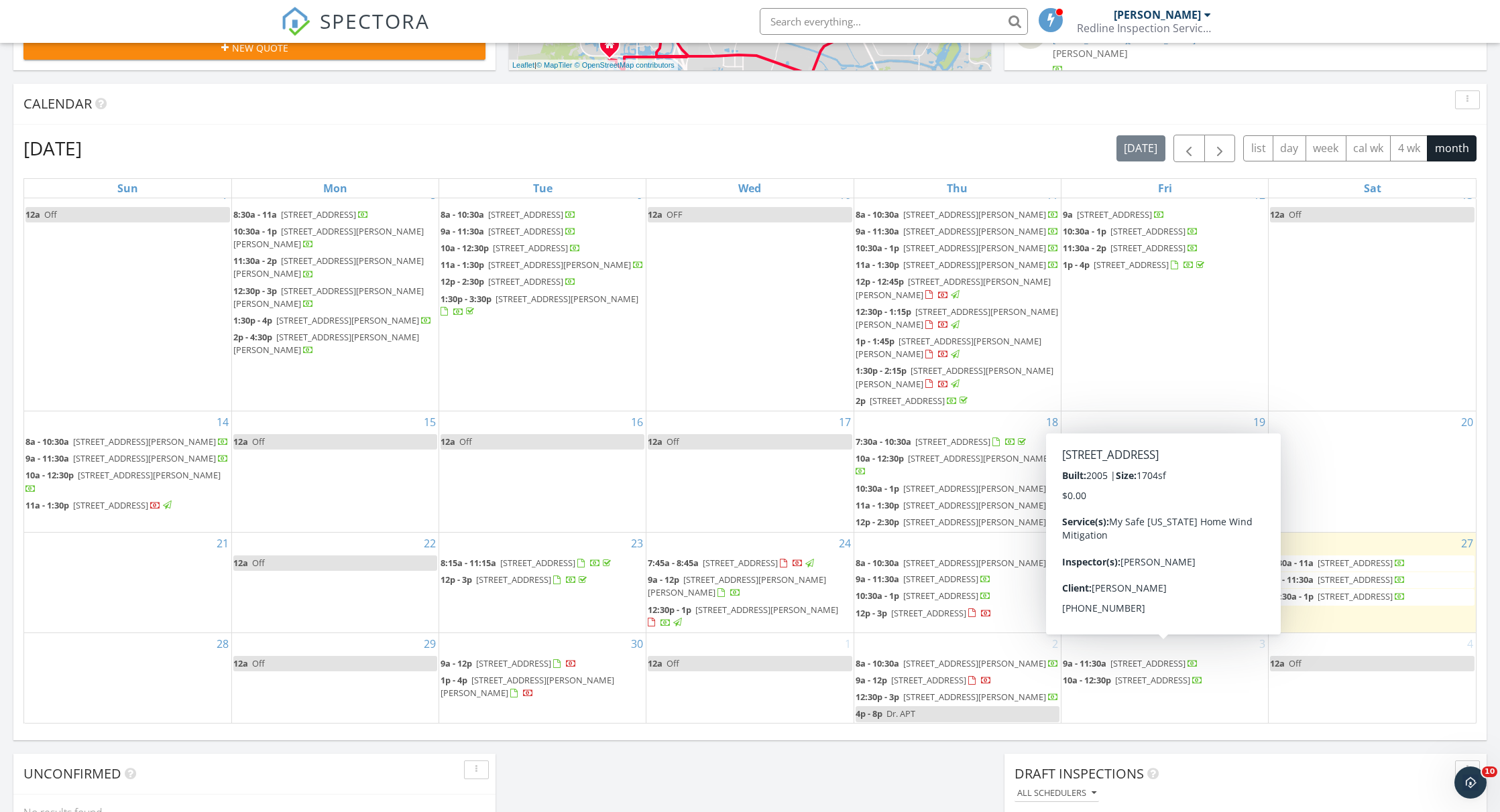
click at [1168, 701] on div "3 9a - 11:30a [STREET_ADDRESS] 10a - 12:30p [STREET_ADDRESS]" at bounding box center [1164, 679] width 207 height 90
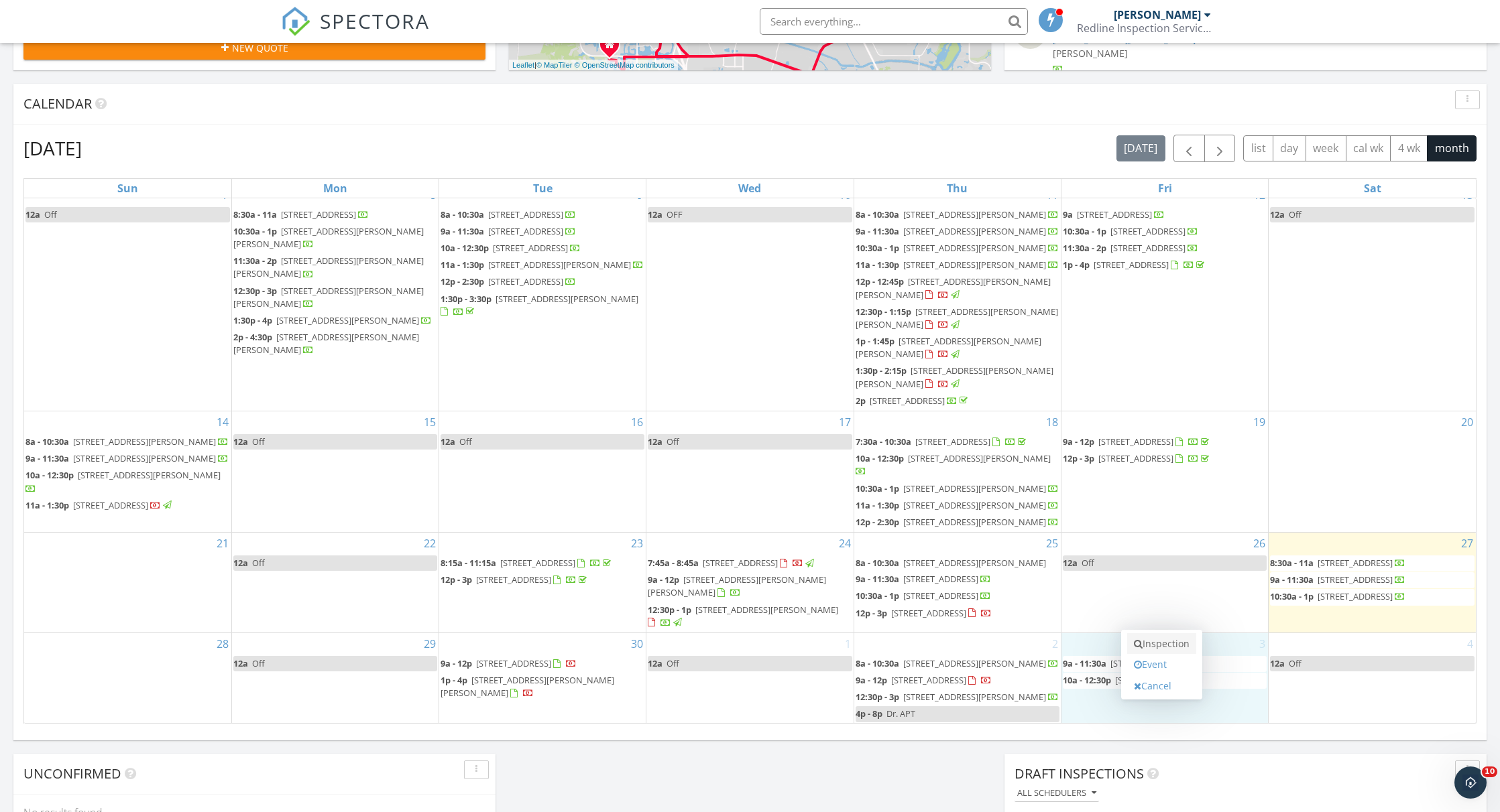
click at [1160, 646] on link "Inspection" at bounding box center [1161, 644] width 69 height 21
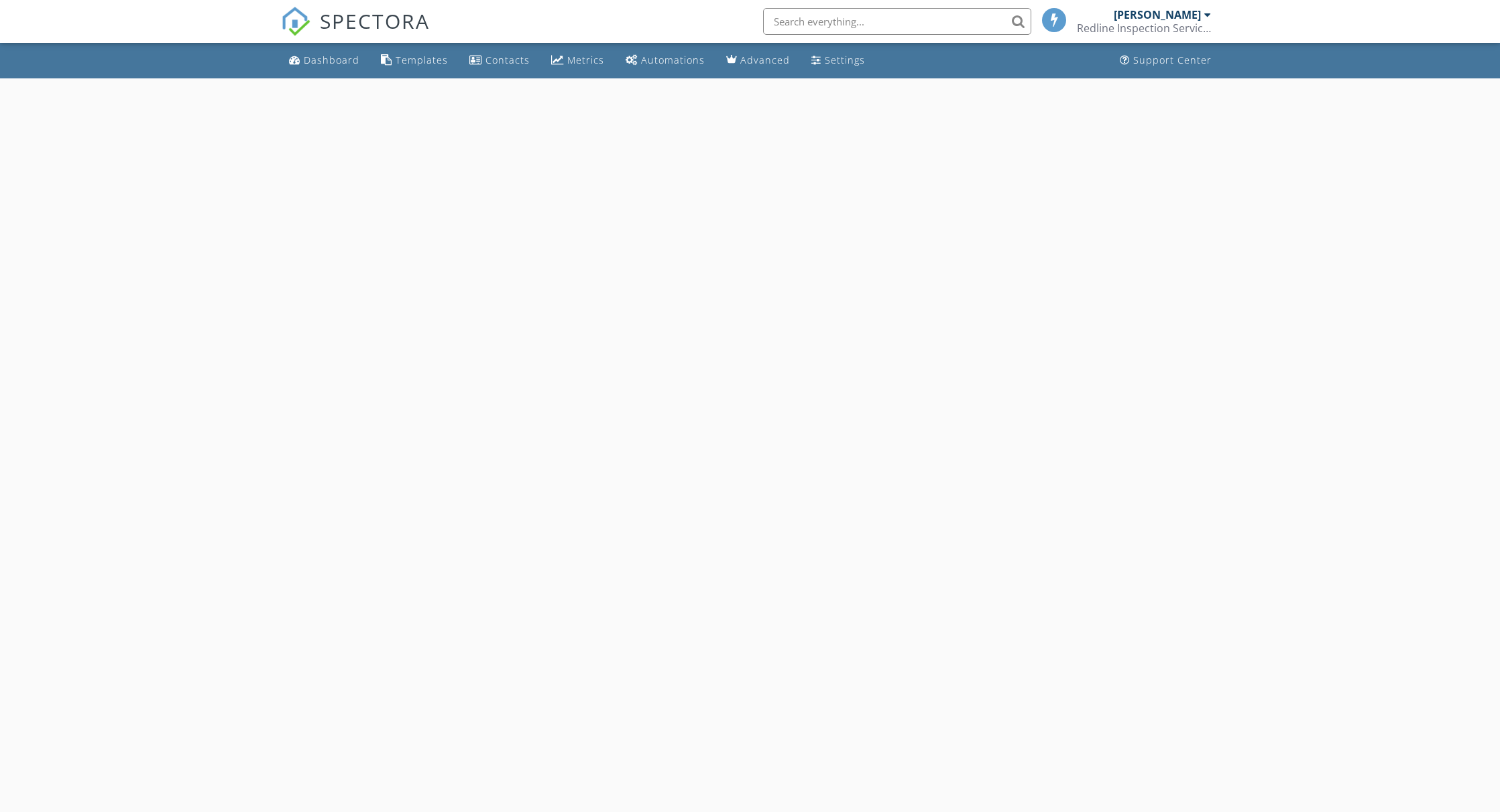
select select "9"
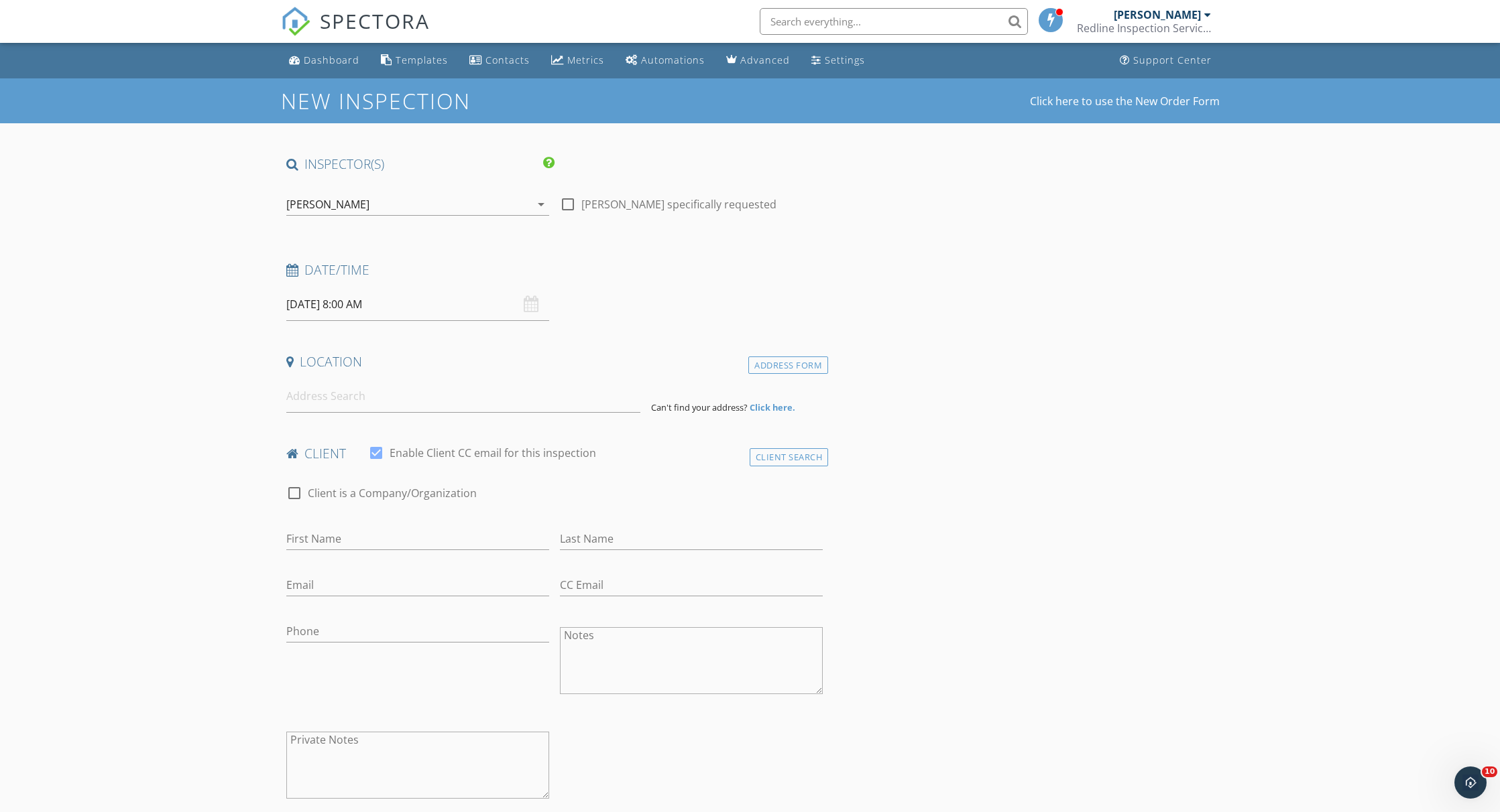
click at [362, 297] on input "[DATE] 8:00 AM" at bounding box center [418, 304] width 263 height 33
type input "09"
type input "[DATE] 9:00 AM"
click at [364, 526] on span at bounding box center [364, 527] width 9 height 13
type input "10"
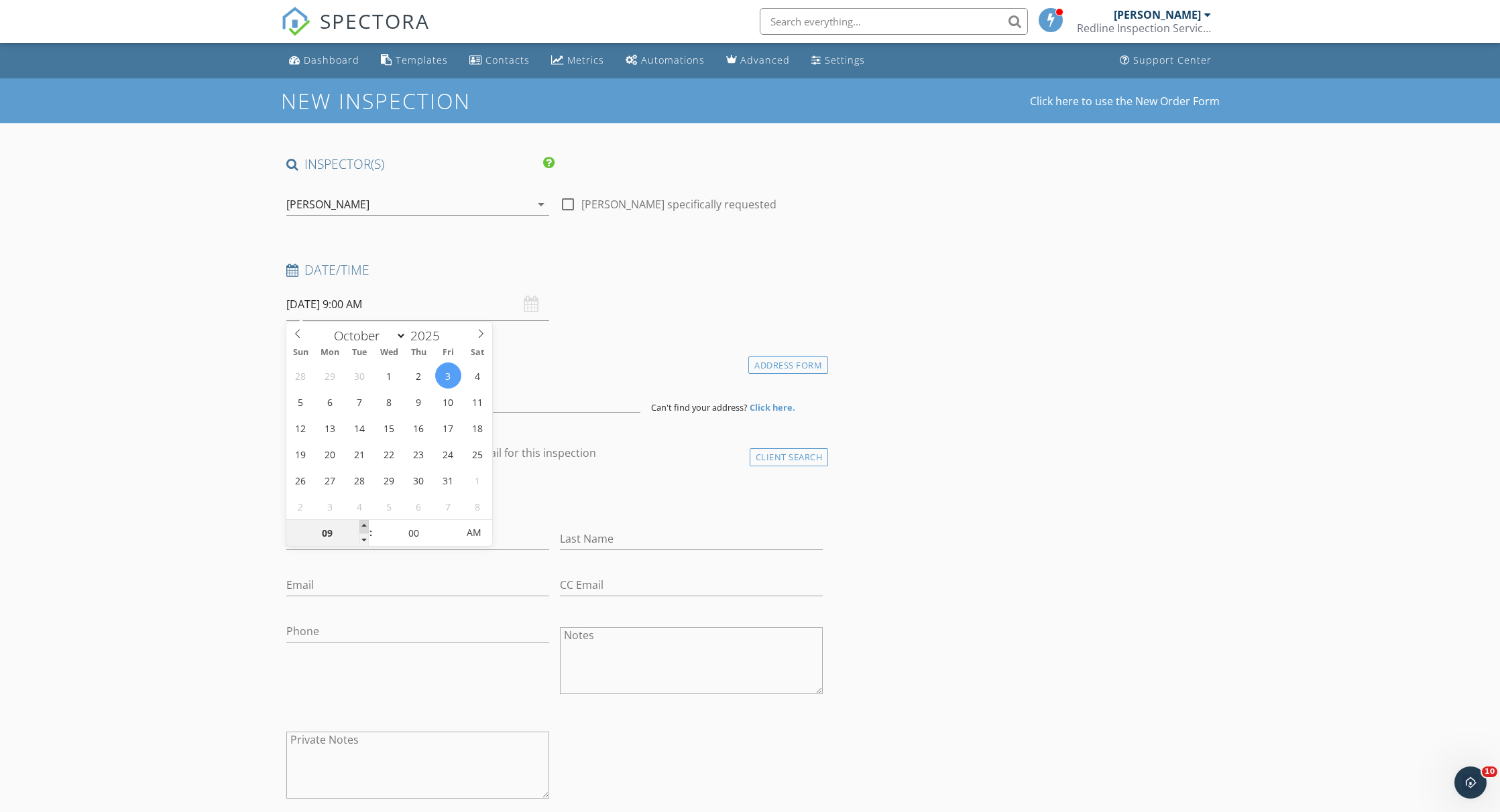
type input "[DATE] 10:00 AM"
click at [364, 526] on span at bounding box center [364, 527] width 9 height 13
type input "11"
type input "[DATE] 11:00 AM"
click at [364, 526] on span at bounding box center [364, 527] width 9 height 13
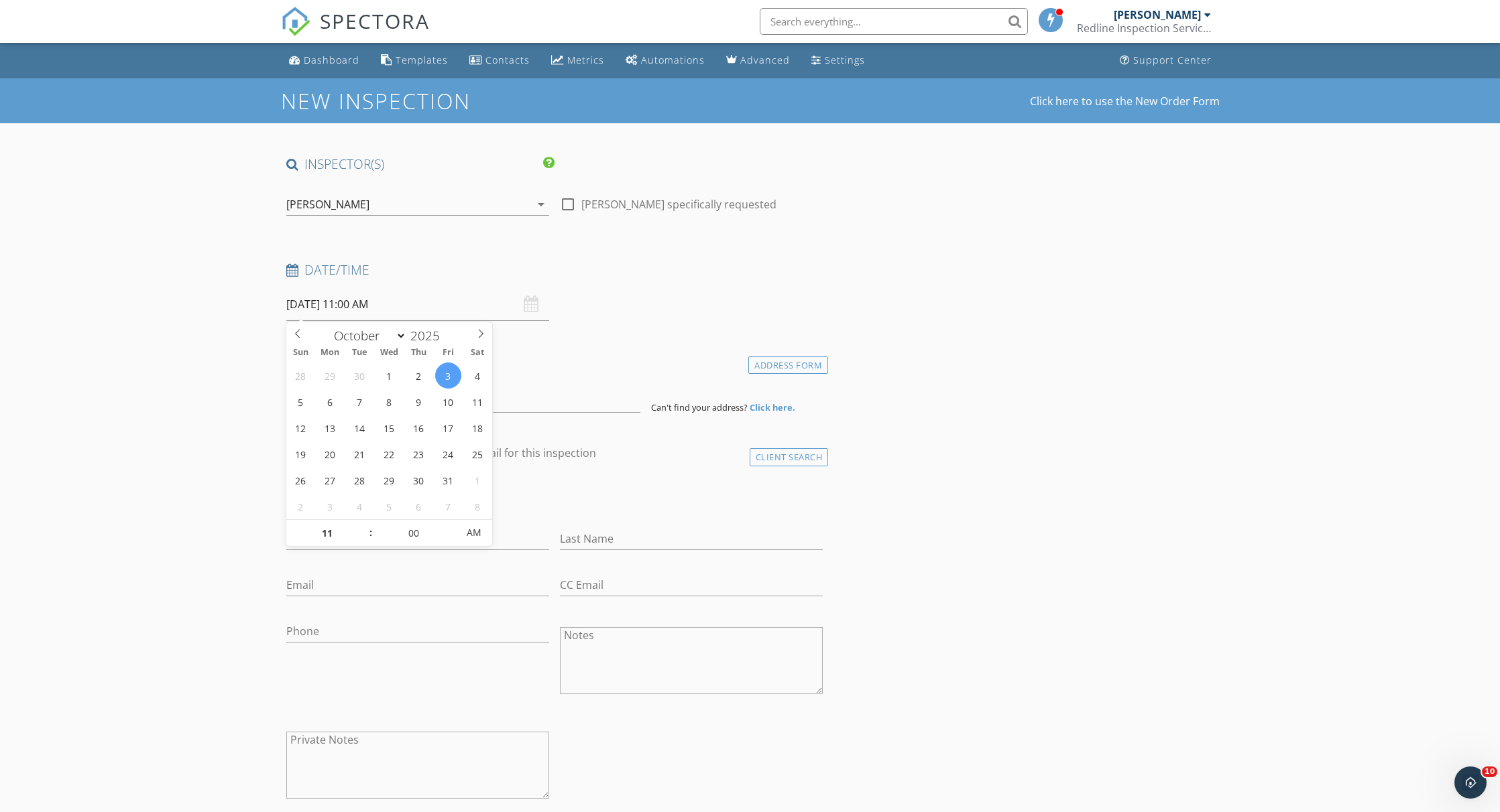
click at [369, 405] on input at bounding box center [464, 396] width 354 height 33
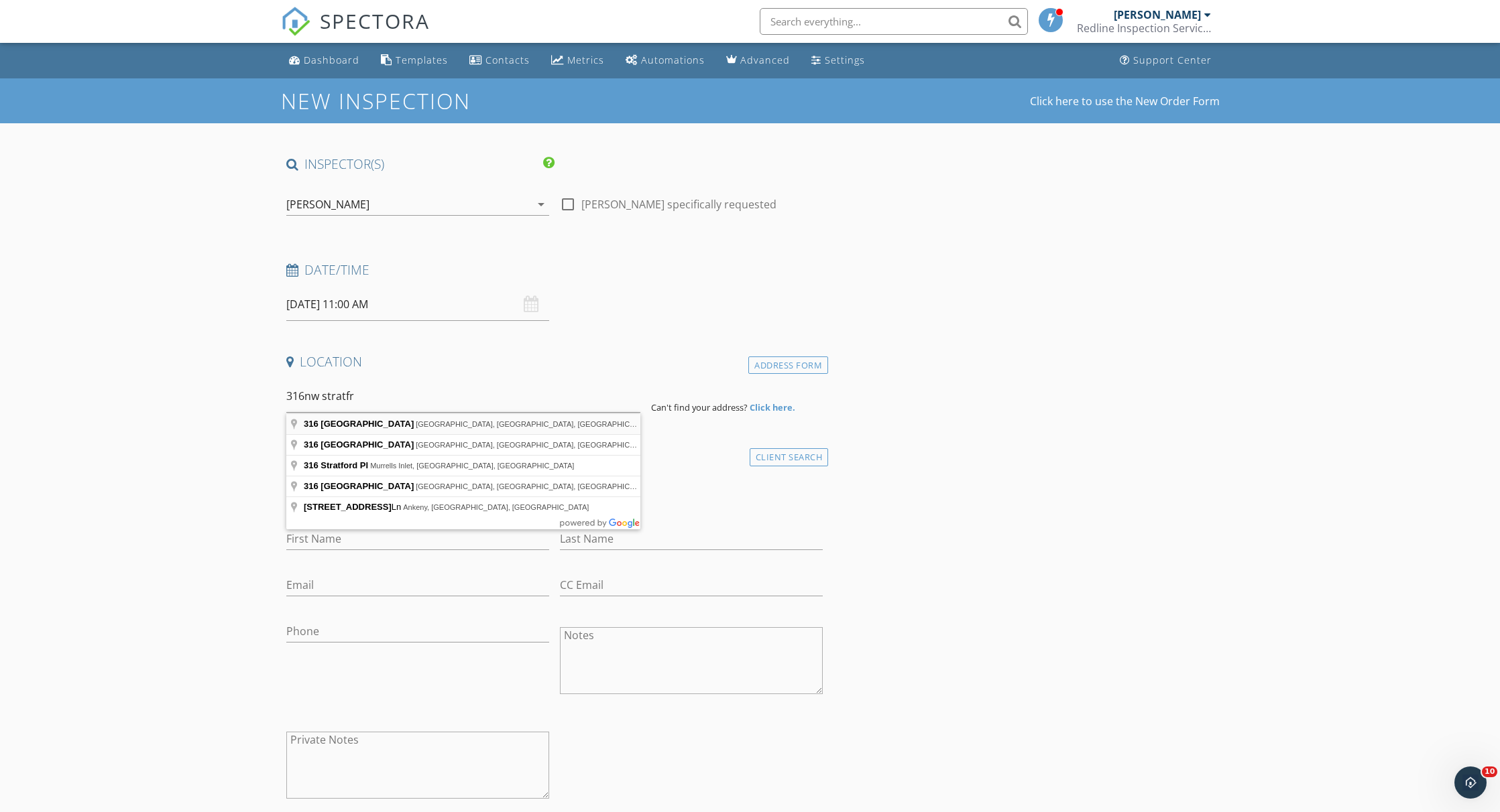
type input "[STREET_ADDRESS]"
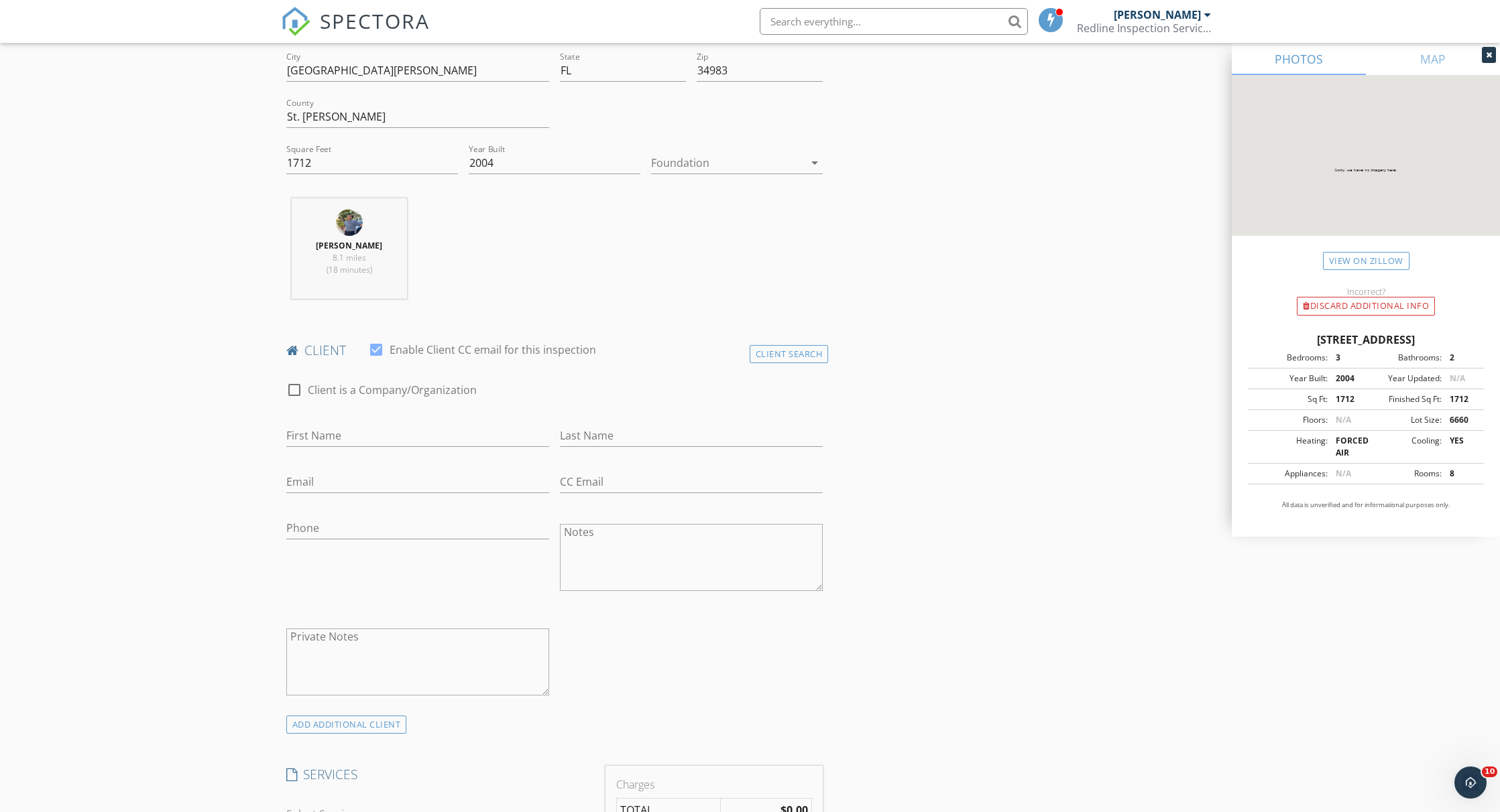
scroll to position [383, 0]
click at [389, 431] on input "First Name" at bounding box center [418, 430] width 263 height 22
type input "[PERSON_NAME]"
type input "[PHONE_NUMBER]"
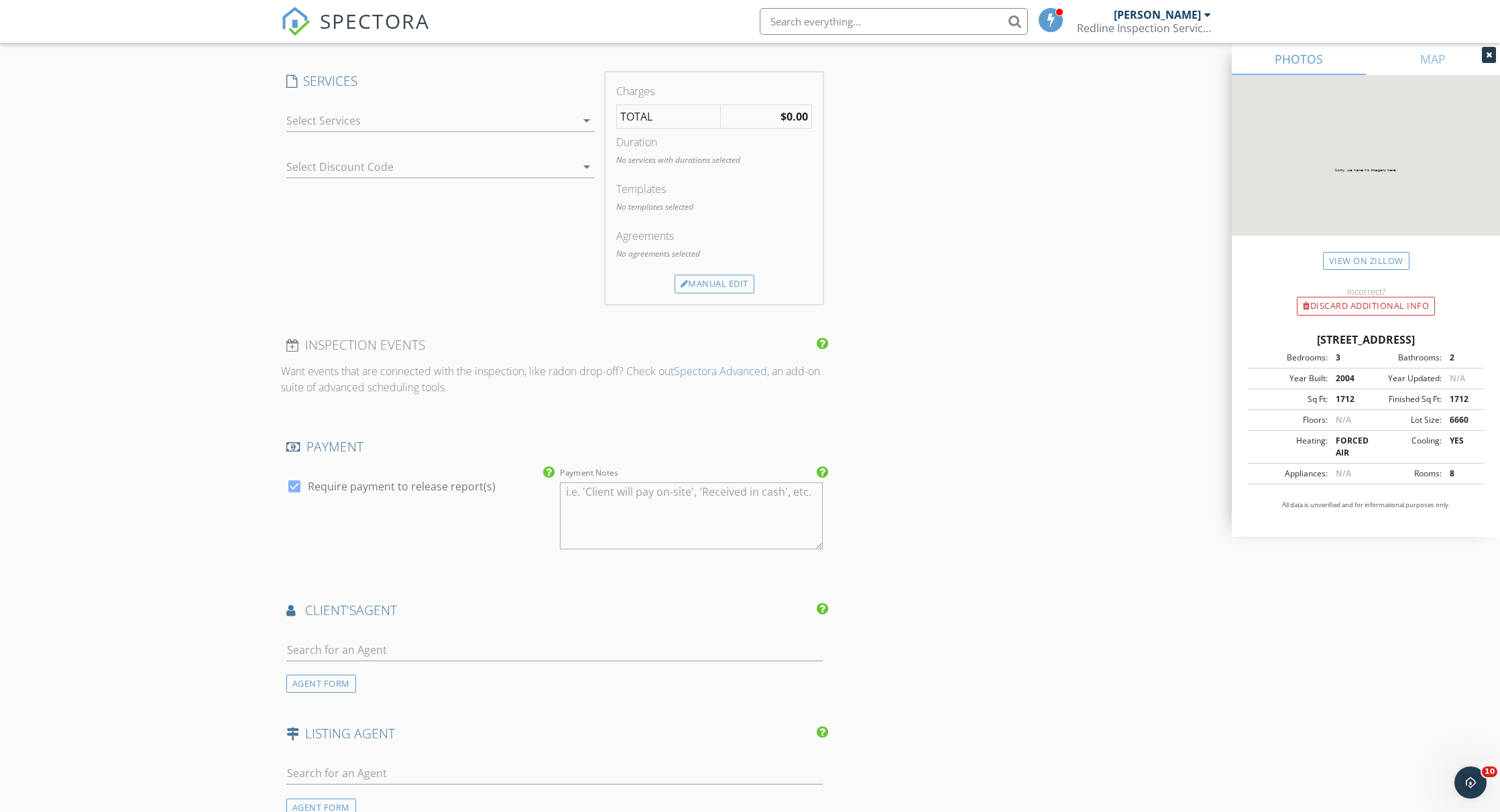
scroll to position [1073, 0]
click at [415, 119] on div at bounding box center [431, 122] width 290 height 21
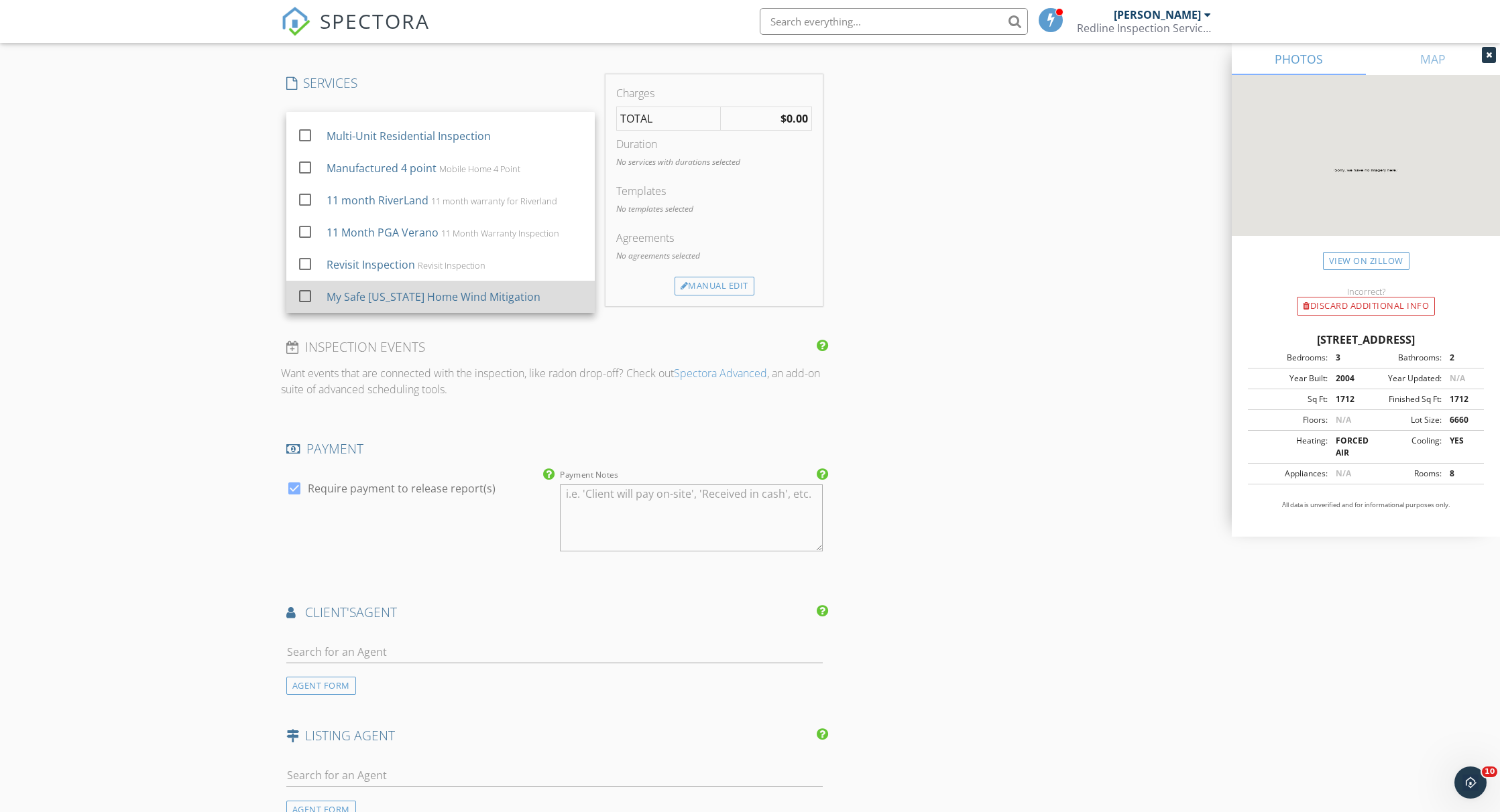
click at [298, 302] on div at bounding box center [304, 296] width 23 height 23
checkbox input "false"
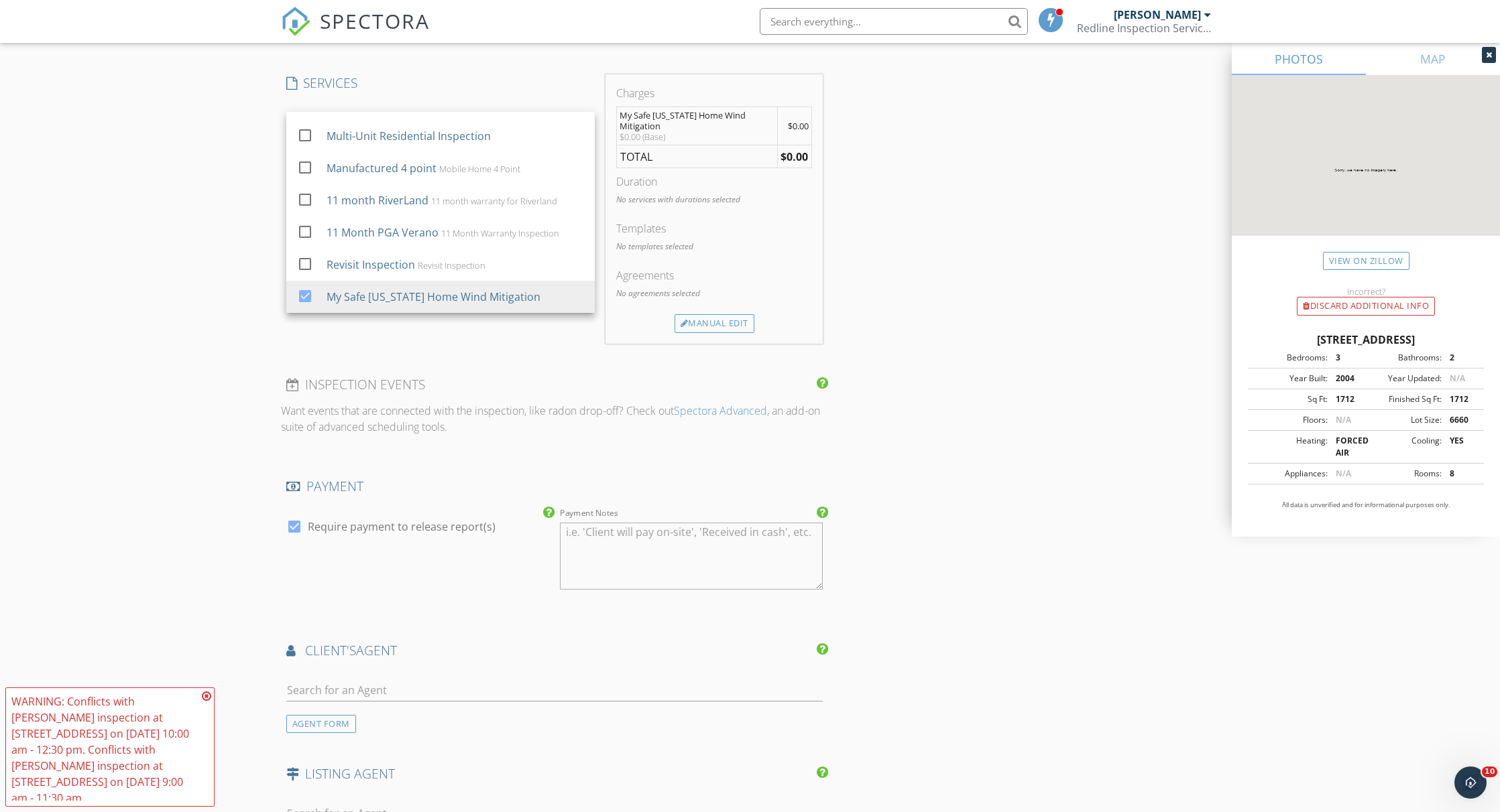
click at [171, 326] on div "New Inspection Click here to use the New Order Form INSPECTOR(S) check_box Step…" at bounding box center [750, 232] width 1500 height 2452
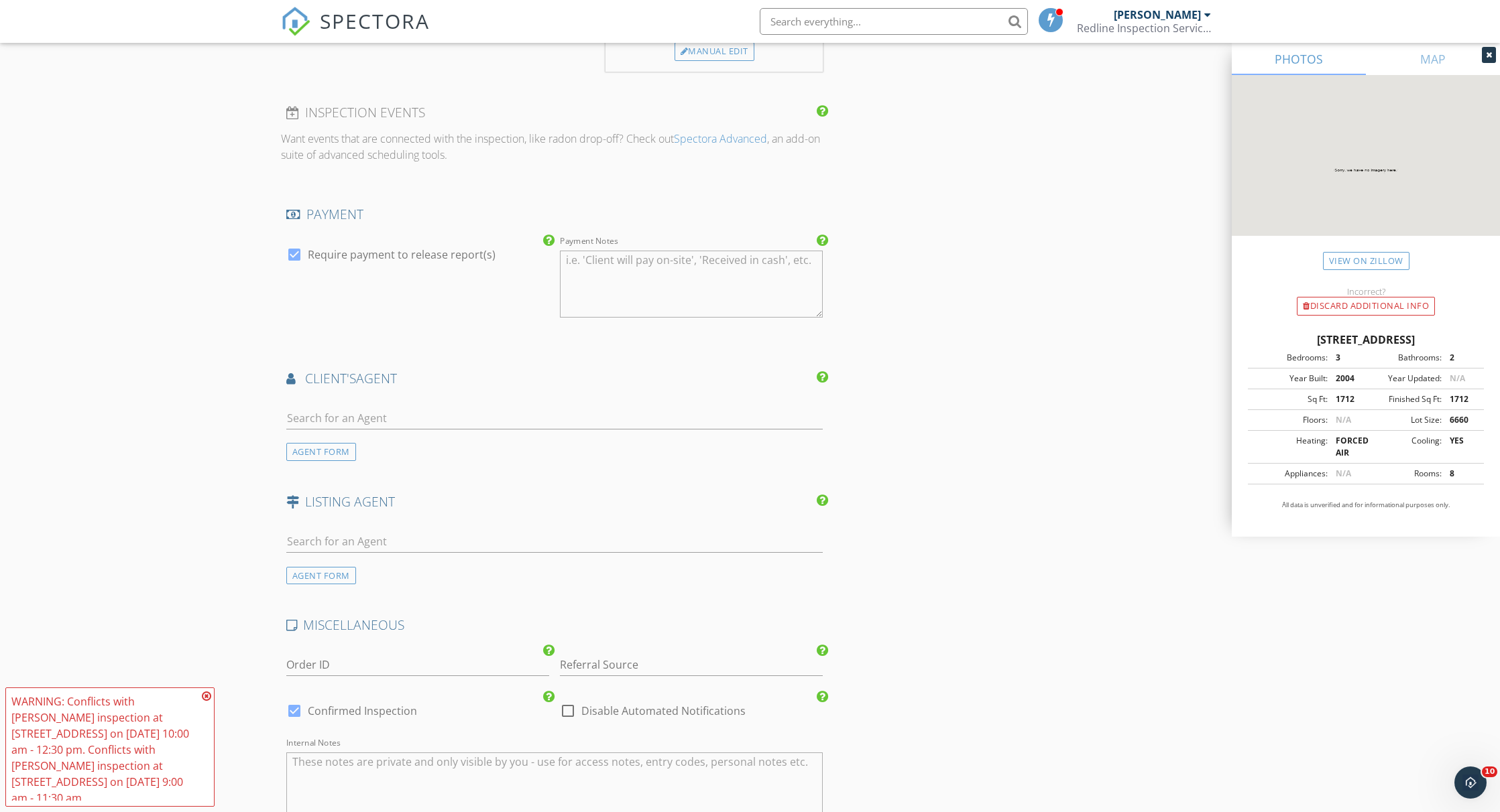
scroll to position [1707, 0]
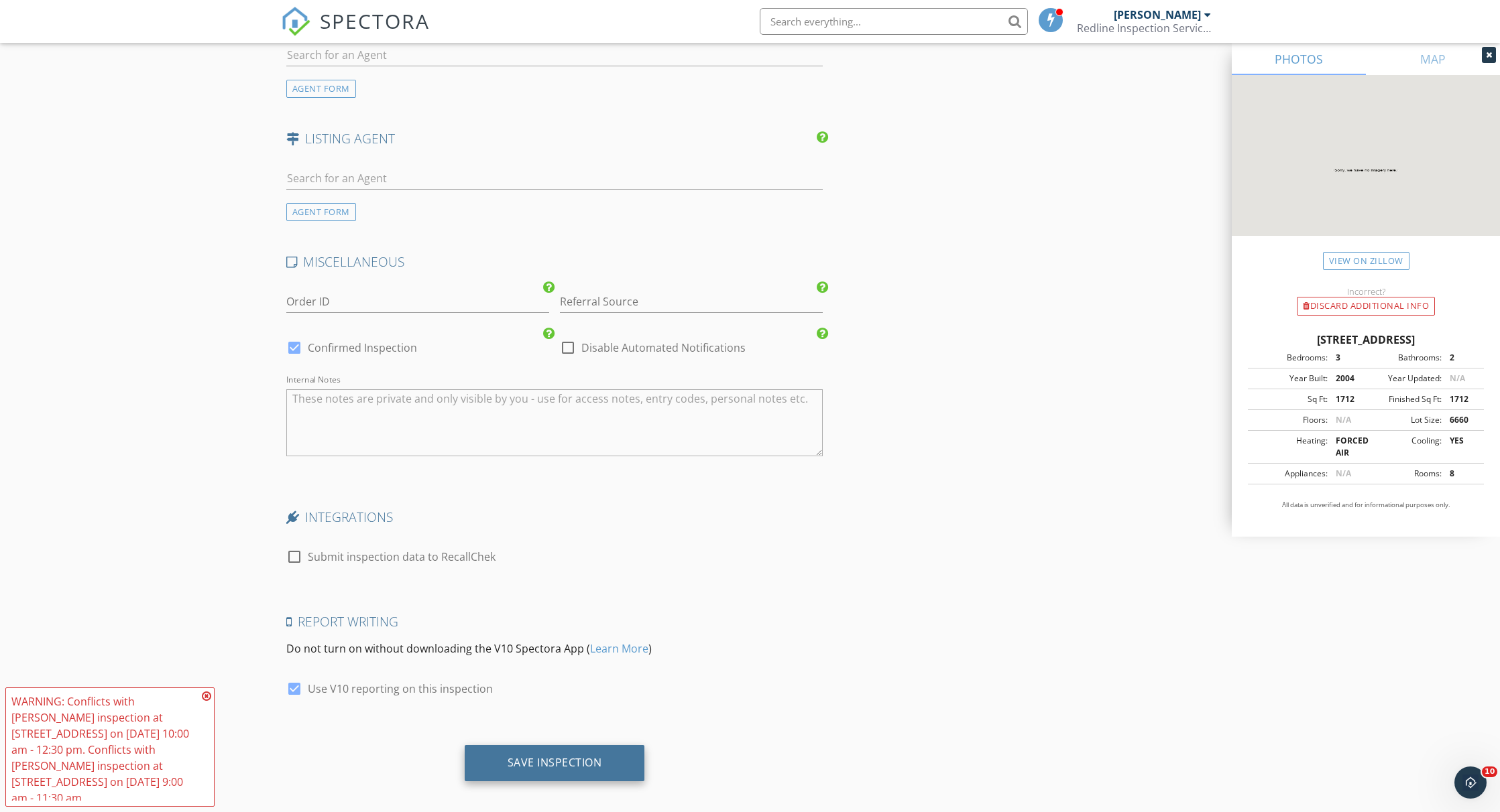
click at [608, 761] on div "Save Inspection" at bounding box center [554, 763] width 180 height 36
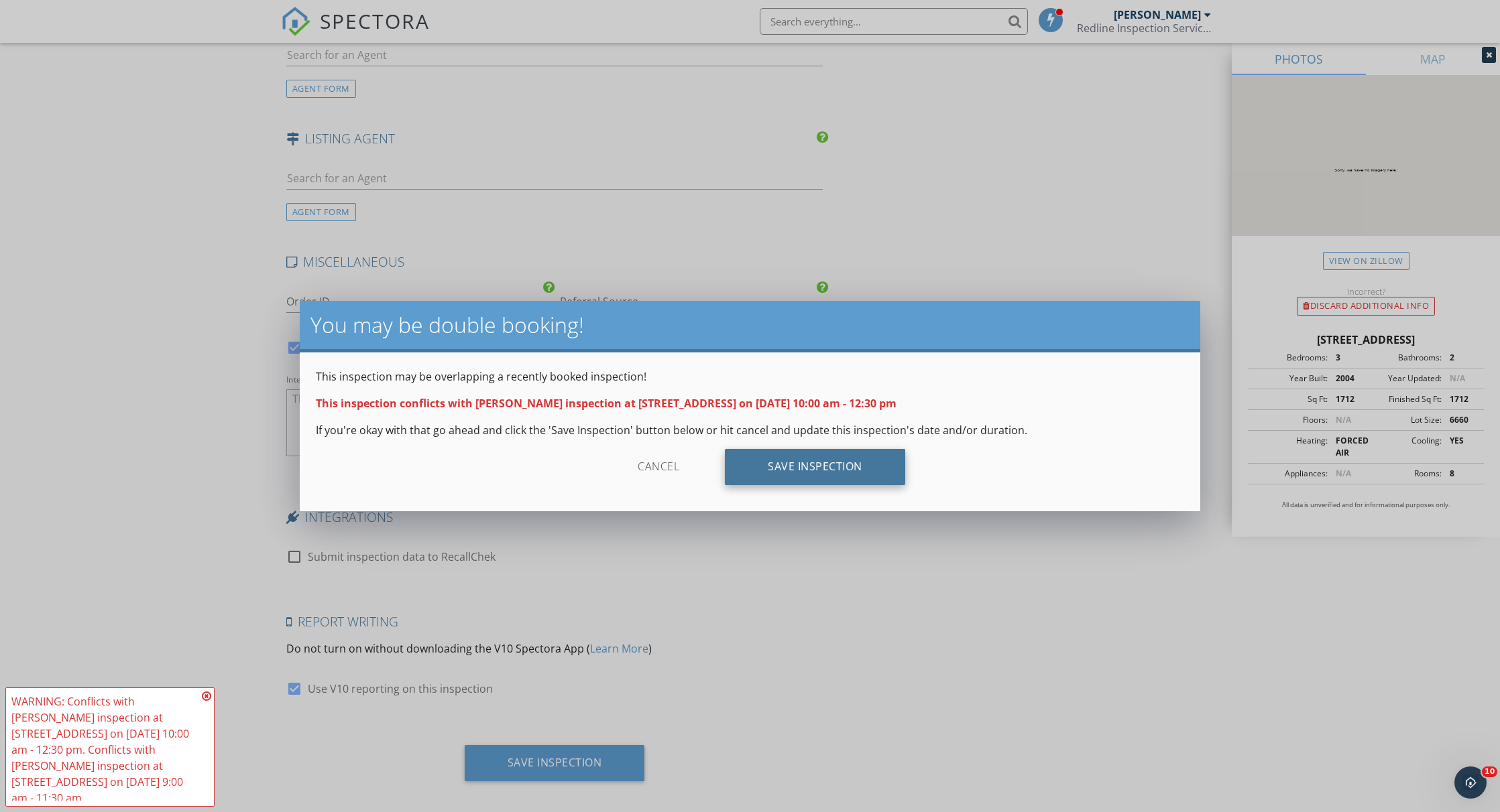
click at [804, 477] on div "Save Inspection" at bounding box center [815, 467] width 180 height 36
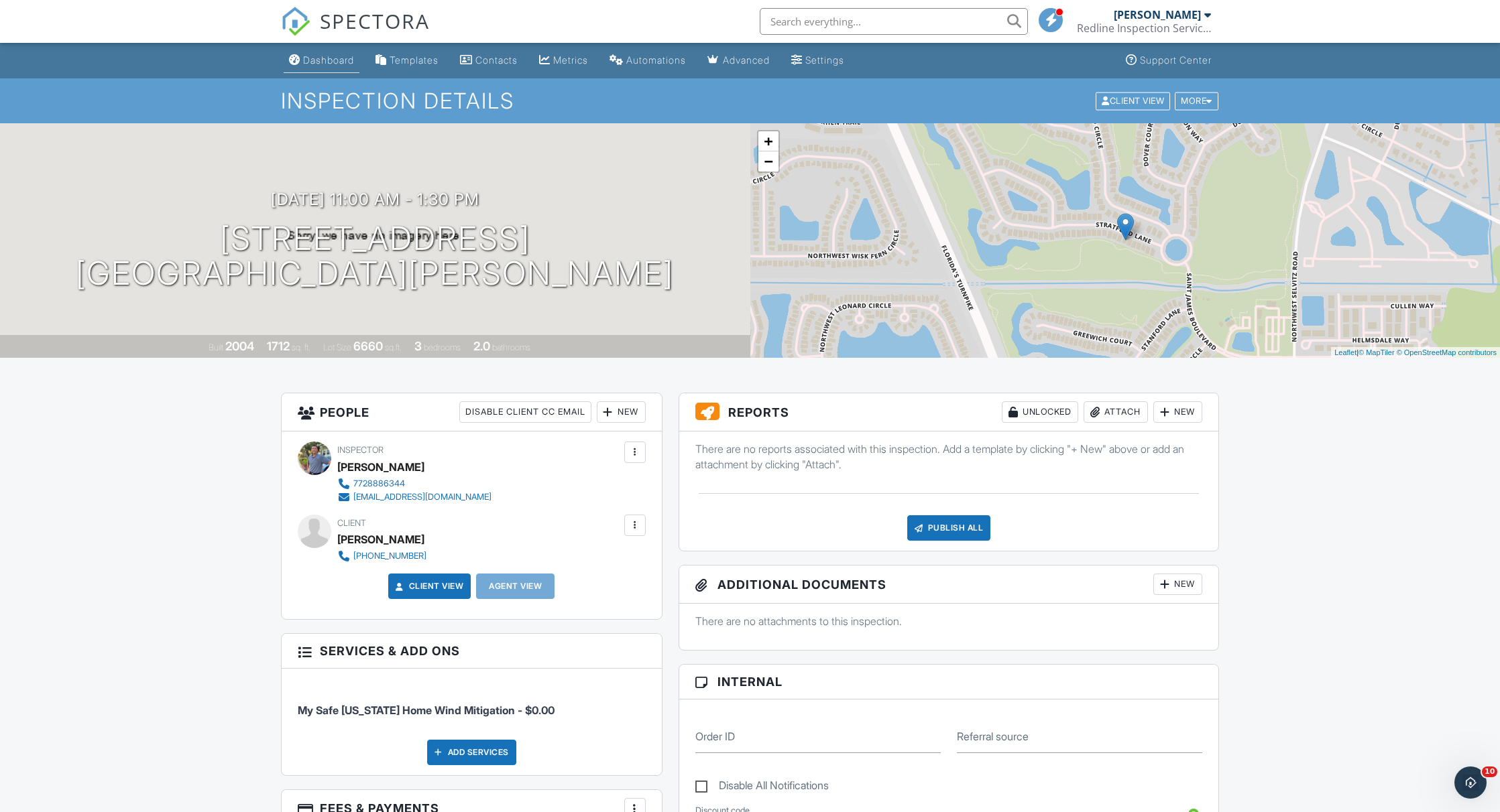
click at [331, 59] on div "Dashboard" at bounding box center [328, 60] width 51 height 12
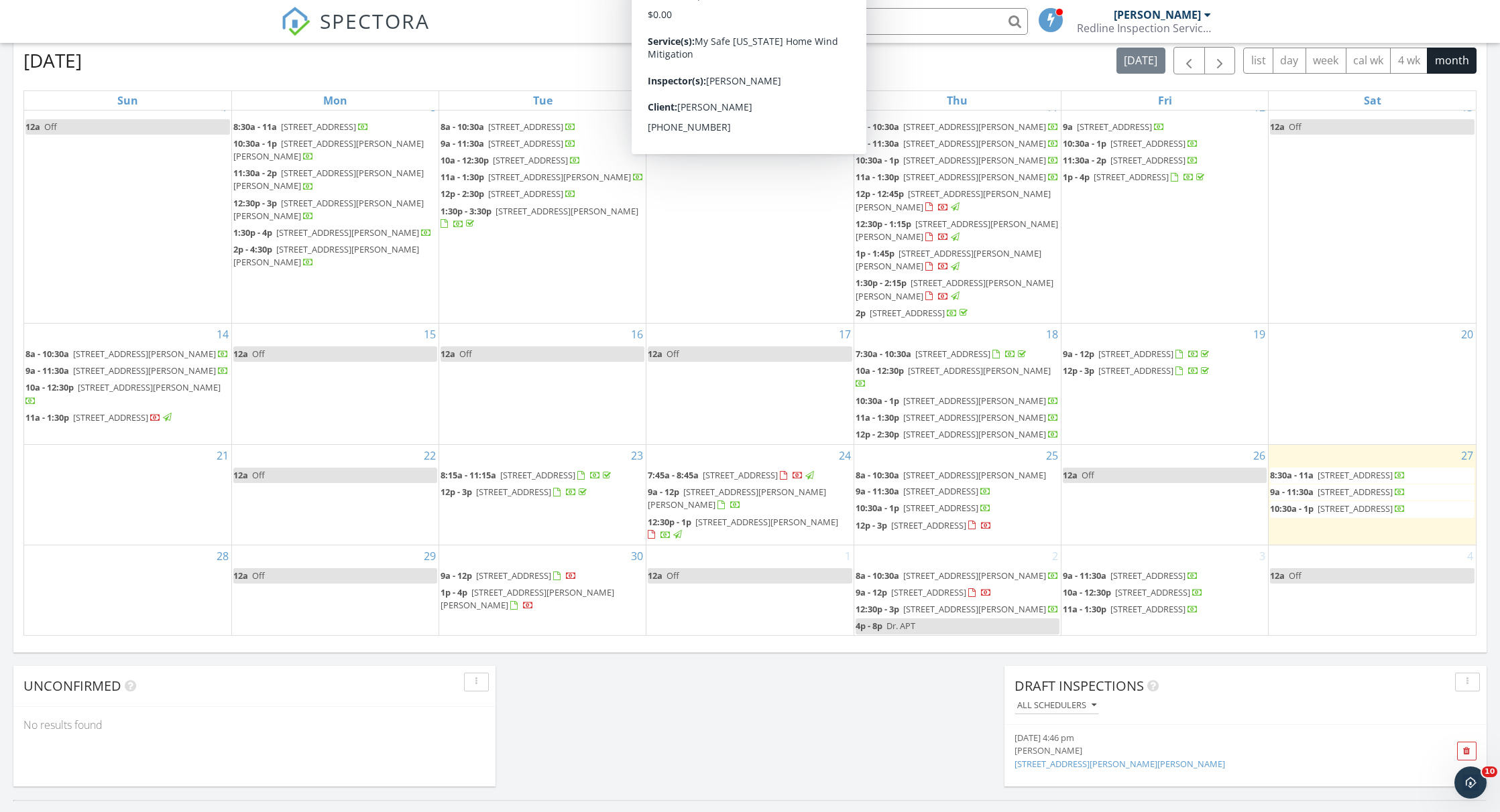
scroll to position [718, 0]
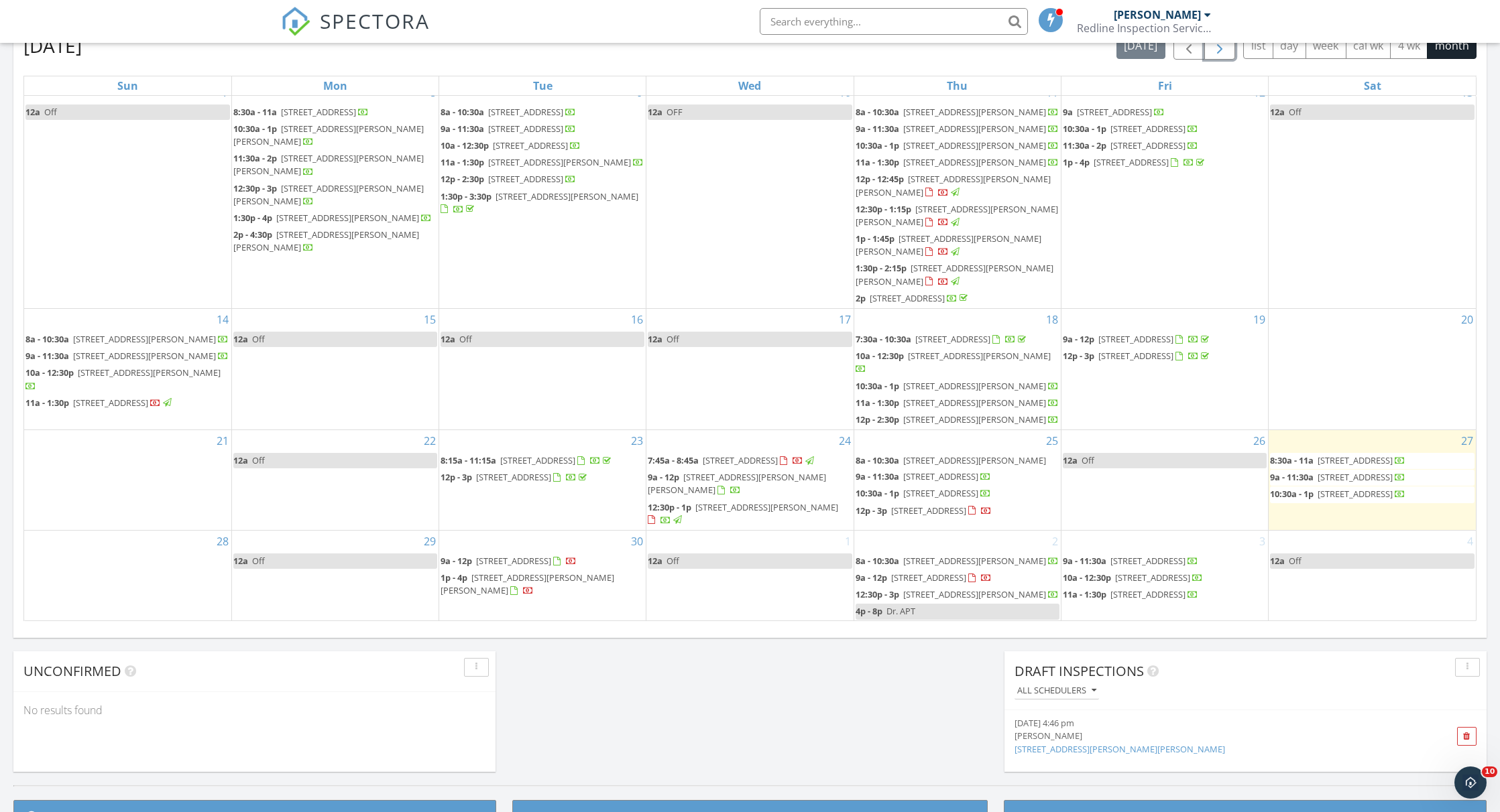
click at [1225, 55] on span "button" at bounding box center [1219, 46] width 16 height 16
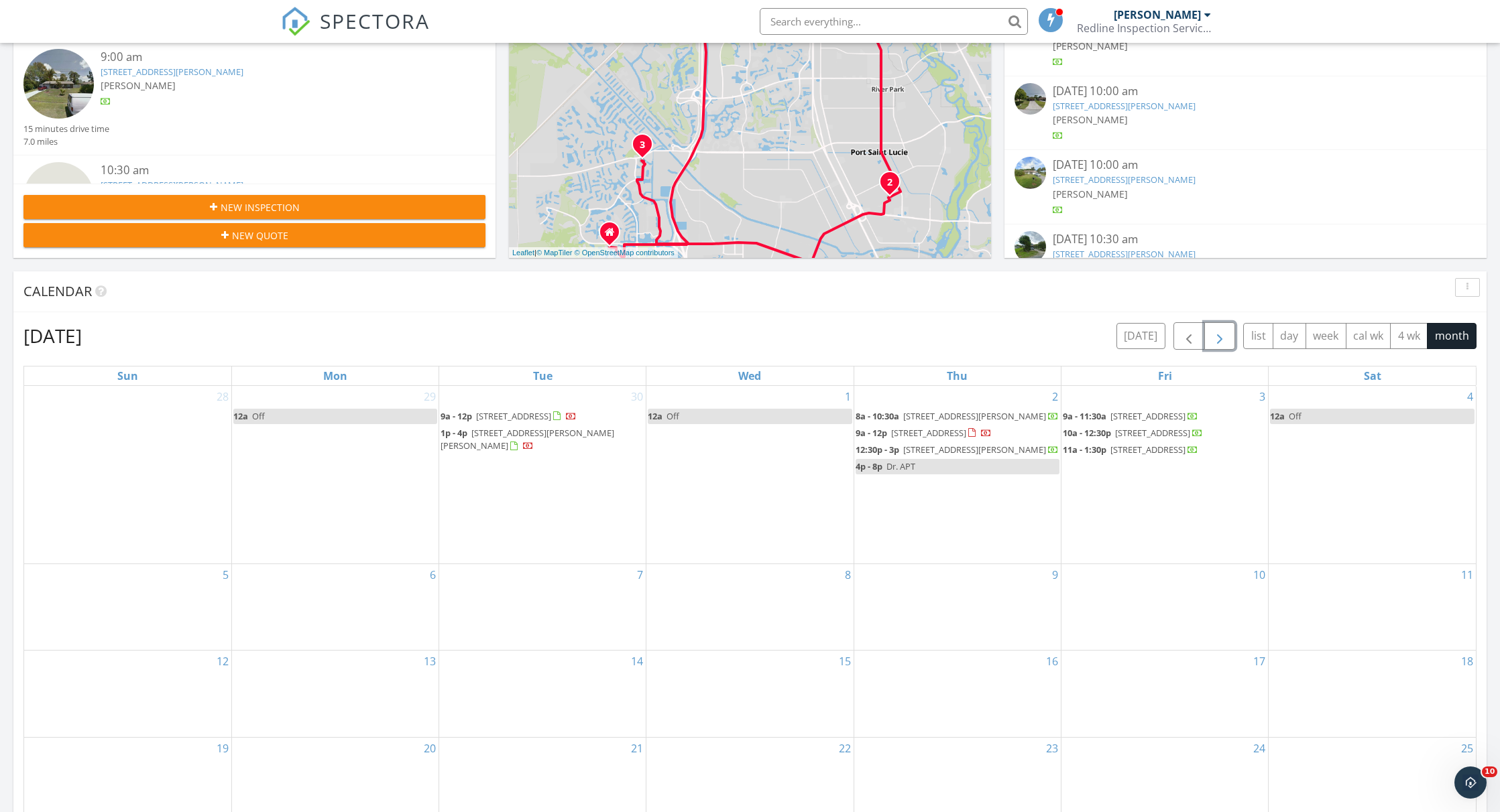
scroll to position [427, 0]
click at [1182, 342] on span "button" at bounding box center [1189, 337] width 16 height 16
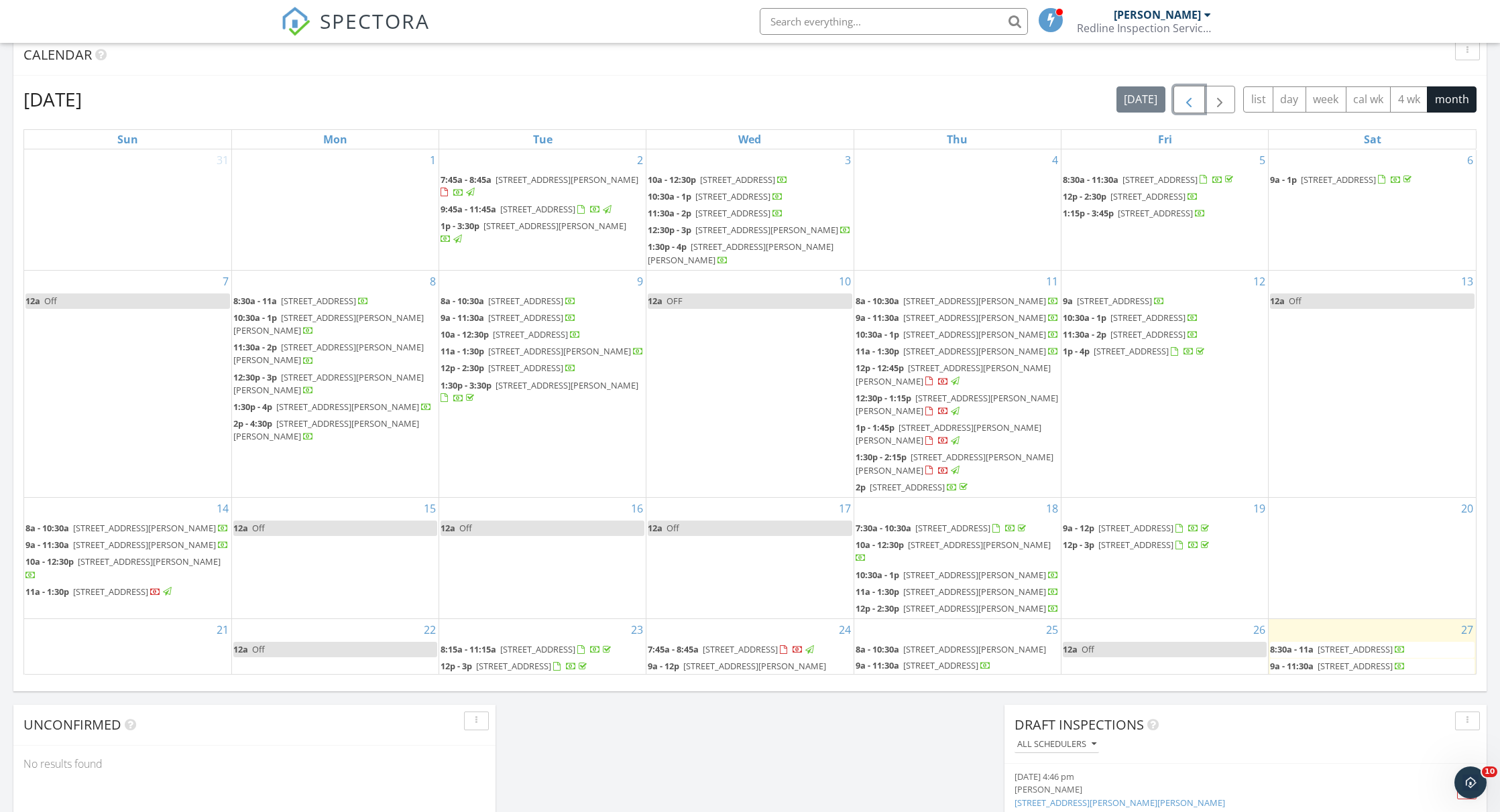
scroll to position [658, 0]
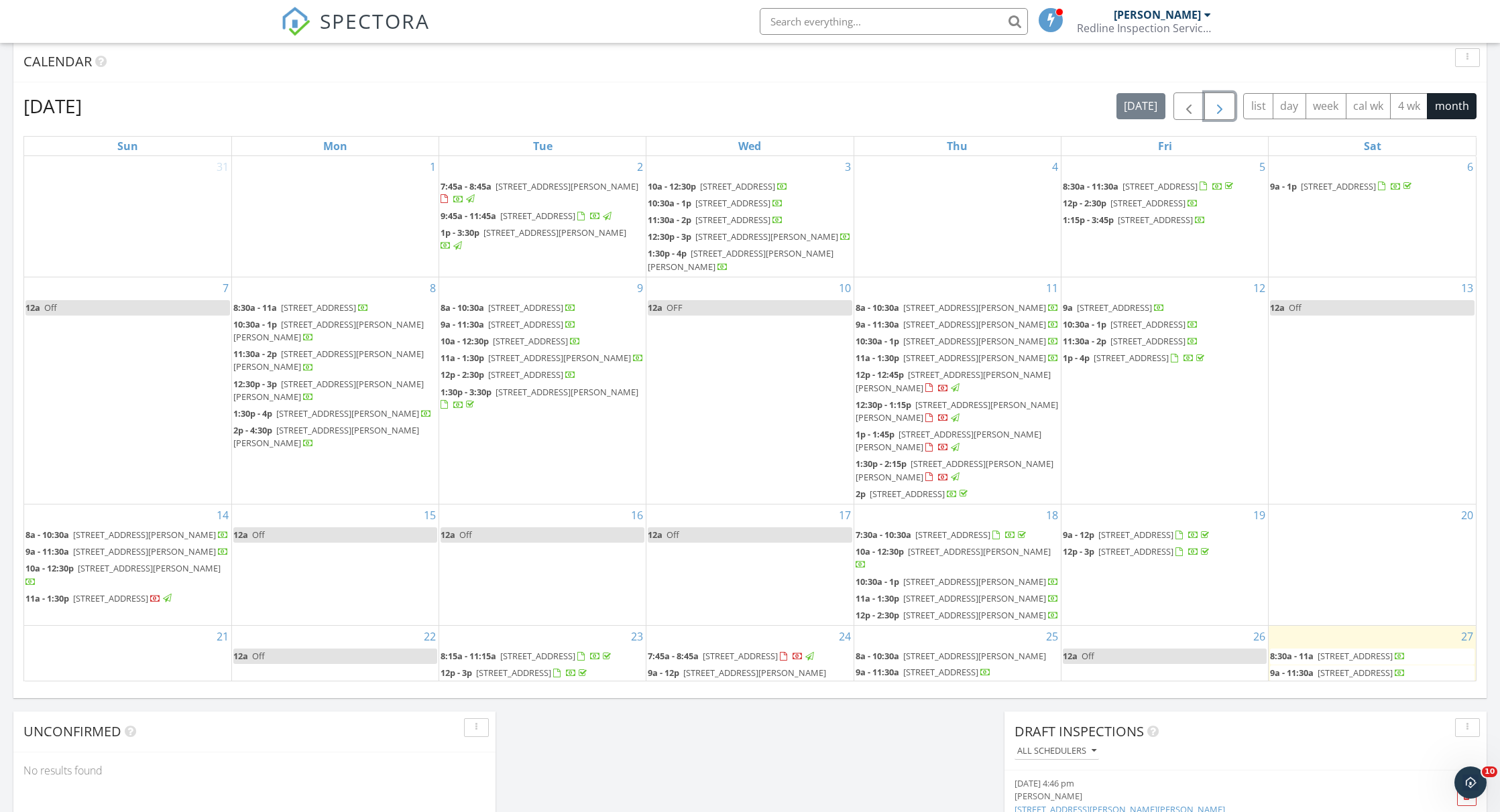
click at [1217, 114] on span "button" at bounding box center [1219, 106] width 16 height 16
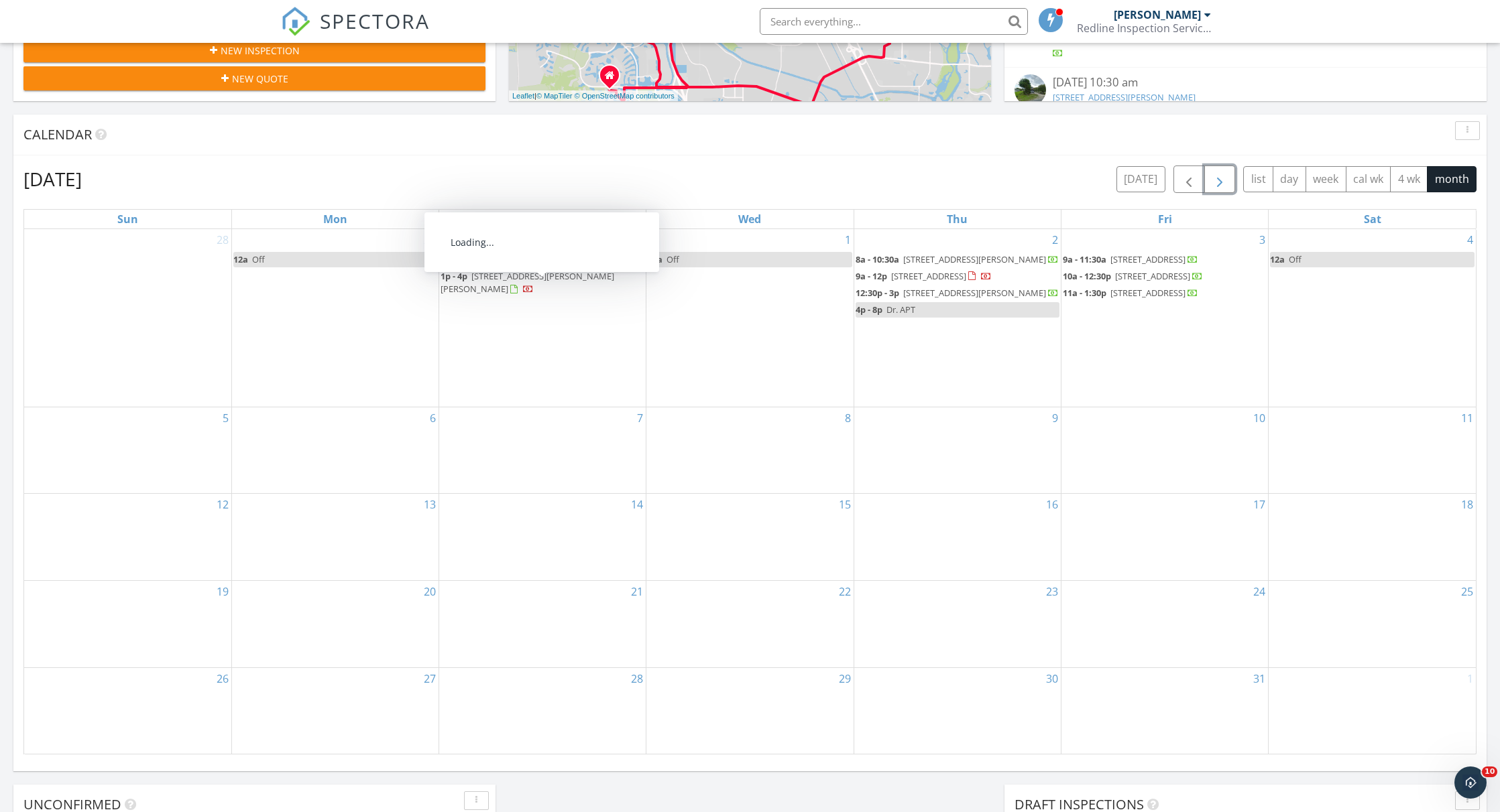
scroll to position [583, 0]
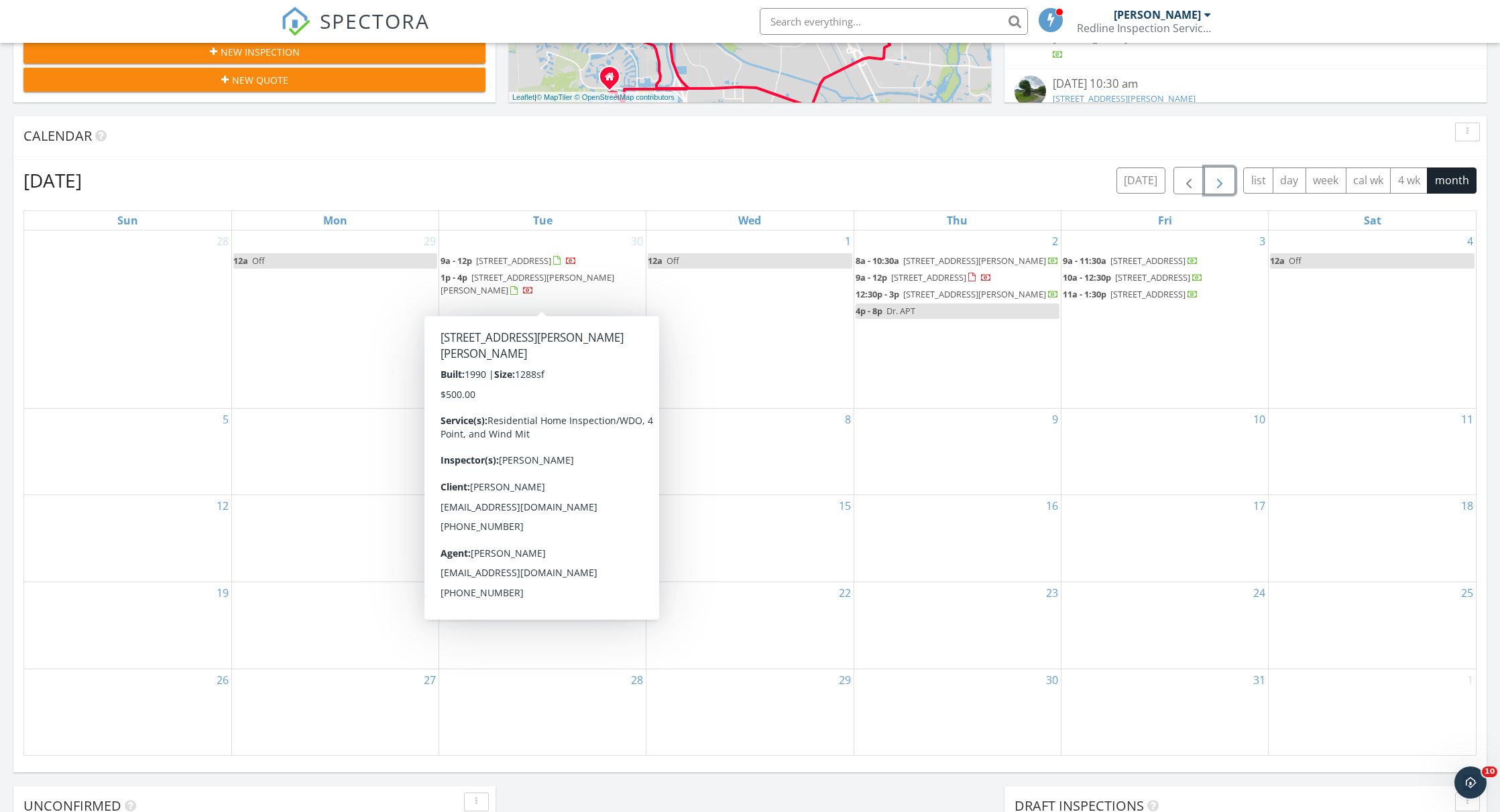
click at [329, 492] on div "6" at bounding box center [335, 452] width 207 height 87
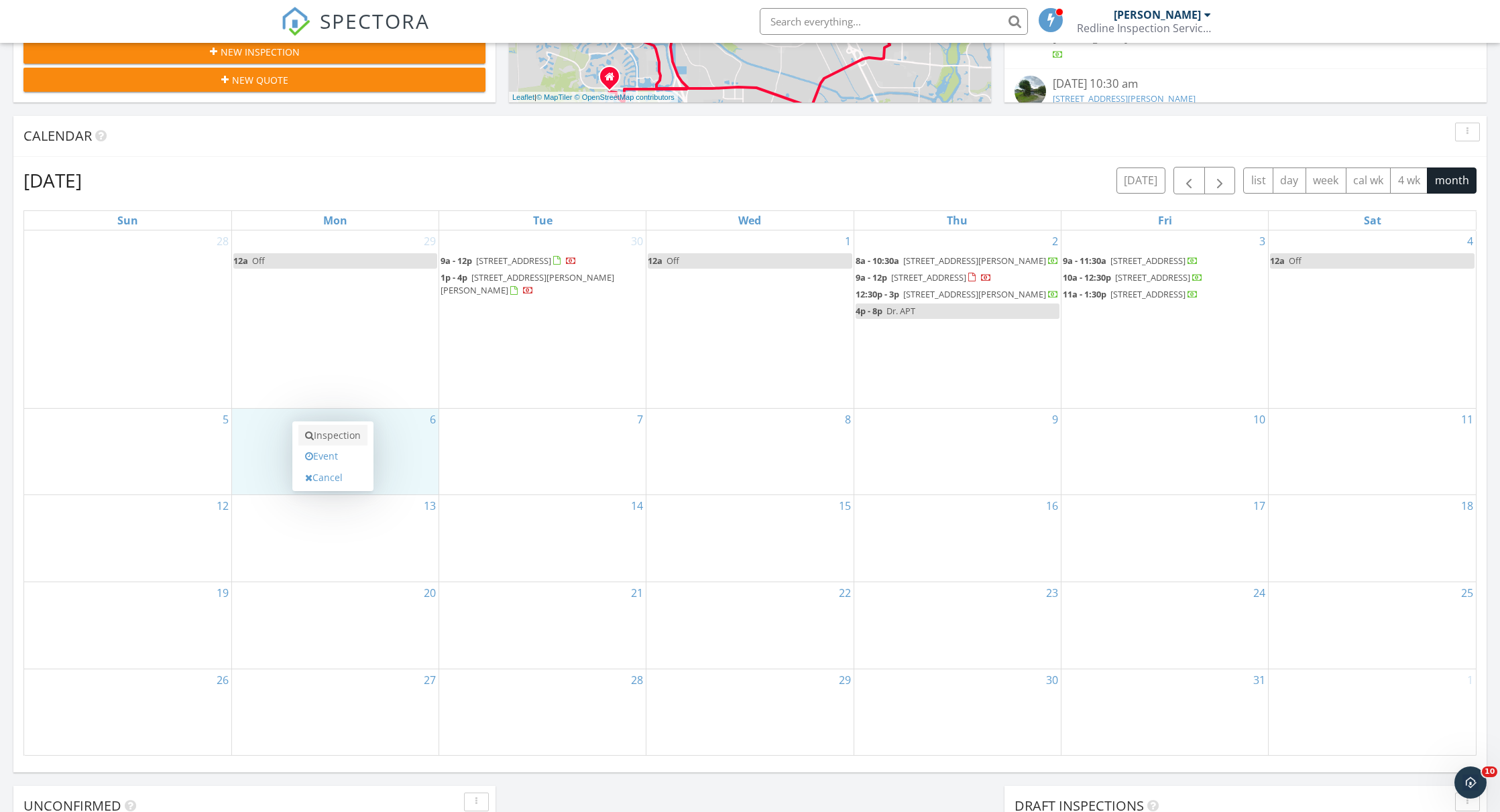
click at [331, 441] on link "Inspection" at bounding box center [332, 435] width 69 height 21
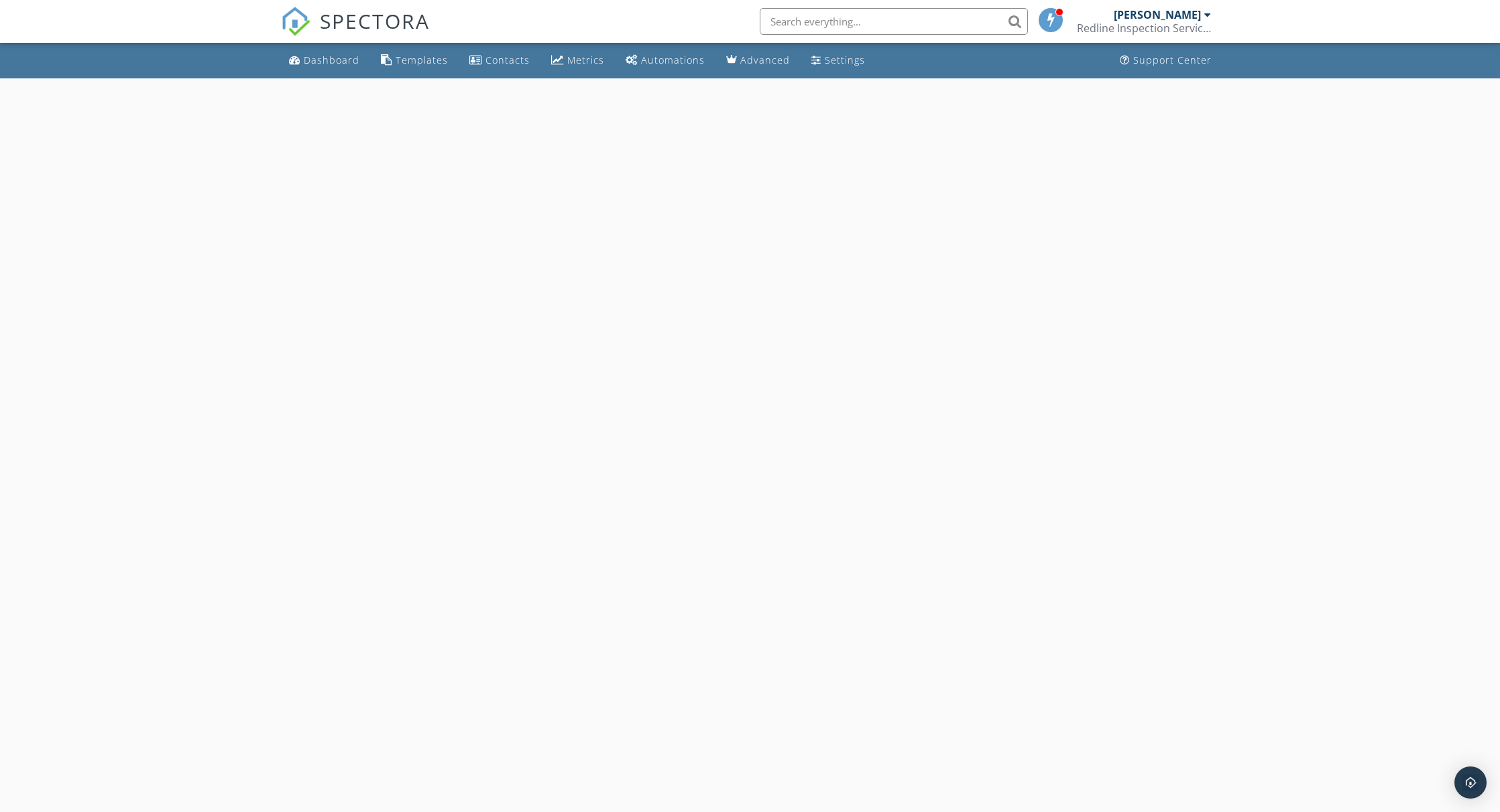
select select "9"
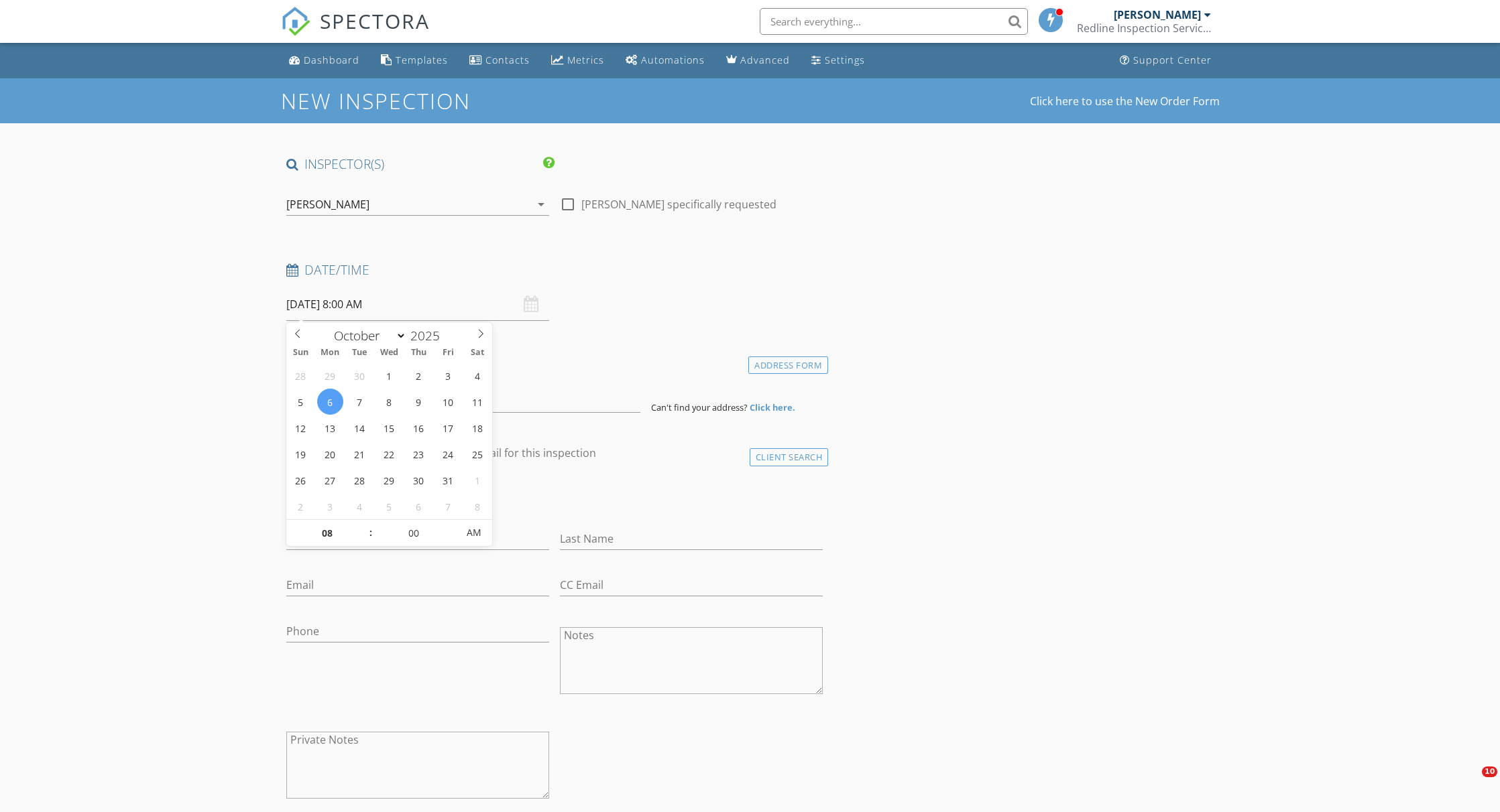
click at [370, 306] on input "[DATE] 8:00 AM" at bounding box center [418, 304] width 263 height 33
type input "09"
type input "[DATE] 9:00 AM"
drag, startPoint x: 364, startPoint y: 524, endPoint x: 233, endPoint y: 520, distance: 131.1
click at [364, 524] on span at bounding box center [364, 527] width 9 height 13
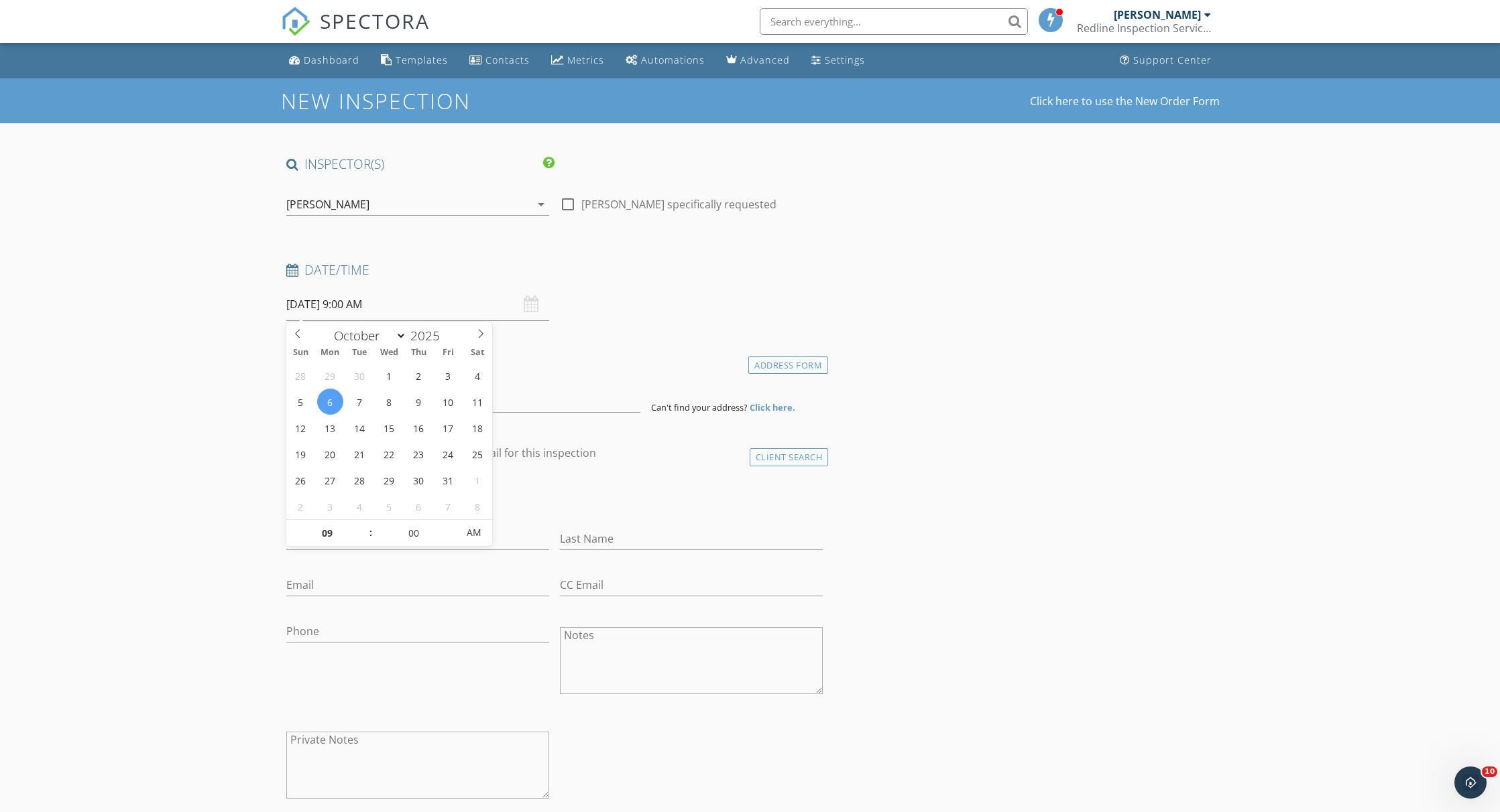
drag, startPoint x: 219, startPoint y: 520, endPoint x: 313, endPoint y: 454, distance: 114.9
click at [347, 402] on input at bounding box center [464, 396] width 354 height 33
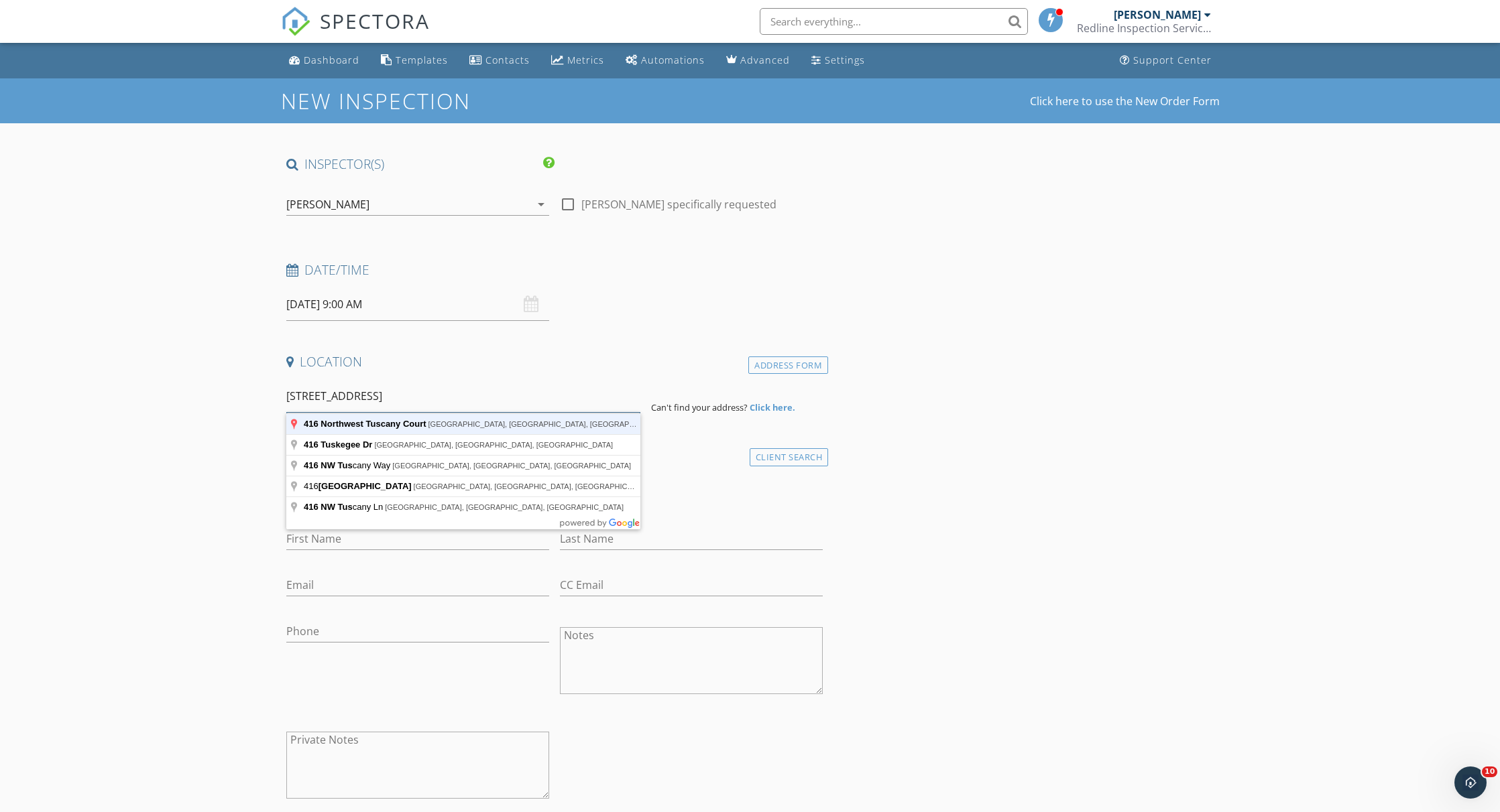
type input "[STREET_ADDRESS]"
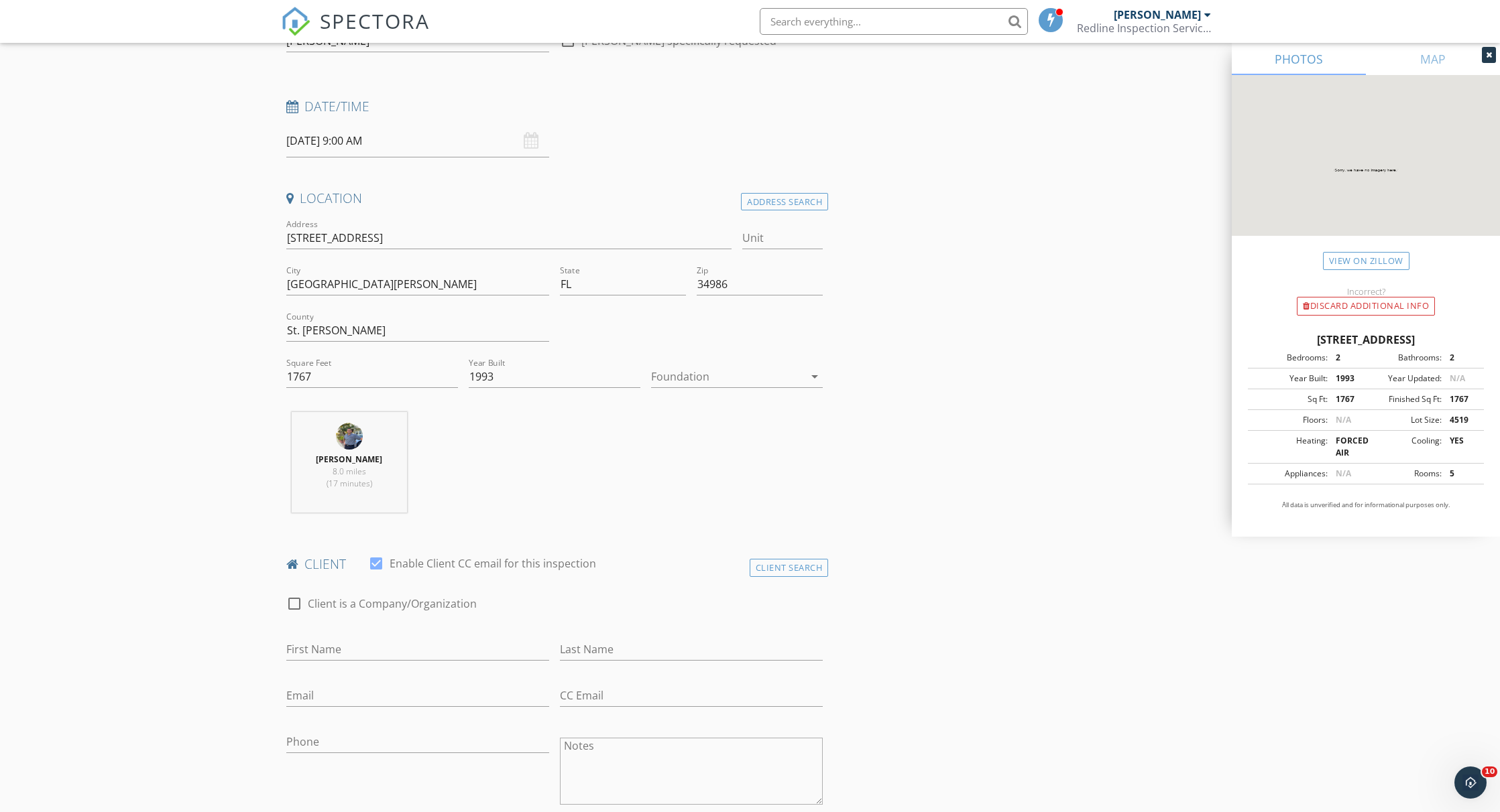
scroll to position [165, 0]
click at [340, 647] on input "First Name" at bounding box center [418, 647] width 263 height 22
type input "[PERSON_NAME]"
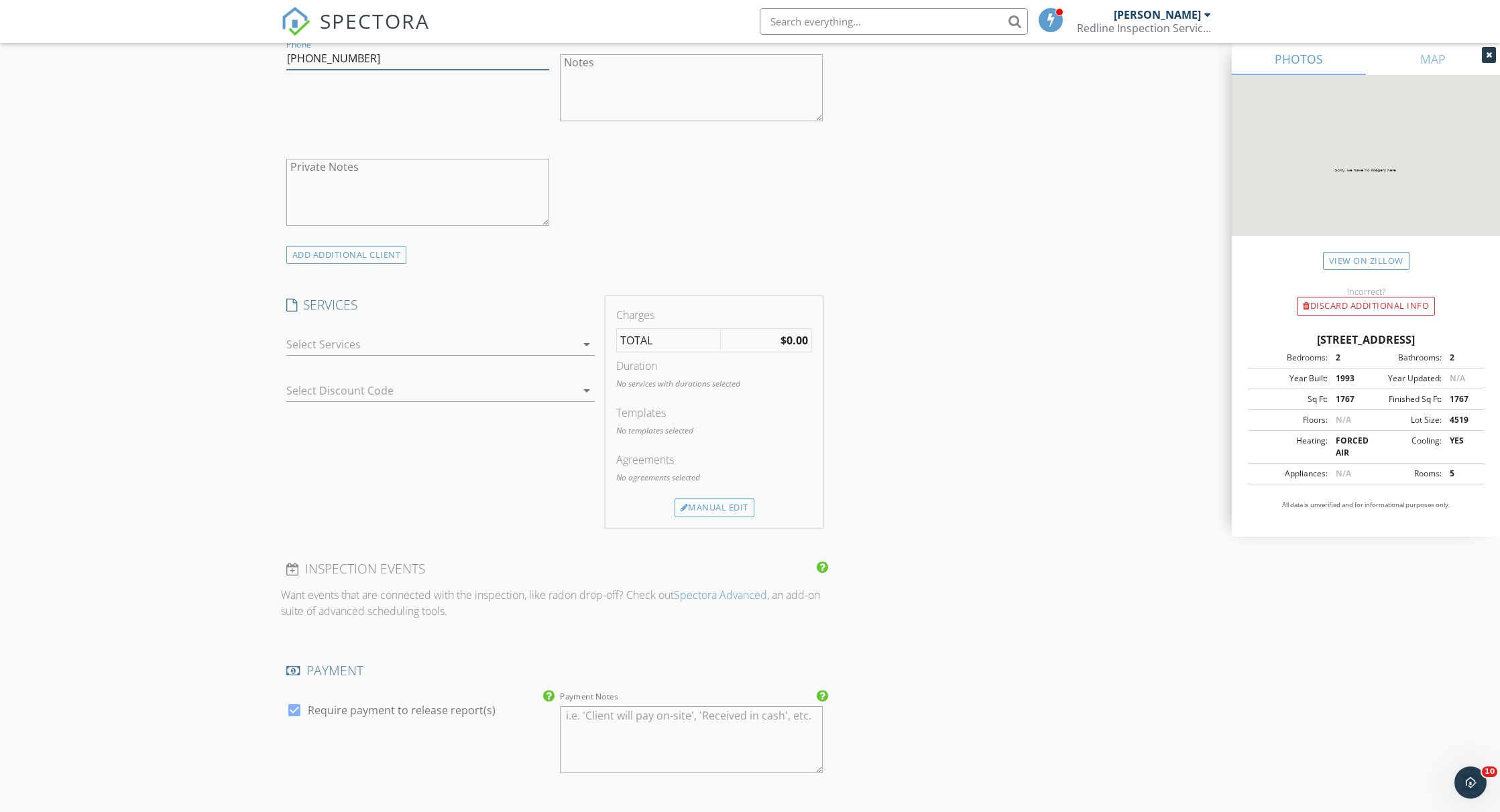
scroll to position [862, 0]
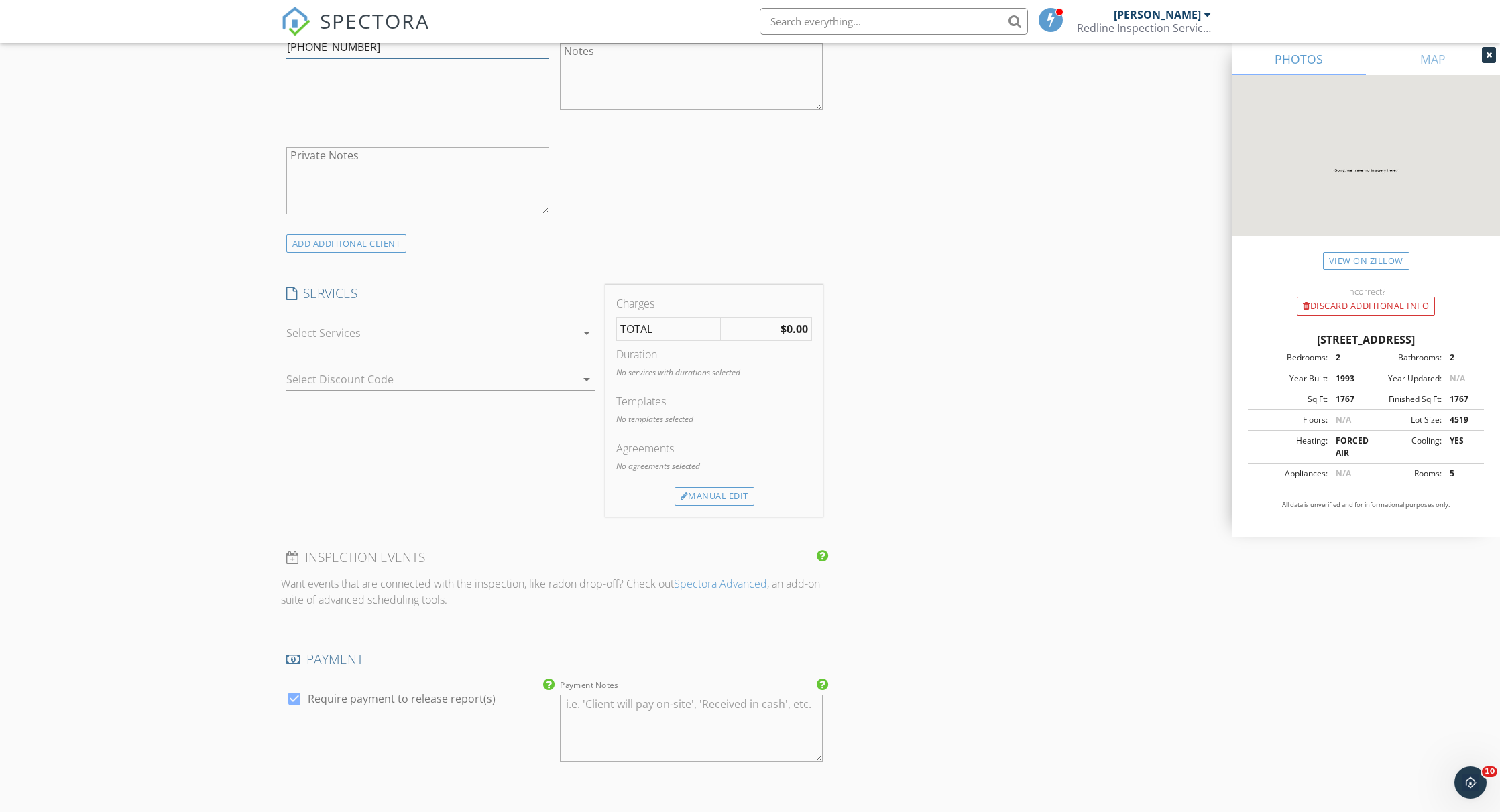
type input "[PHONE_NUMBER]"
click at [421, 340] on div at bounding box center [431, 332] width 290 height 21
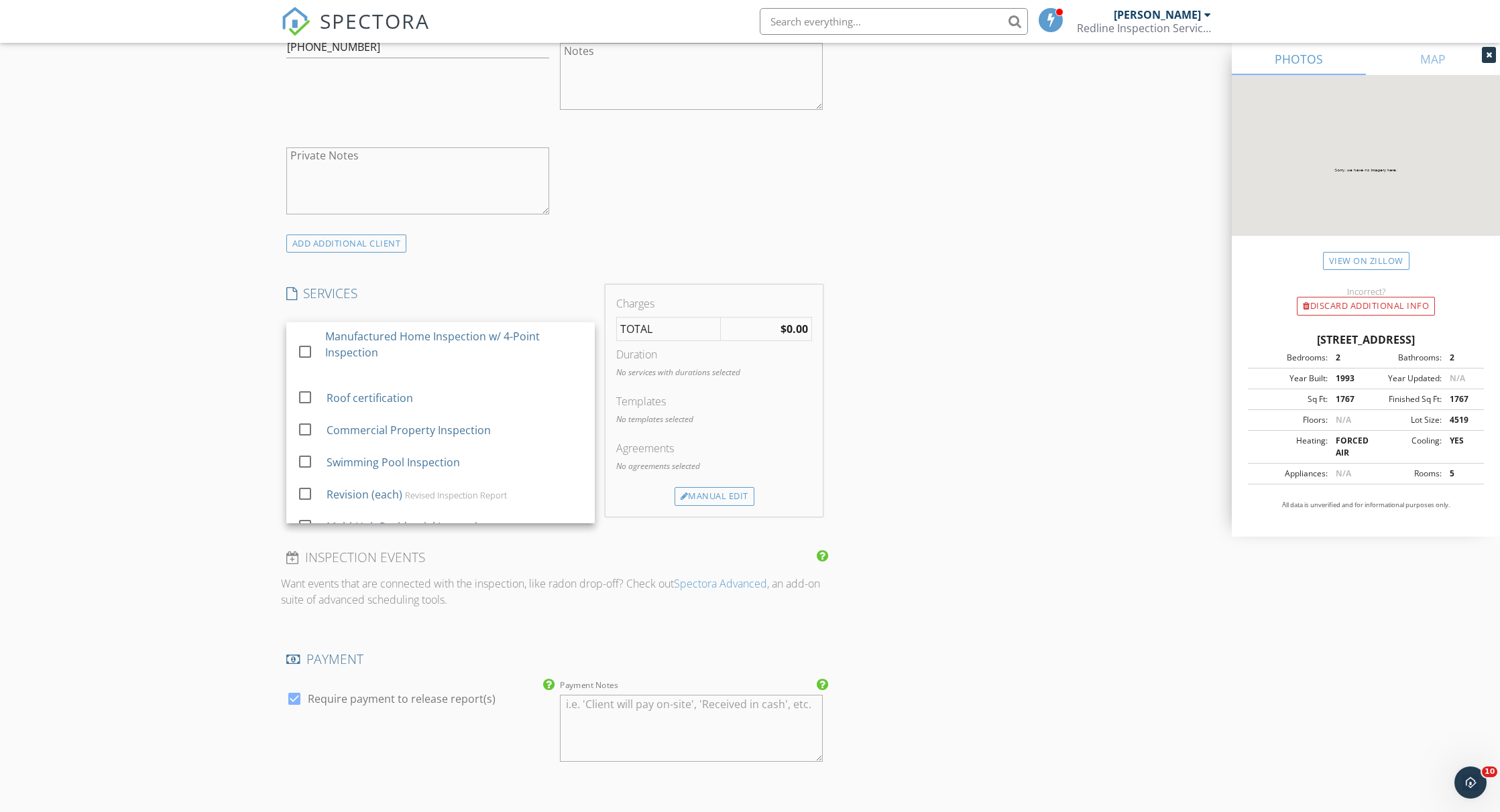
scroll to position [528, 0]
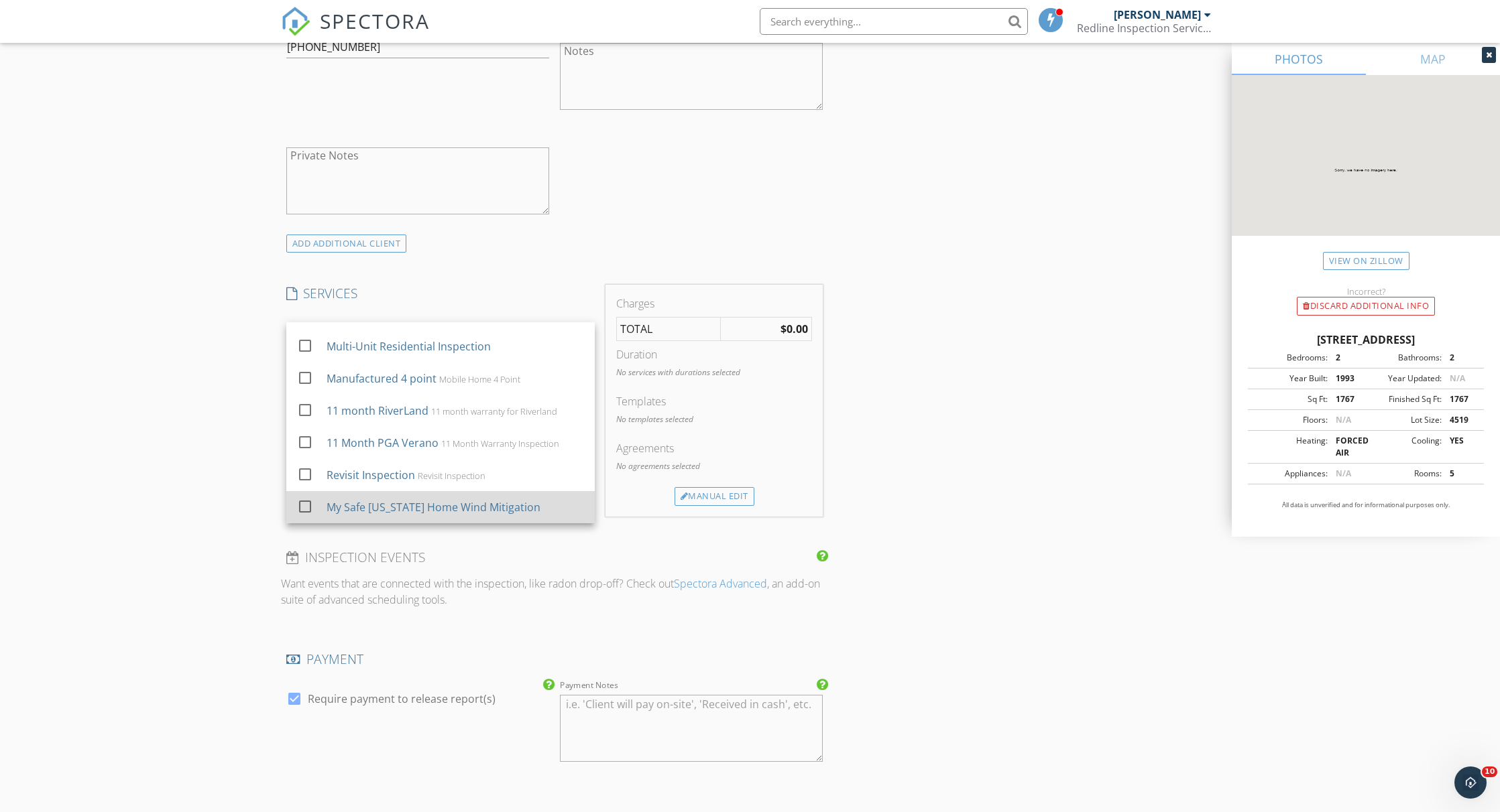
click at [303, 508] on div at bounding box center [304, 506] width 23 height 23
checkbox input "false"
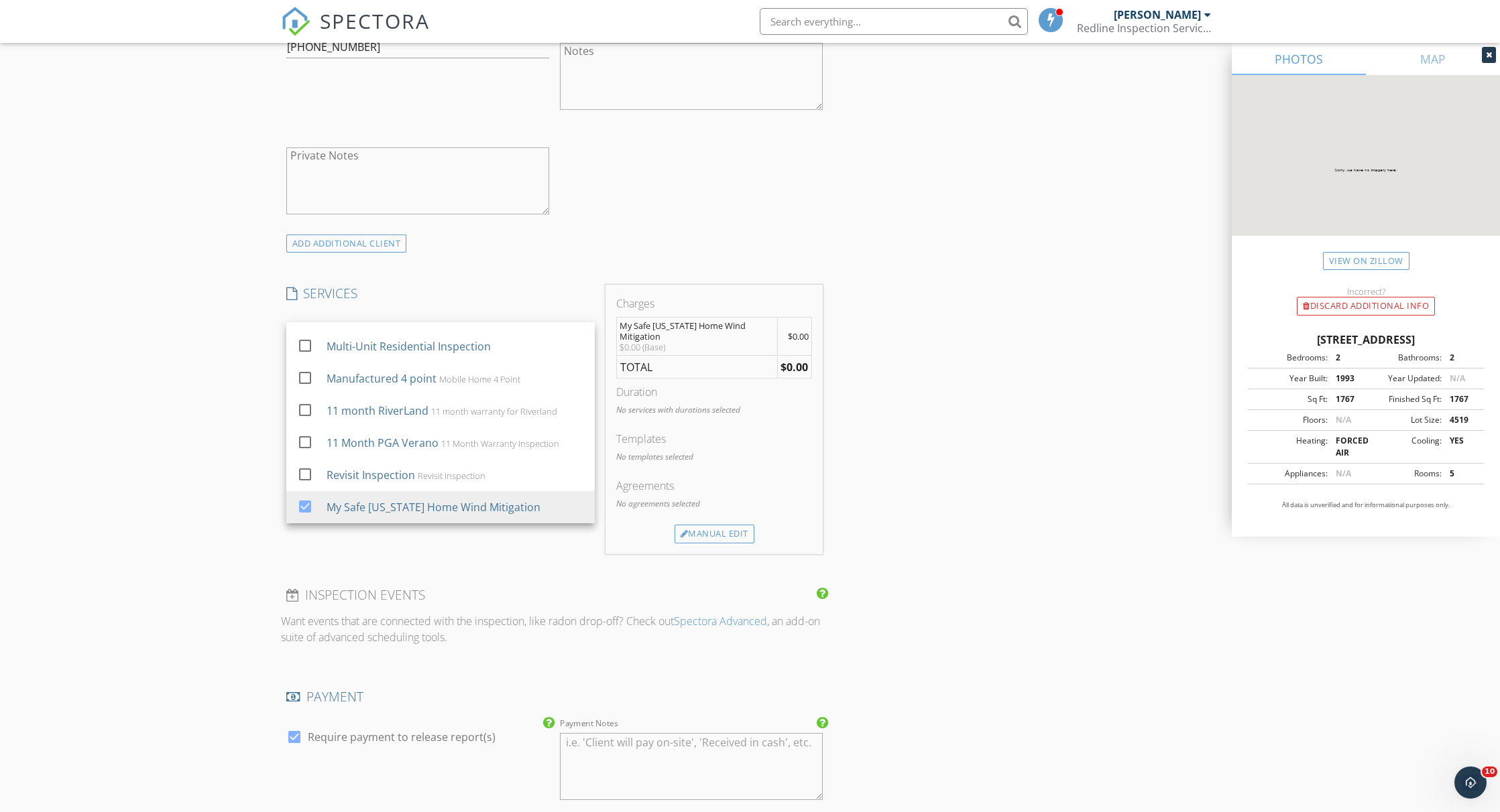
click at [238, 506] on div "New Inspection Click here to use the New Order Form INSPECTOR(S) check_box [PER…" at bounding box center [750, 442] width 1500 height 2452
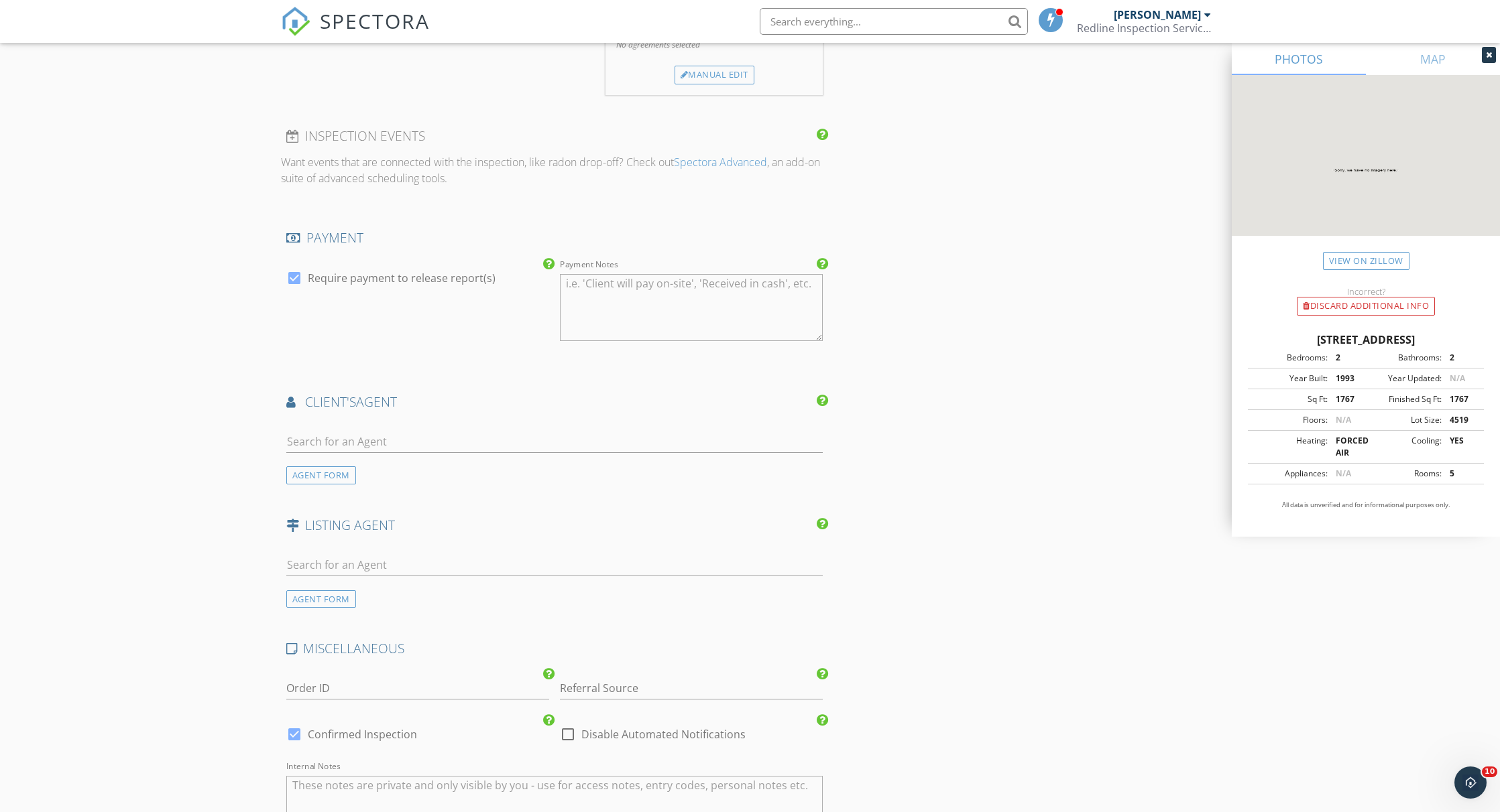
scroll to position [1707, 0]
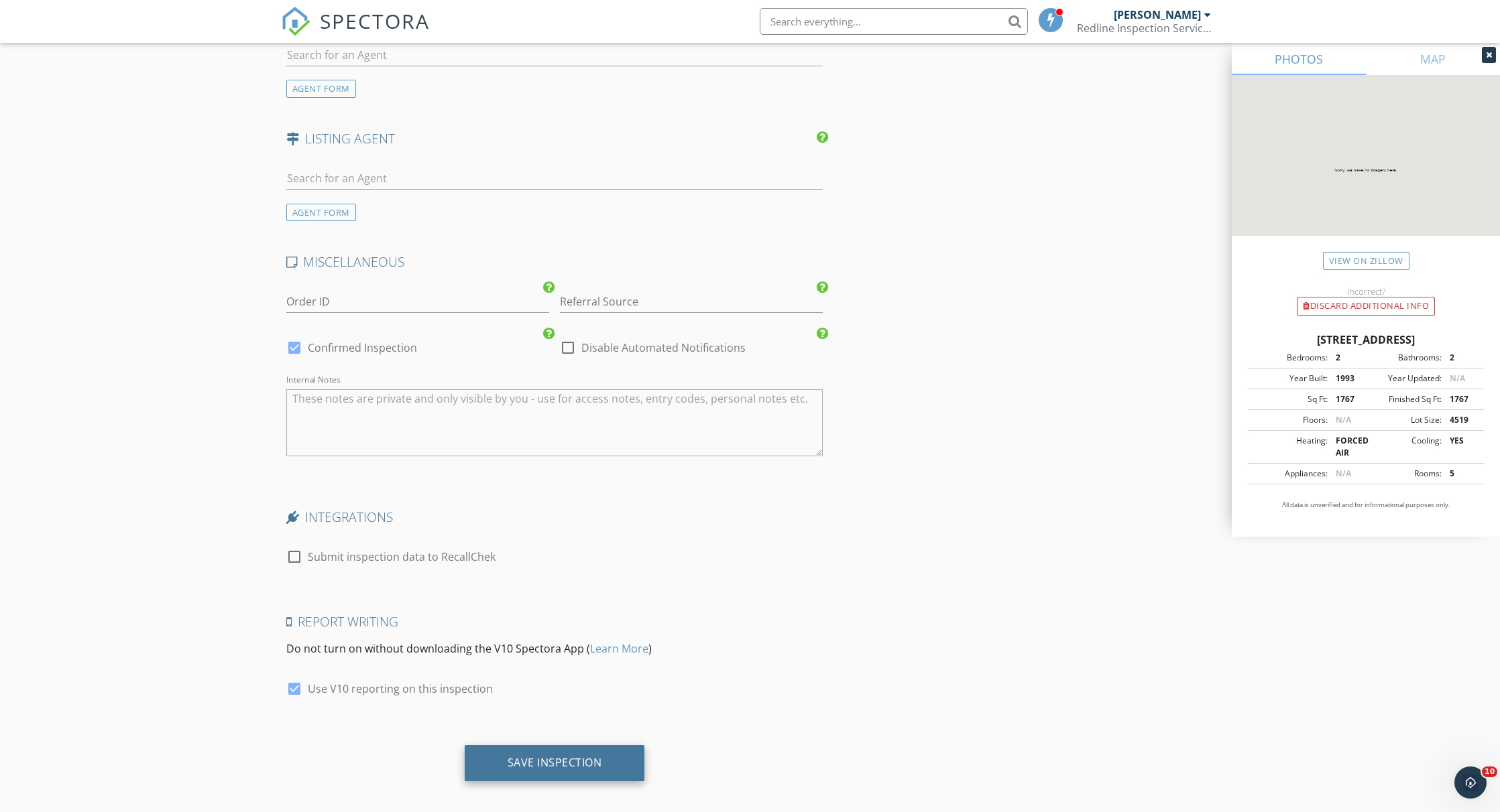
click at [555, 756] on div "Save Inspection" at bounding box center [554, 762] width 94 height 13
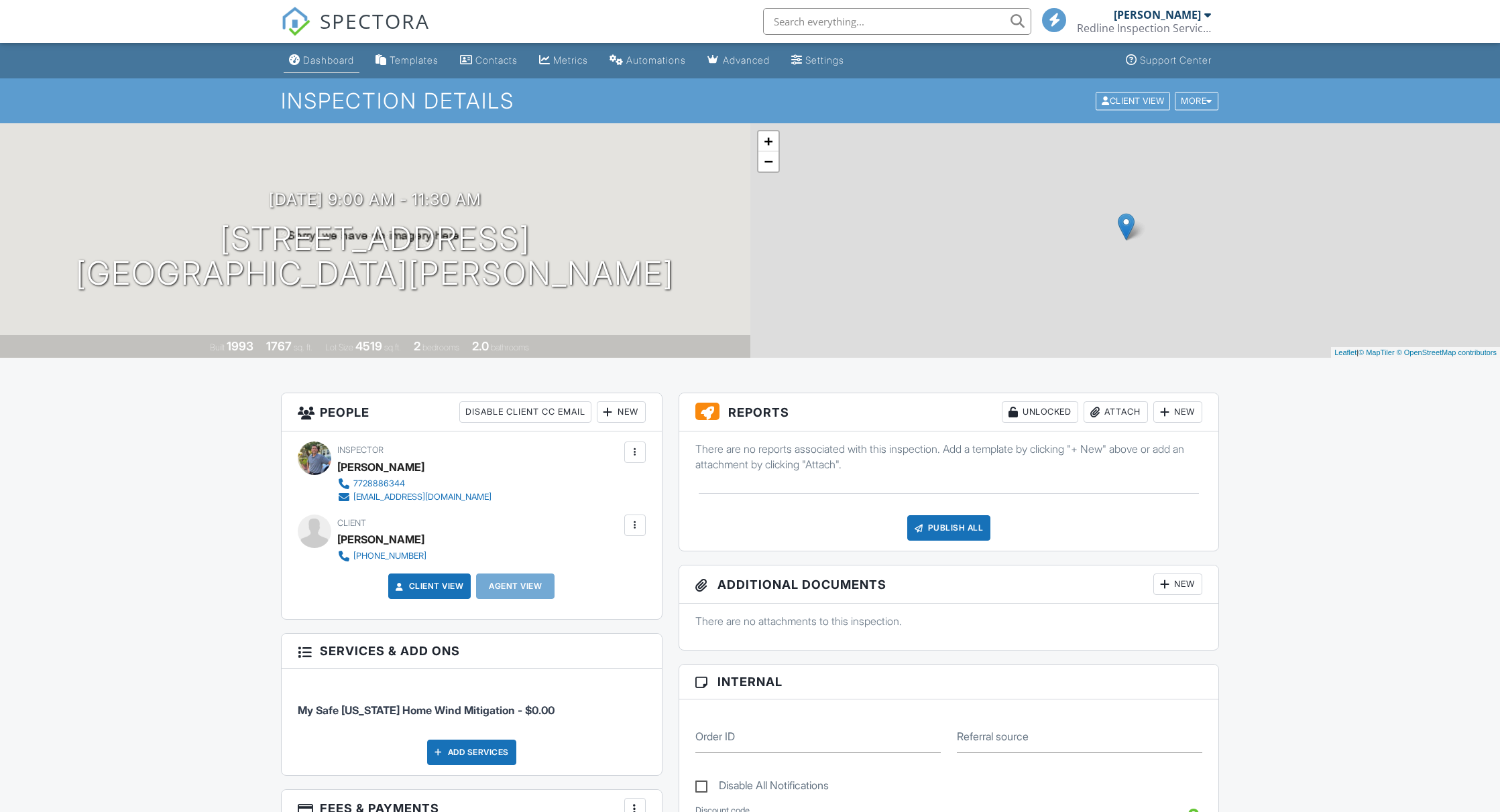
click at [332, 65] on div "Dashboard" at bounding box center [328, 60] width 51 height 12
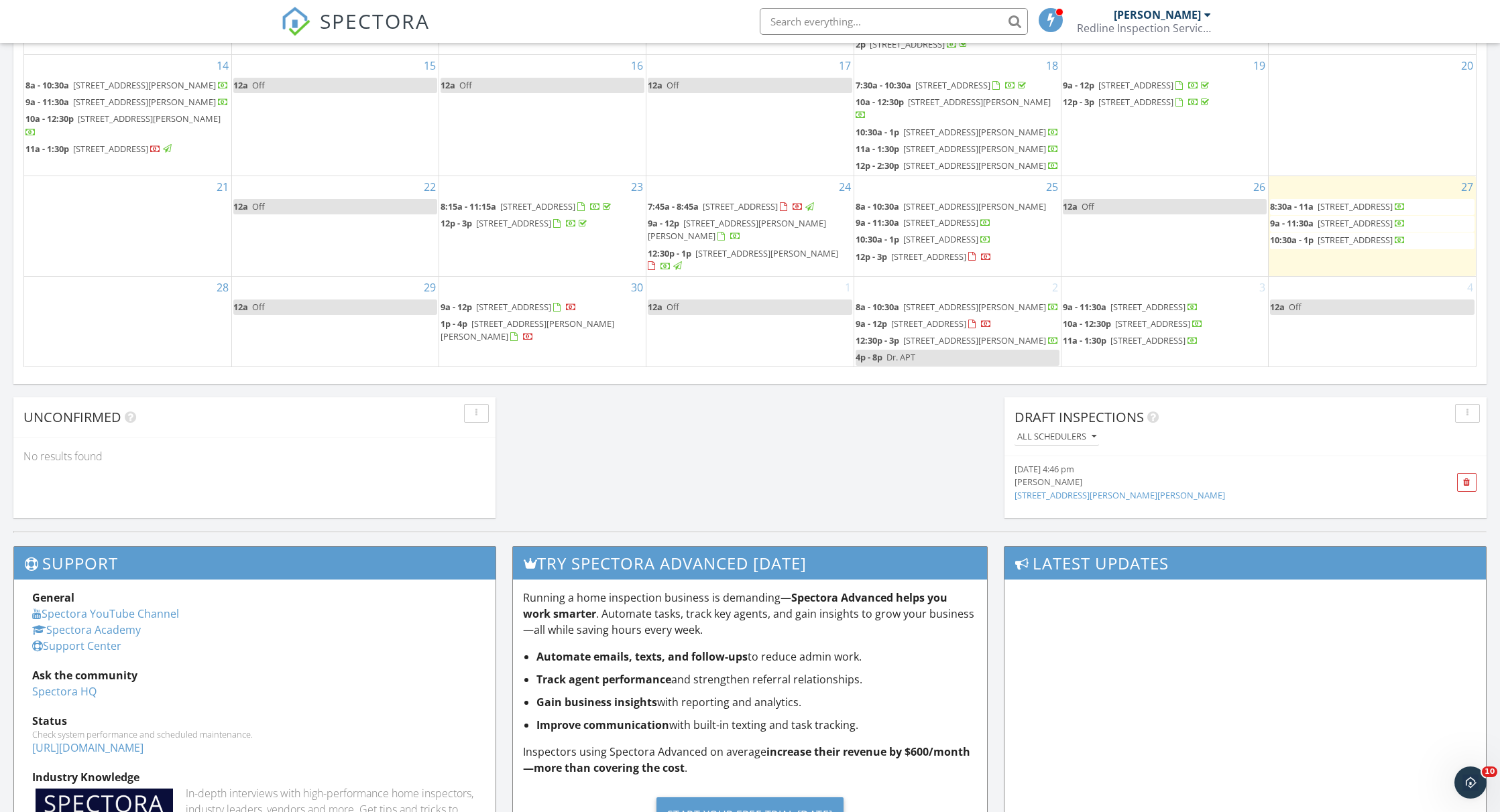
scroll to position [973, 0]
